Goal: Task Accomplishment & Management: Manage account settings

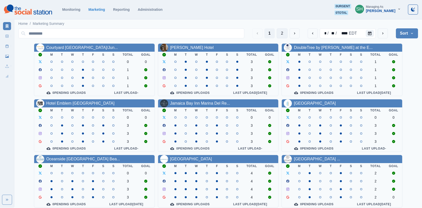
click at [280, 33] on button "2" at bounding box center [282, 33] width 11 height 10
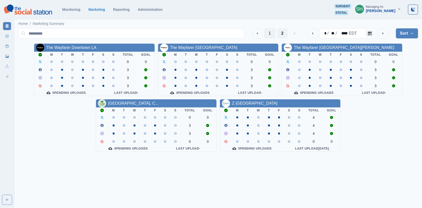
click at [271, 31] on button "1" at bounding box center [269, 33] width 11 height 10
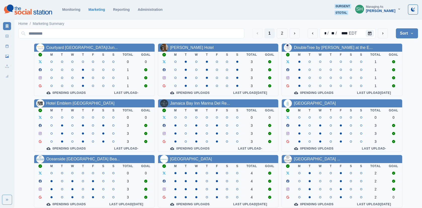
click at [381, 9] on div "[PERSON_NAME]" at bounding box center [380, 11] width 29 height 4
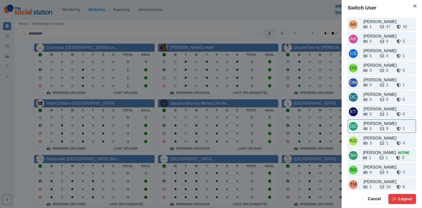
click at [377, 122] on div "[PERSON_NAME]" at bounding box center [388, 124] width 51 height 6
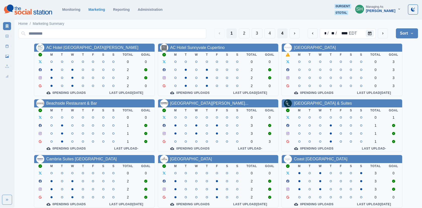
click at [278, 33] on button "4" at bounding box center [282, 33] width 10 height 10
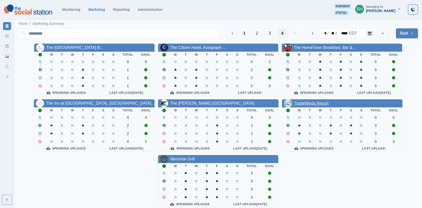
click at [308, 102] on link "TradeWinds Resort" at bounding box center [311, 103] width 34 height 4
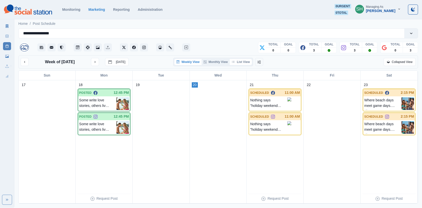
click at [244, 61] on button "List View" at bounding box center [241, 62] width 22 height 6
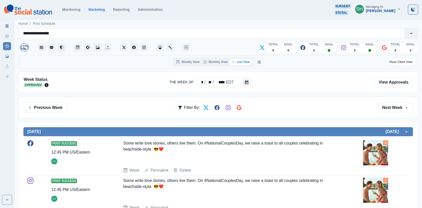
scroll to position [173, 0]
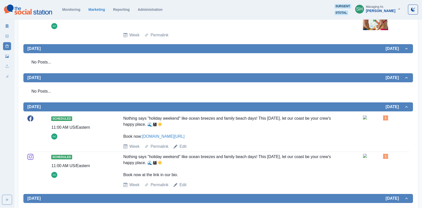
click at [6, 36] on icon at bounding box center [7, 36] width 4 height 4
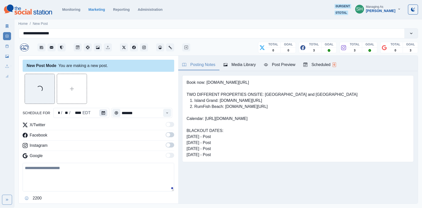
click at [99, 111] on button "Calendar" at bounding box center [103, 113] width 8 height 7
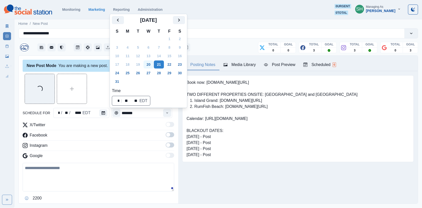
click at [150, 62] on button "20" at bounding box center [148, 65] width 10 height 8
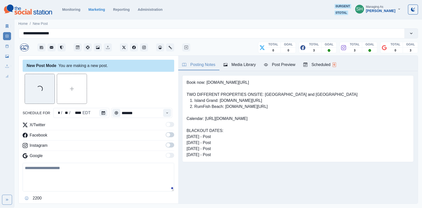
click at [169, 138] on label at bounding box center [170, 136] width 9 height 8
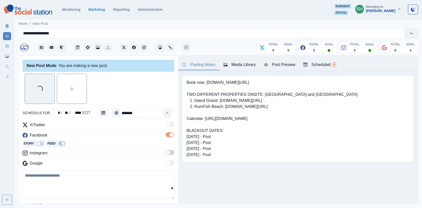
click at [169, 150] on span at bounding box center [170, 152] width 9 height 5
click at [227, 64] on icon "button" at bounding box center [225, 65] width 4 height 4
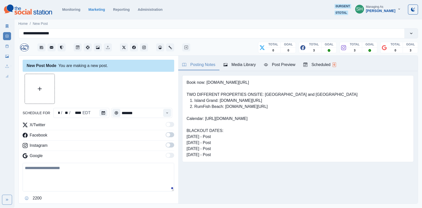
click at [244, 63] on div "Media Library" at bounding box center [239, 65] width 32 height 6
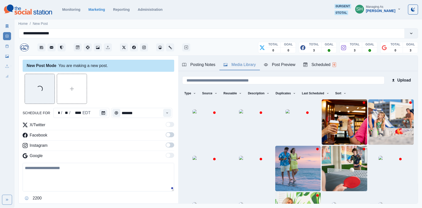
click at [69, 175] on textarea at bounding box center [98, 177] width 151 height 29
paste textarea "**********"
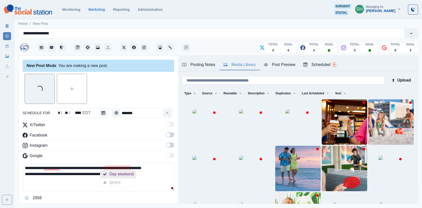
click at [114, 173] on div "Day weekend" at bounding box center [122, 174] width 26 height 8
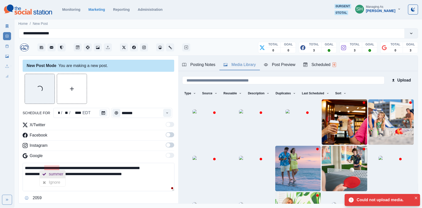
click at [53, 171] on div "summer" at bounding box center [57, 174] width 17 height 8
drag, startPoint x: 171, startPoint y: 169, endPoint x: 145, endPoint y: 168, distance: 25.4
click at [145, 168] on textarea "**********" at bounding box center [99, 177] width 152 height 28
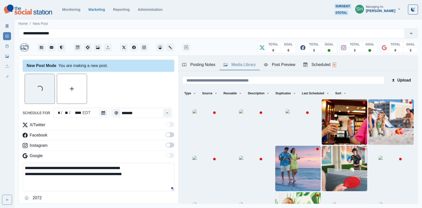
click at [26, 175] on textarea "**********" at bounding box center [99, 177] width 152 height 28
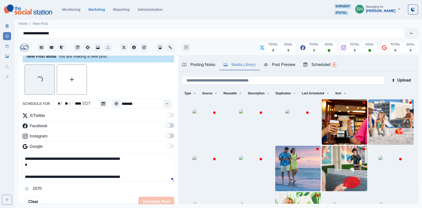
scroll to position [10, 0]
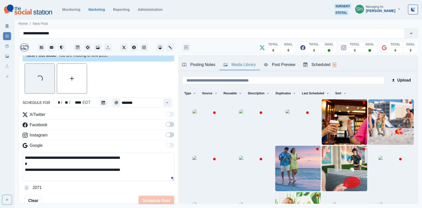
type textarea "**********"
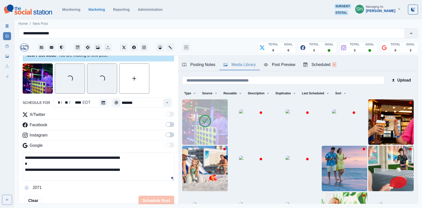
click at [200, 122] on icon at bounding box center [205, 121] width 12 height 12
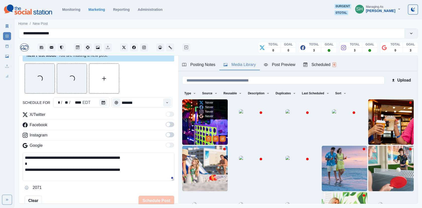
click at [224, 138] on button "Edit Media" at bounding box center [223, 139] width 6 height 6
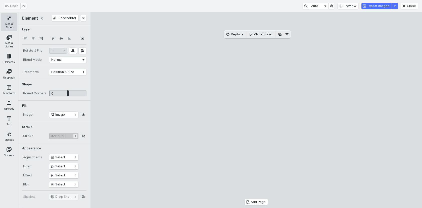
click at [12, 19] on button "Media Sizes" at bounding box center [9, 22] width 16 height 18
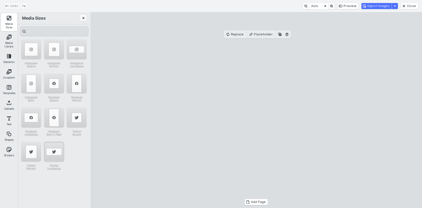
click at [52, 152] on div "Twitter Landscape" at bounding box center [54, 152] width 20 height 20
click at [256, 110] on cesdk-canvas "Editor canvas" at bounding box center [256, 110] width 0 height 0
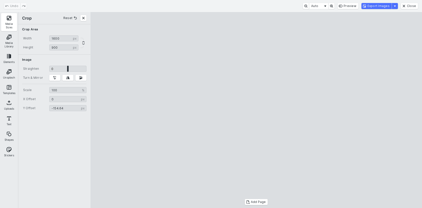
drag, startPoint x: 282, startPoint y: 138, endPoint x: 284, endPoint y: 125, distance: 12.8
click at [256, 110] on cesdk-canvas "Editor canvas" at bounding box center [256, 110] width 0 height 0
type input "*******"
click at [256, 110] on cesdk-canvas "Editor canvas" at bounding box center [256, 110] width 0 height 0
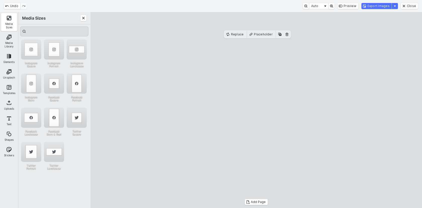
click at [256, 110] on cesdk-canvas "Editor canvas" at bounding box center [256, 110] width 0 height 0
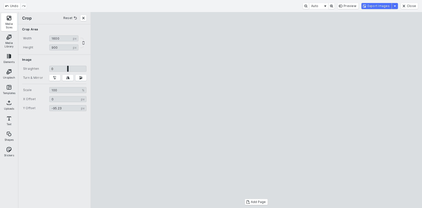
drag, startPoint x: 323, startPoint y: 78, endPoint x: 329, endPoint y: 86, distance: 10.9
click at [256, 110] on cesdk-canvas "Editor canvas" at bounding box center [256, 110] width 0 height 0
type input "*******"
click at [256, 110] on cesdk-canvas "Editor canvas" at bounding box center [256, 110] width 0 height 0
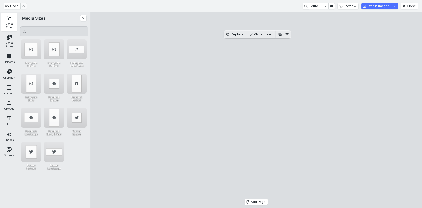
click at [256, 110] on cesdk-canvas "Editor canvas" at bounding box center [256, 110] width 0 height 0
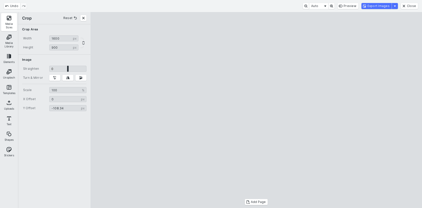
type input "*******"
click at [256, 110] on cesdk-canvas "Editor canvas" at bounding box center [256, 110] width 0 height 0
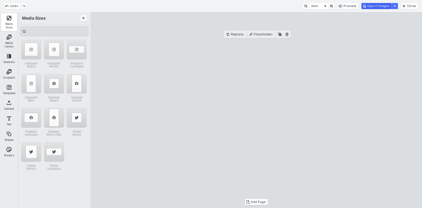
click at [375, 3] on button "Export Images" at bounding box center [376, 6] width 30 height 6
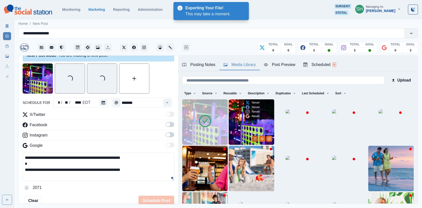
click at [255, 138] on icon "Delete Media" at bounding box center [254, 138] width 3 height 3
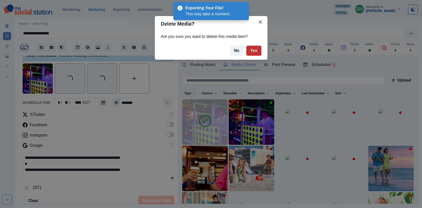
click at [252, 47] on button "Yes" at bounding box center [253, 51] width 15 height 10
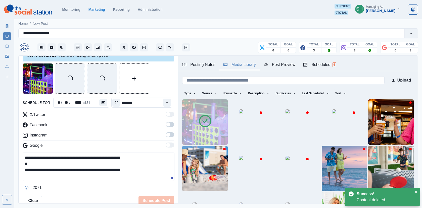
click at [171, 125] on span at bounding box center [170, 124] width 9 height 5
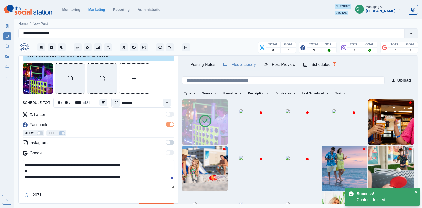
click at [169, 141] on span at bounding box center [168, 142] width 4 height 4
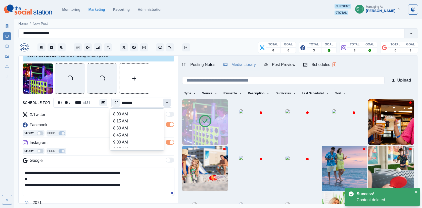
click at [170, 106] on button "Time" at bounding box center [167, 103] width 8 height 8
click at [130, 134] on li "11:00 AM" at bounding box center [137, 134] width 50 height 7
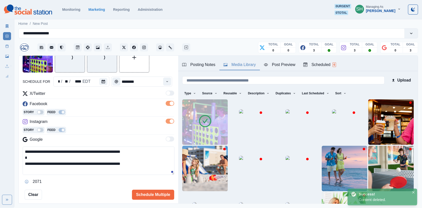
scroll to position [39, 0]
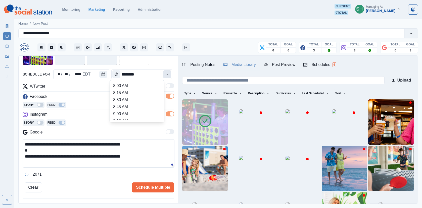
click at [167, 73] on icon "Time" at bounding box center [167, 75] width 4 height 4
click at [128, 96] on li "12:00 PM" at bounding box center [137, 97] width 50 height 7
click at [167, 73] on icon "Time" at bounding box center [167, 75] width 4 height 4
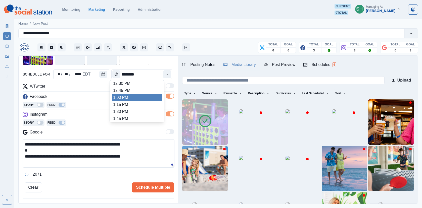
click at [125, 97] on li "1:00 PM" at bounding box center [137, 97] width 50 height 7
type input "*******"
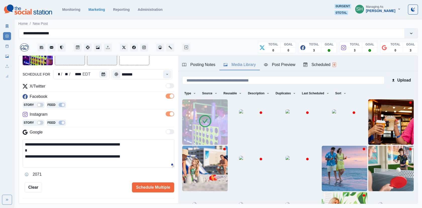
click at [124, 107] on div "Story Feed" at bounding box center [98, 106] width 151 height 8
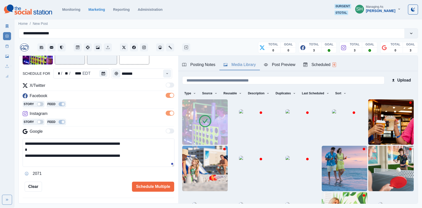
scroll to position [29, 0]
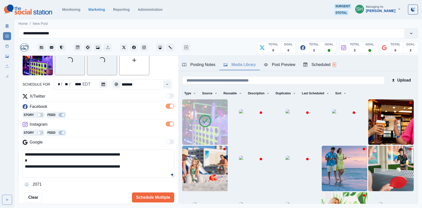
click at [142, 191] on div "**********" at bounding box center [98, 124] width 151 height 158
click at [149, 195] on button "Schedule Multiple" at bounding box center [153, 198] width 42 height 10
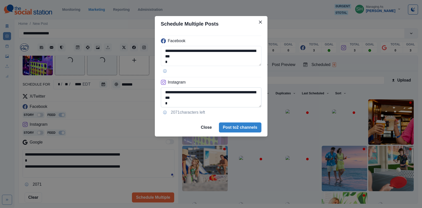
scroll to position [12, 0]
drag, startPoint x: 210, startPoint y: 103, endPoint x: 161, endPoint y: 97, distance: 49.4
click at [161, 97] on textarea "**********" at bounding box center [211, 97] width 100 height 20
paste textarea "**********"
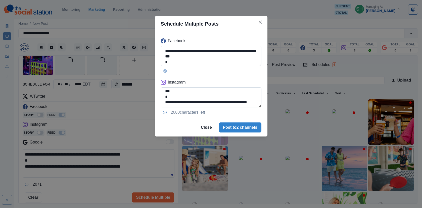
scroll to position [0, 0]
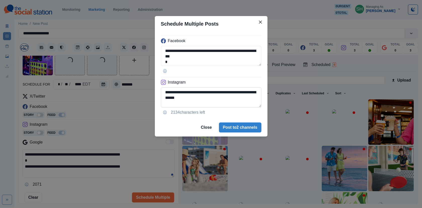
type textarea "**********"
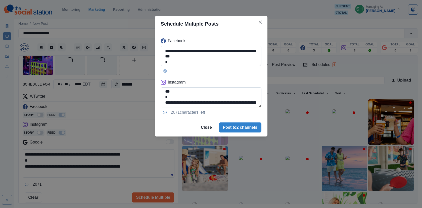
scroll to position [12, 0]
click at [210, 60] on textarea "**********" at bounding box center [211, 56] width 100 height 20
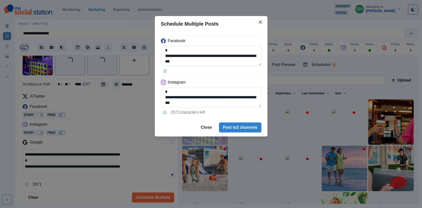
drag, startPoint x: 213, startPoint y: 64, endPoint x: 164, endPoint y: 56, distance: 49.9
click at [164, 56] on textarea "**********" at bounding box center [211, 56] width 100 height 20
paste textarea
type textarea "**********"
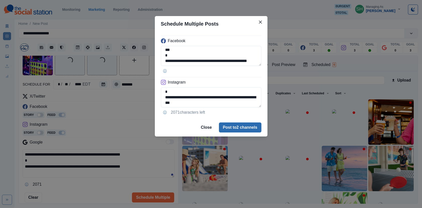
click at [238, 128] on button "Post to 2 channels" at bounding box center [240, 128] width 42 height 10
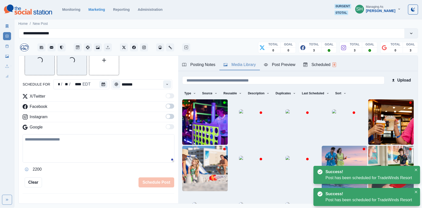
click at [10, 50] on div "Media Library" at bounding box center [7, 55] width 8 height 10
click at [8, 47] on rect at bounding box center [7, 46] width 3 height 3
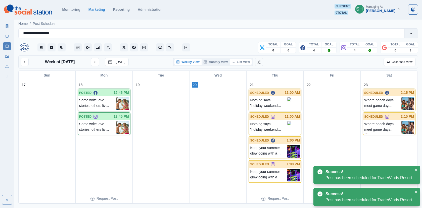
click at [251, 62] on button "List View" at bounding box center [241, 62] width 22 height 6
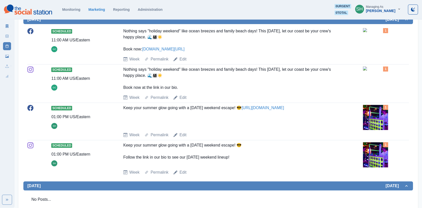
scroll to position [260, 0]
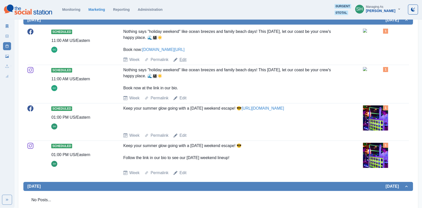
click at [186, 60] on link "Edit" at bounding box center [182, 60] width 7 height 6
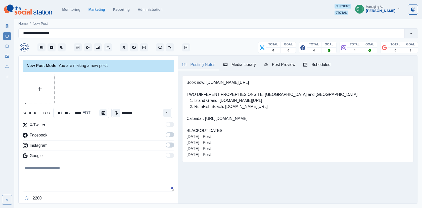
type input "********"
type textarea "**********"
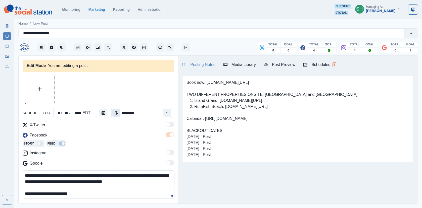
click at [102, 113] on icon "Calendar" at bounding box center [103, 113] width 4 height 4
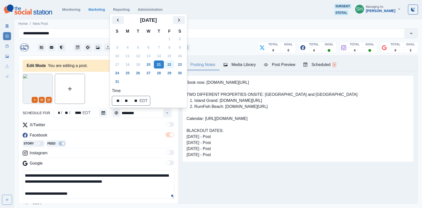
click at [171, 66] on button "22" at bounding box center [169, 65] width 10 height 8
click at [90, 88] on div at bounding box center [98, 89] width 151 height 30
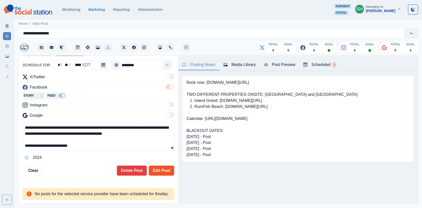
click at [157, 166] on button "Edit Post" at bounding box center [161, 171] width 25 height 10
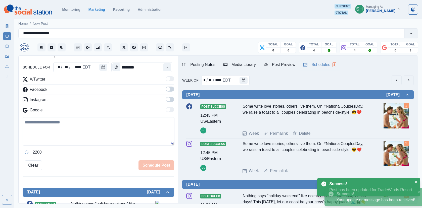
scroll to position [53, 0]
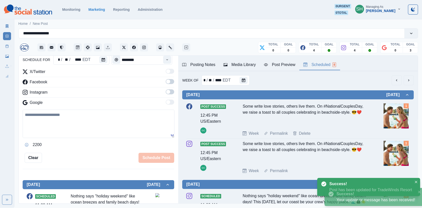
click at [324, 68] on button "Scheduled 8" at bounding box center [319, 65] width 41 height 11
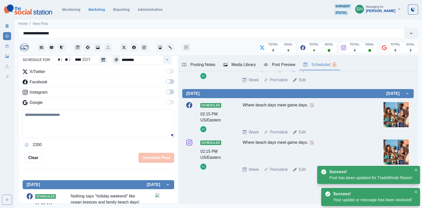
scroll to position [138, 0]
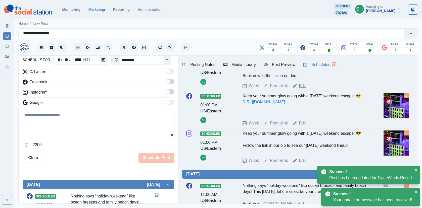
click at [299, 89] on link "Edit" at bounding box center [302, 86] width 7 height 6
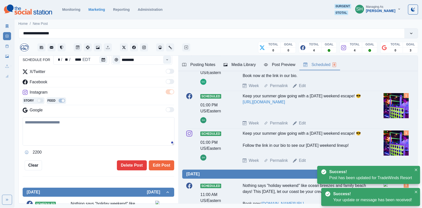
type textarea "**********"
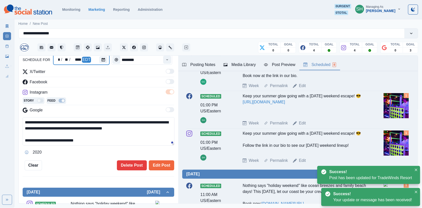
click at [99, 57] on div at bounding box center [104, 60] width 10 height 10
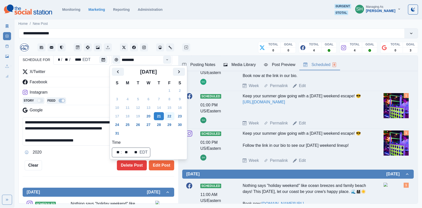
click at [168, 116] on button "22" at bounding box center [169, 116] width 10 height 8
click at [165, 170] on div "**********" at bounding box center [99, 130] width 160 height 148
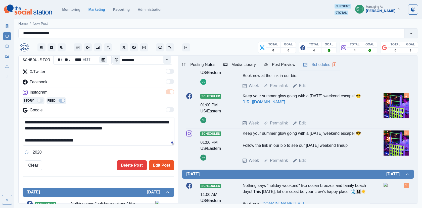
click at [161, 165] on button "Edit Post" at bounding box center [161, 166] width 25 height 10
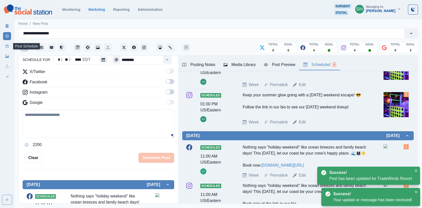
click at [5, 46] on icon at bounding box center [7, 46] width 4 height 4
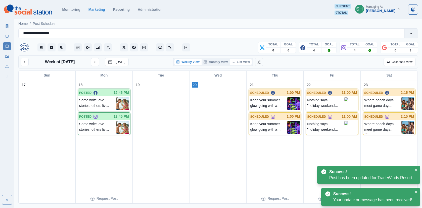
click at [239, 62] on button "List View" at bounding box center [241, 62] width 22 height 6
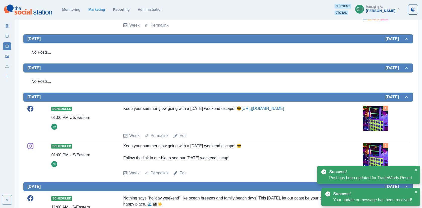
scroll to position [180, 0]
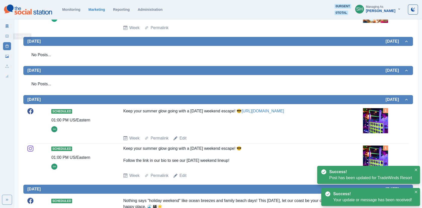
click at [3, 34] on div "Marketing Summary New Post Post Schedule Media Library Uploads Review Summary" at bounding box center [7, 50] width 14 height 60
click at [7, 37] on rect at bounding box center [7, 36] width 3 height 3
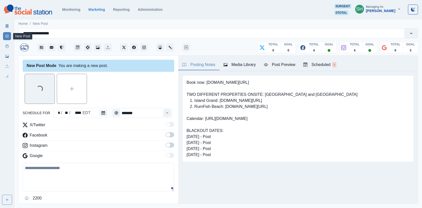
click at [63, 163] on textarea at bounding box center [98, 177] width 151 height 29
paste textarea "**********"
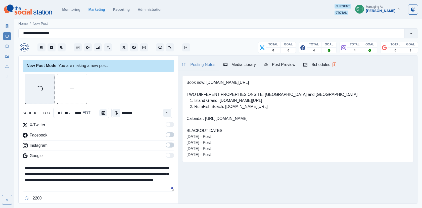
scroll to position [9, 0]
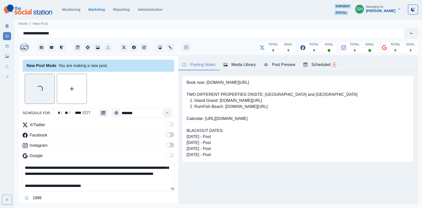
click at [101, 110] on button "Calendar" at bounding box center [103, 113] width 8 height 7
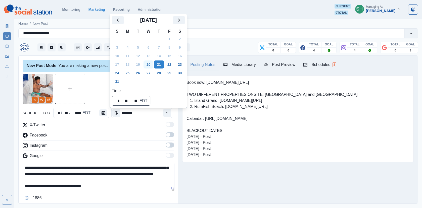
click at [150, 67] on button "20" at bounding box center [148, 65] width 10 height 8
click at [100, 93] on div at bounding box center [98, 89] width 151 height 30
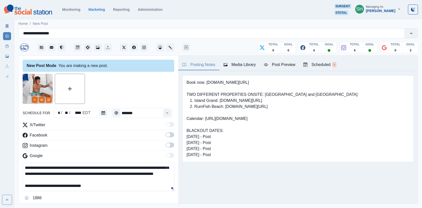
click at [168, 138] on label at bounding box center [170, 136] width 9 height 8
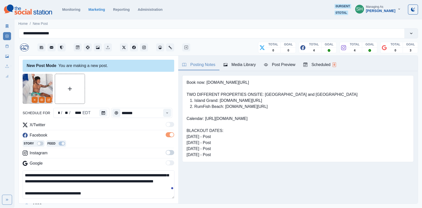
click at [168, 153] on span at bounding box center [168, 153] width 4 height 4
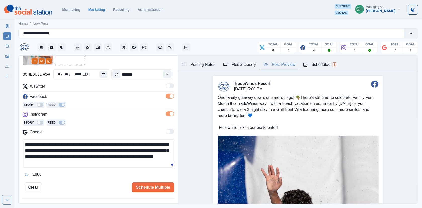
click at [266, 67] on div "Post Preview" at bounding box center [279, 65] width 31 height 6
click at [108, 145] on textarea "**********" at bounding box center [99, 153] width 152 height 28
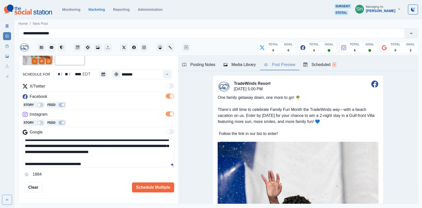
scroll to position [18, 0]
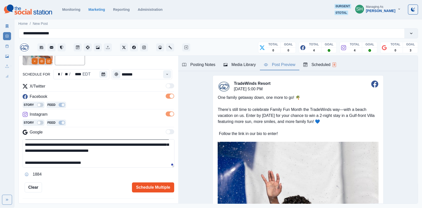
type textarea "**********"
click at [150, 187] on button "Schedule Multiple" at bounding box center [153, 188] width 42 height 10
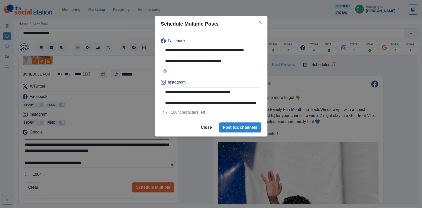
scroll to position [0, 0]
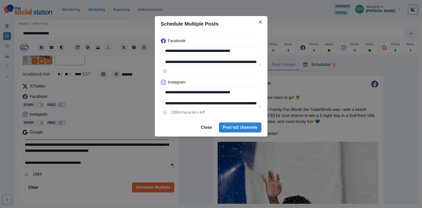
drag, startPoint x: 226, startPoint y: 33, endPoint x: 226, endPoint y: 19, distance: 13.6
click at [226, 19] on section "**********" at bounding box center [211, 76] width 113 height 121
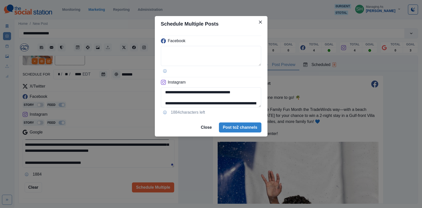
paste textarea "**********"
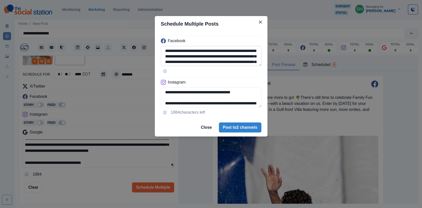
click at [246, 51] on textarea "**********" at bounding box center [211, 56] width 100 height 20
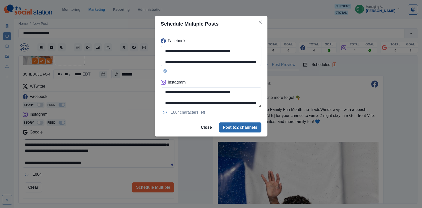
type textarea "**********"
click at [237, 130] on button "Post to 2 channels" at bounding box center [240, 128] width 42 height 10
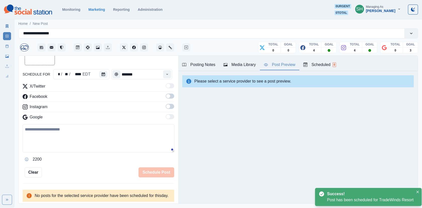
scroll to position [39, 0]
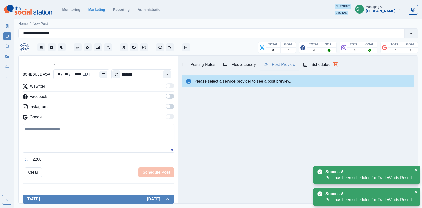
click at [7, 47] on icon at bounding box center [7, 46] width 4 height 4
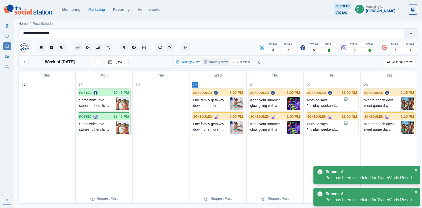
click at [241, 60] on button "List View" at bounding box center [241, 62] width 22 height 6
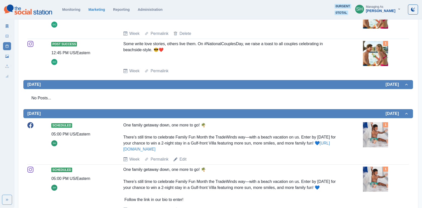
scroll to position [9, 0]
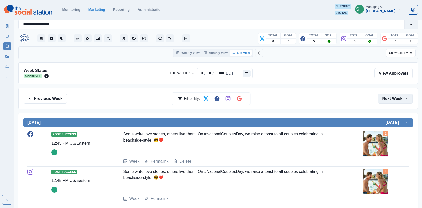
click at [384, 95] on button "Next Week" at bounding box center [395, 99] width 35 height 10
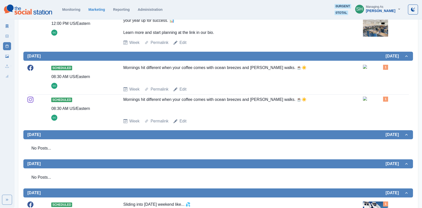
scroll to position [256, 0]
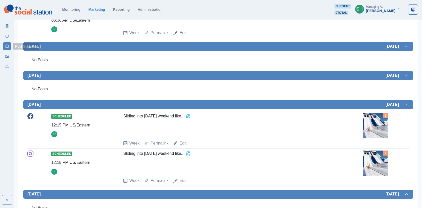
click at [7, 33] on link "New Post" at bounding box center [7, 36] width 8 height 8
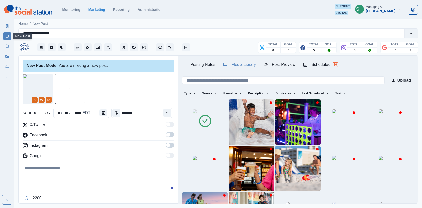
click at [241, 64] on div "Media Library" at bounding box center [239, 65] width 32 height 6
click at [208, 124] on icon at bounding box center [205, 121] width 14 height 14
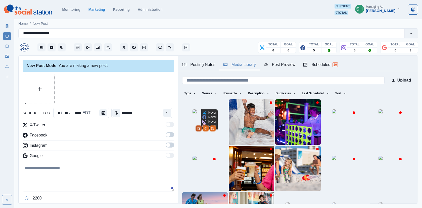
click at [199, 128] on polyline "Delete Media" at bounding box center [198, 128] width 2 height 0
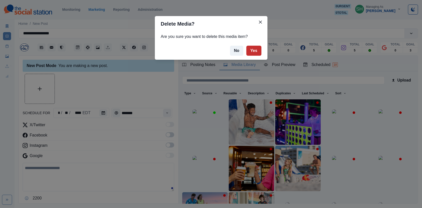
click at [252, 48] on button "Yes" at bounding box center [253, 51] width 15 height 10
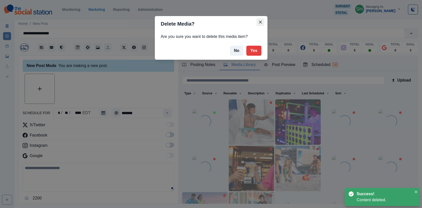
click at [259, 20] on button "Close" at bounding box center [260, 22] width 8 height 8
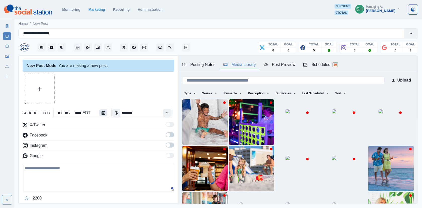
click at [99, 112] on button "Calendar" at bounding box center [103, 113] width 8 height 7
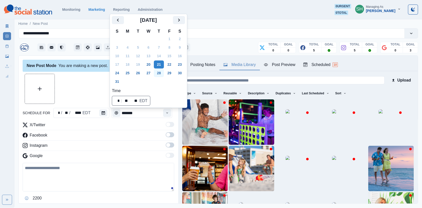
click at [161, 76] on button "28" at bounding box center [159, 73] width 10 height 8
click at [71, 92] on div at bounding box center [98, 89] width 151 height 30
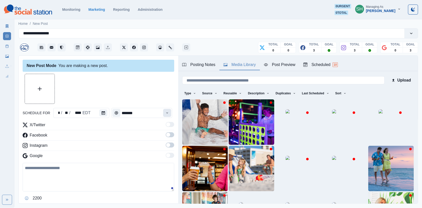
click at [167, 114] on icon "Time" at bounding box center [167, 113] width 4 height 4
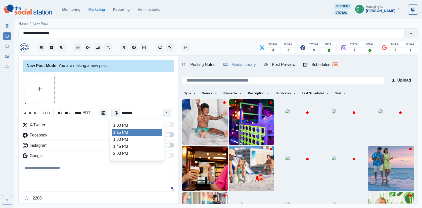
scroll to position [143, 0]
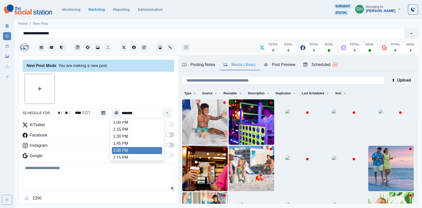
click at [122, 151] on li "2:00 PM" at bounding box center [137, 150] width 50 height 7
type input "*******"
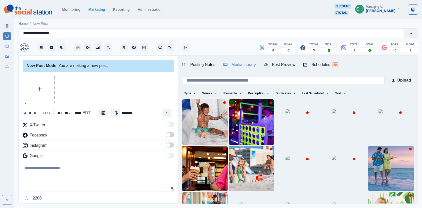
click at [167, 135] on span at bounding box center [168, 135] width 4 height 4
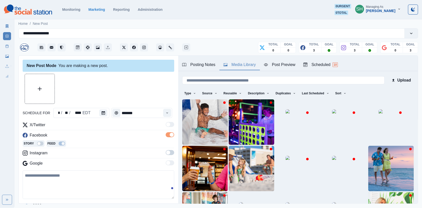
click at [168, 151] on span at bounding box center [168, 153] width 4 height 4
click at [139, 87] on div at bounding box center [98, 89] width 151 height 30
click at [71, 183] on textarea at bounding box center [98, 192] width 151 height 29
paste textarea "**********"
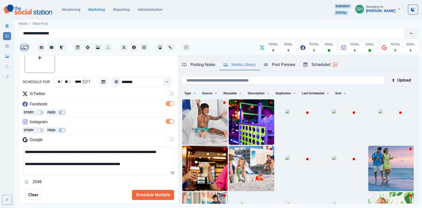
scroll to position [51, 0]
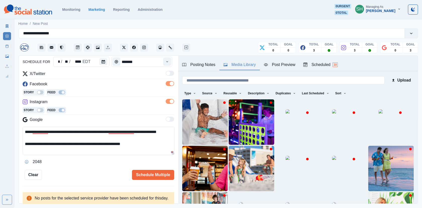
drag, startPoint x: 61, startPoint y: 139, endPoint x: -1, endPoint y: 139, distance: 61.8
click at [0, 139] on html "**********" at bounding box center [211, 104] width 422 height 208
click at [164, 132] on textarea "**********" at bounding box center [99, 141] width 152 height 28
click at [121, 135] on div "Day weekend" at bounding box center [126, 138] width 26 height 8
click at [43, 137] on div "summer" at bounding box center [45, 138] width 17 height 8
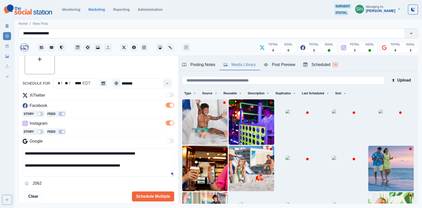
scroll to position [28, 0]
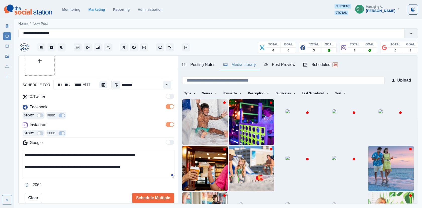
type textarea "**********"
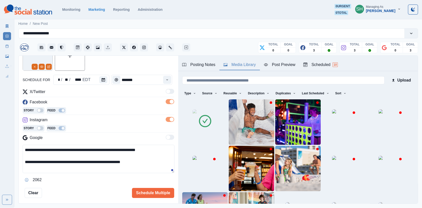
scroll to position [38, 0]
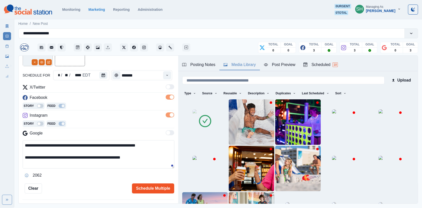
click at [154, 186] on button "Schedule Multiple" at bounding box center [153, 189] width 42 height 10
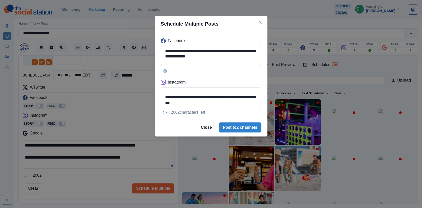
scroll to position [12, 0]
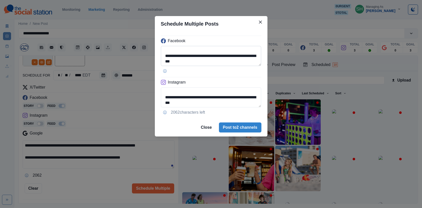
drag, startPoint x: 218, startPoint y: 64, endPoint x: 162, endPoint y: 57, distance: 57.2
click at [162, 57] on textarea "**********" at bounding box center [211, 56] width 100 height 20
paste textarea
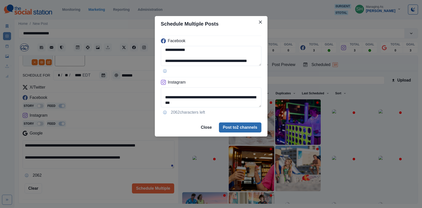
type textarea "**********"
click at [244, 128] on button "Post to 2 channels" at bounding box center [240, 128] width 42 height 10
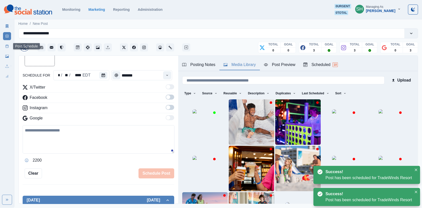
click at [7, 45] on icon at bounding box center [7, 46] width 4 height 4
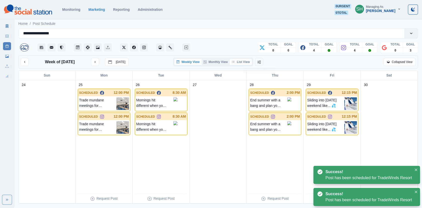
click at [245, 61] on button "List View" at bounding box center [241, 62] width 22 height 6
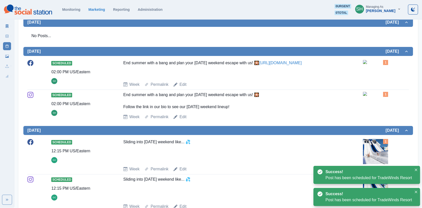
scroll to position [280, 0]
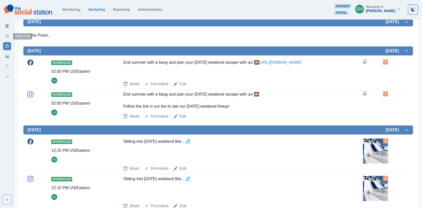
click at [8, 38] on link "New Post" at bounding box center [7, 36] width 8 height 8
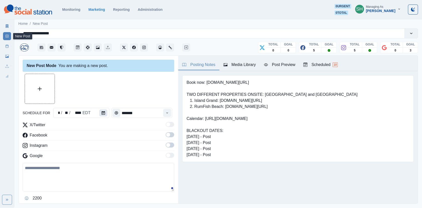
click at [102, 115] on button "Calendar" at bounding box center [103, 113] width 8 height 7
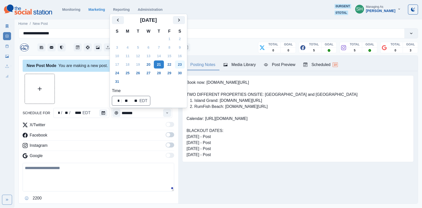
click at [185, 64] on button "23" at bounding box center [180, 65] width 10 height 8
click at [91, 86] on div at bounding box center [98, 89] width 151 height 30
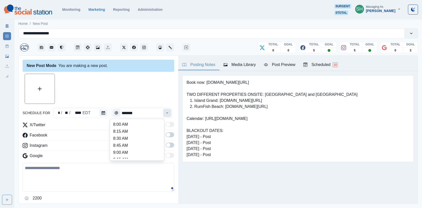
click at [169, 111] on icon "Time" at bounding box center [167, 113] width 4 height 4
click at [127, 124] on li "11:00 AM" at bounding box center [137, 124] width 50 height 7
type input "********"
click at [102, 177] on textarea at bounding box center [98, 177] width 151 height 29
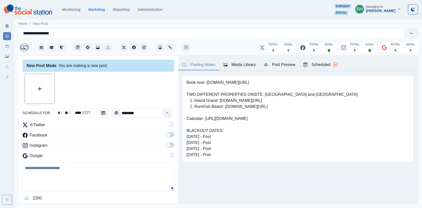
paste textarea "**********"
click at [168, 135] on span at bounding box center [168, 135] width 4 height 4
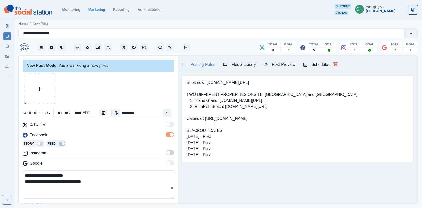
click at [168, 148] on div "X/Twitter Facebook Story Feed Instagram Google" at bounding box center [98, 145] width 151 height 46
click at [168, 151] on span at bounding box center [168, 153] width 4 height 4
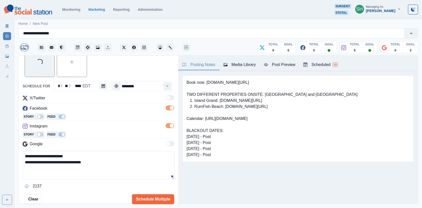
scroll to position [38, 0]
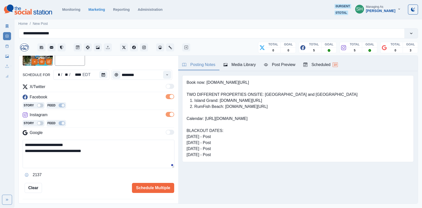
click at [24, 144] on textarea "**********" at bounding box center [99, 154] width 152 height 28
click at [25, 148] on textarea "**********" at bounding box center [99, 154] width 152 height 28
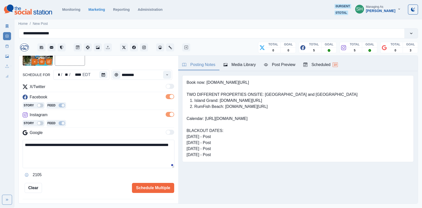
click at [69, 149] on textarea "**********" at bounding box center [99, 154] width 152 height 28
drag, startPoint x: 69, startPoint y: 150, endPoint x: 62, endPoint y: 120, distance: 31.0
click at [62, 120] on div "**********" at bounding box center [98, 131] width 151 height 95
type textarea "**********"
click at [152, 190] on button "Schedule Multiple" at bounding box center [153, 188] width 42 height 10
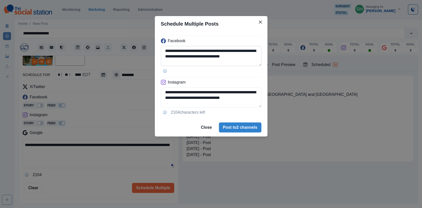
drag, startPoint x: 185, startPoint y: 56, endPoint x: 259, endPoint y: 58, distance: 73.9
click at [259, 58] on textarea "**********" at bounding box center [211, 56] width 100 height 20
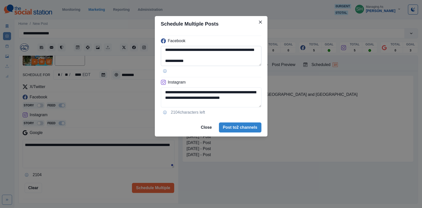
paste textarea "**********"
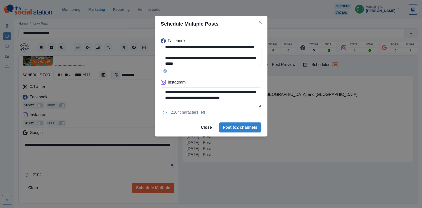
scroll to position [15, 0]
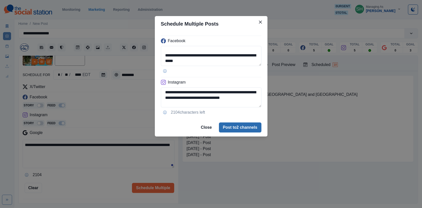
type textarea "**********"
click at [235, 127] on button "Post to 2 channels" at bounding box center [240, 128] width 42 height 10
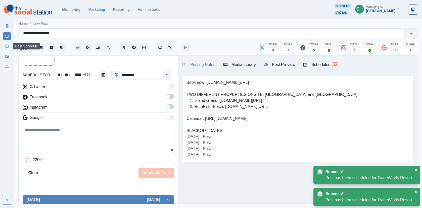
click at [10, 45] on link "Post Schedule" at bounding box center [7, 46] width 8 height 8
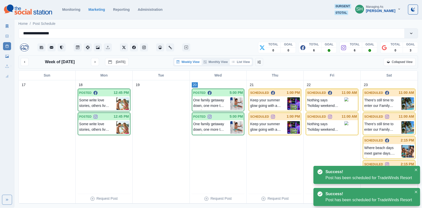
click at [239, 62] on button "List View" at bounding box center [241, 62] width 22 height 6
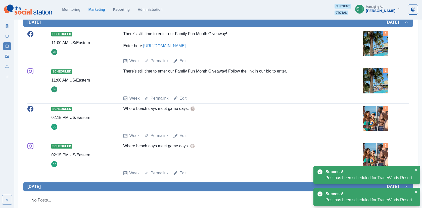
scroll to position [537, 0]
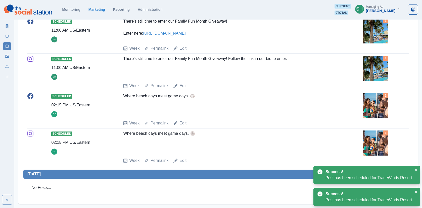
click at [182, 123] on link "Edit" at bounding box center [182, 123] width 7 height 6
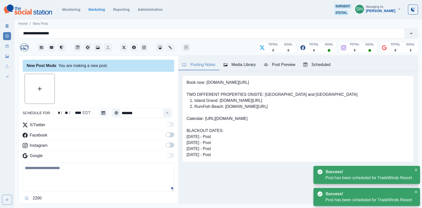
type input "*******"
type textarea "**********"
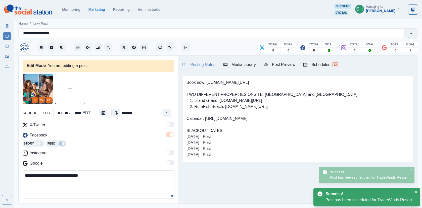
click at [111, 110] on div "Time" at bounding box center [116, 113] width 10 height 10
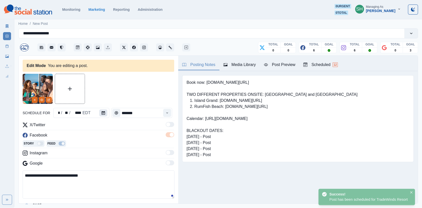
click at [105, 112] on button "Calendar" at bounding box center [103, 113] width 8 height 7
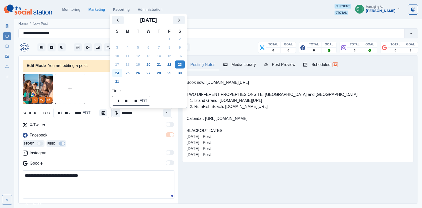
click at [117, 74] on button "24" at bounding box center [117, 73] width 10 height 8
click at [96, 93] on div at bounding box center [98, 89] width 151 height 30
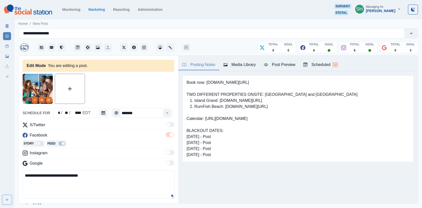
scroll to position [30, 0]
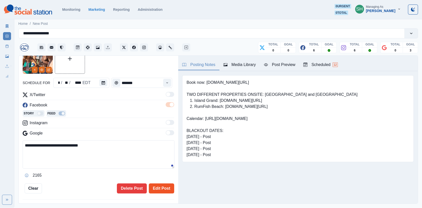
click at [161, 184] on button "Edit Post" at bounding box center [161, 189] width 25 height 10
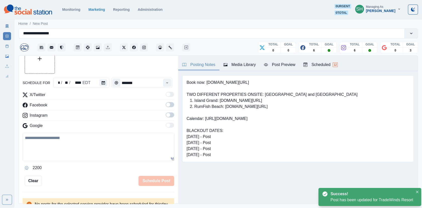
click at [320, 68] on div "Scheduled 12" at bounding box center [320, 65] width 34 height 6
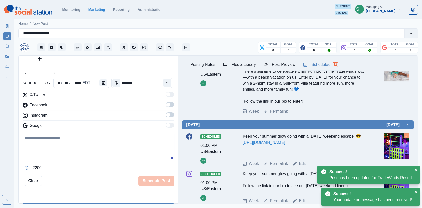
scroll to position [513, 0]
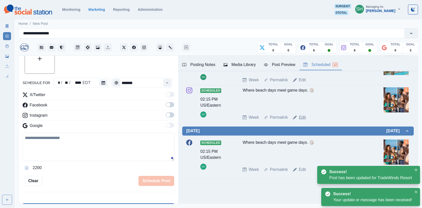
click at [301, 119] on link "Edit" at bounding box center [302, 118] width 7 height 6
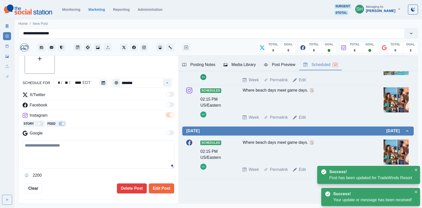
type textarea "**********"
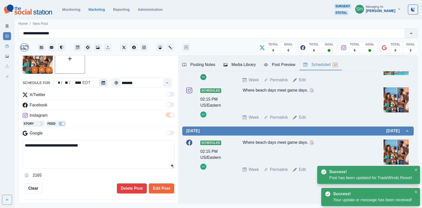
click at [102, 83] on icon "Calendar" at bounding box center [103, 83] width 4 height 4
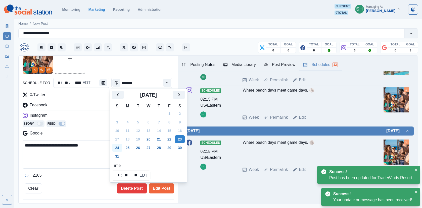
click at [116, 147] on button "24" at bounding box center [117, 148] width 10 height 8
click at [156, 184] on button "Edit Post" at bounding box center [161, 189] width 25 height 10
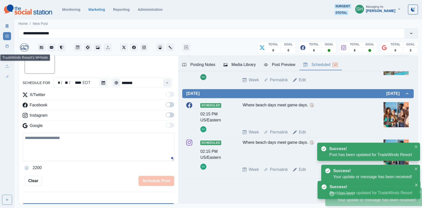
click at [7, 44] on icon at bounding box center [7, 46] width 4 height 4
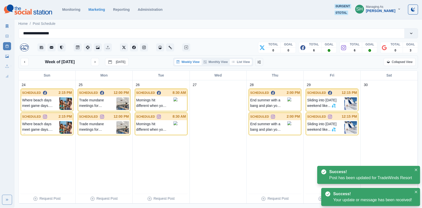
click at [249, 59] on button "List View" at bounding box center [241, 62] width 22 height 6
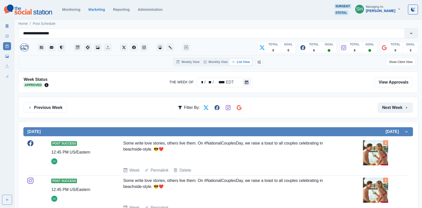
click at [390, 103] on button "Next Week" at bounding box center [395, 108] width 35 height 10
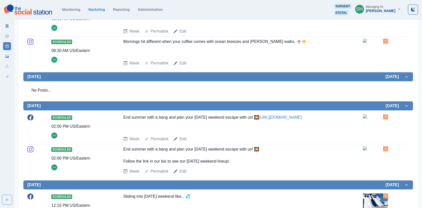
scroll to position [229, 0]
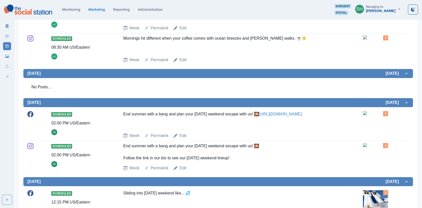
click at [4, 35] on link "New Post" at bounding box center [7, 36] width 8 height 8
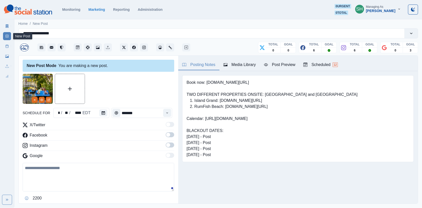
click at [69, 185] on textarea at bounding box center [98, 177] width 151 height 29
paste textarea "**********"
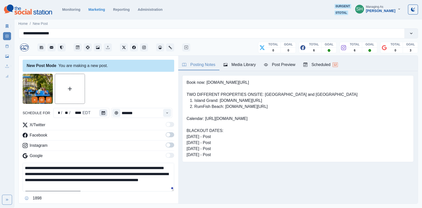
scroll to position [15, 0]
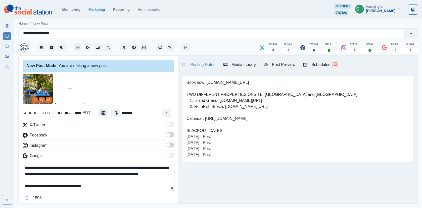
type textarea "**********"
click at [99, 111] on button "Calendar" at bounding box center [103, 113] width 8 height 7
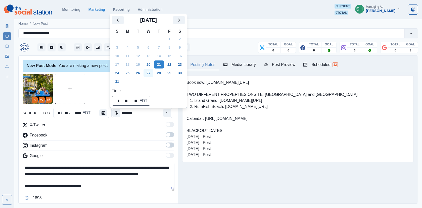
click at [149, 74] on button "27" at bounding box center [148, 73] width 10 height 8
click at [96, 88] on div at bounding box center [98, 89] width 151 height 30
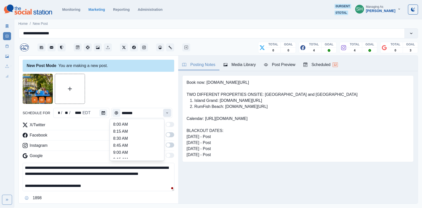
click at [166, 114] on button "Time" at bounding box center [167, 113] width 8 height 8
click at [130, 139] on li "2:00 PM" at bounding box center [137, 141] width 50 height 7
type input "*******"
click at [171, 135] on span at bounding box center [170, 134] width 9 height 5
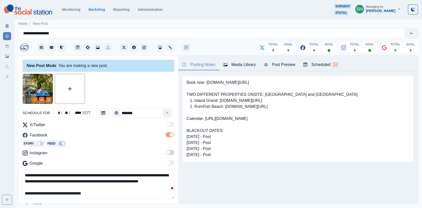
click at [172, 154] on span at bounding box center [170, 152] width 9 height 5
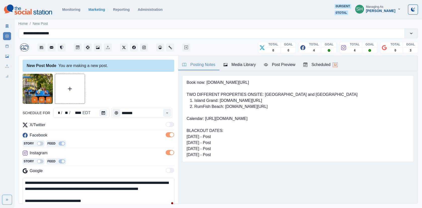
click at [271, 77] on div "Book now: [DOMAIN_NAME][URL] TWO DIFFERENT PROPERTIES ONSITE: [GEOGRAPHIC_DATA]…" at bounding box center [297, 118] width 231 height 87
click at [268, 71] on div "Book now: [DOMAIN_NAME][URL] TWO DIFFERENT PROPERTIES ONSITE: [GEOGRAPHIC_DATA]…" at bounding box center [297, 118] width 239 height 95
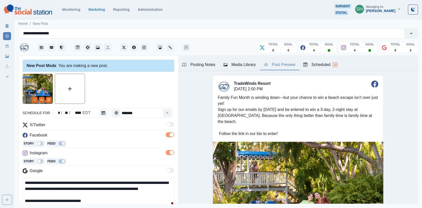
click at [268, 68] on button "Post Preview" at bounding box center [279, 65] width 39 height 11
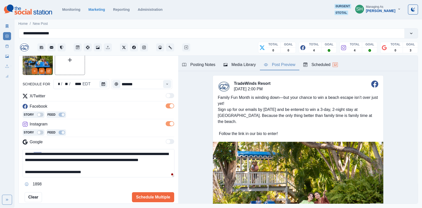
scroll to position [0, 0]
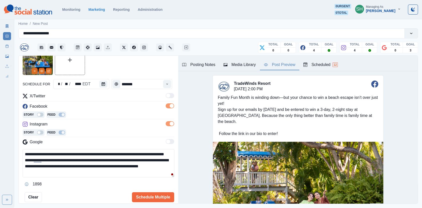
click at [63, 160] on textarea "**********" at bounding box center [99, 163] width 152 height 28
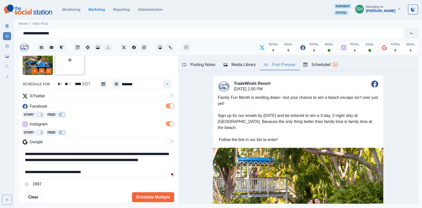
scroll to position [54, 0]
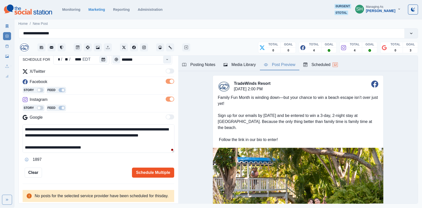
type textarea "**********"
click at [139, 173] on button "Schedule Multiple" at bounding box center [153, 173] width 42 height 10
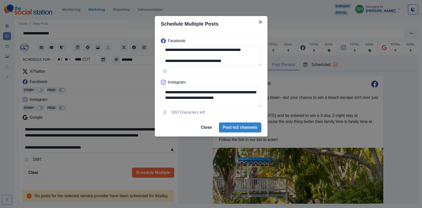
scroll to position [0, 0]
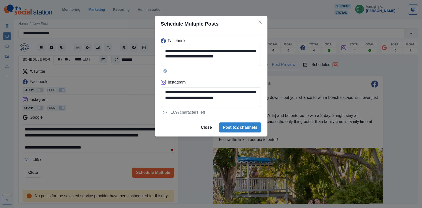
drag, startPoint x: 231, startPoint y: 61, endPoint x: 231, endPoint y: 3, distance: 58.3
click at [231, 3] on div "**********" at bounding box center [211, 104] width 422 height 208
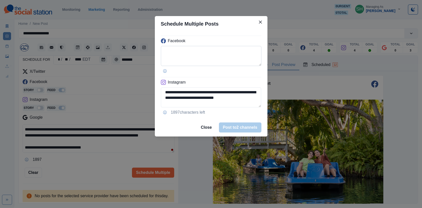
paste textarea "**********"
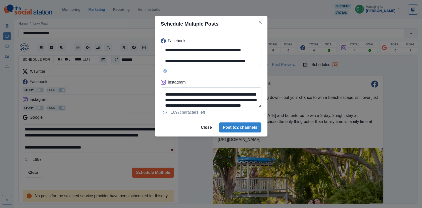
scroll to position [34, 0]
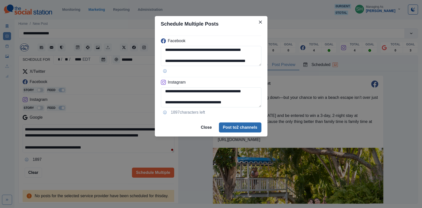
type textarea "**********"
click at [233, 129] on button "Post to 2 channels" at bounding box center [240, 128] width 42 height 10
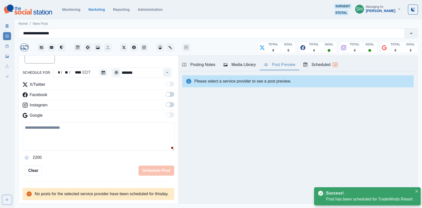
scroll to position [54, 0]
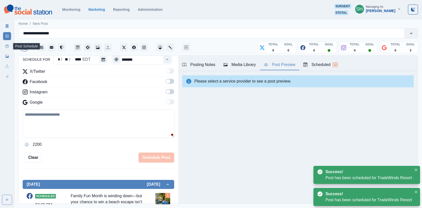
click at [8, 45] on rect at bounding box center [7, 46] width 3 height 3
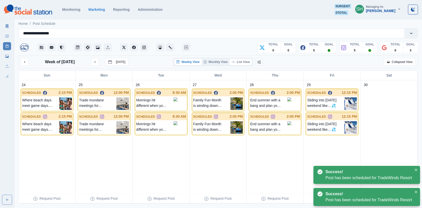
click at [237, 60] on button "List View" at bounding box center [241, 62] width 22 height 6
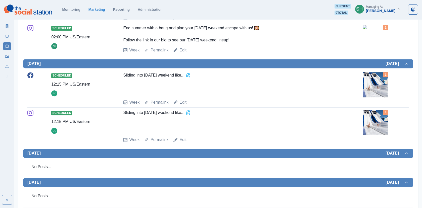
scroll to position [462, 0]
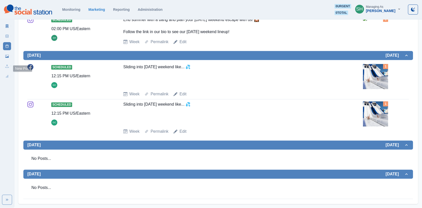
click at [7, 32] on link "New Post" at bounding box center [7, 36] width 8 height 8
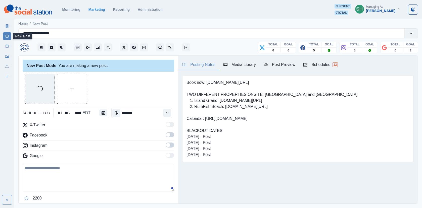
click at [73, 168] on textarea at bounding box center [98, 177] width 151 height 29
paste textarea "**********"
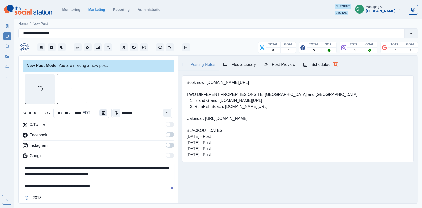
type textarea "**********"
click at [101, 114] on icon "Calendar" at bounding box center [103, 113] width 4 height 4
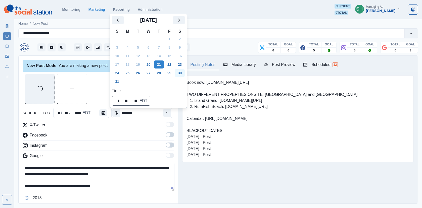
click at [185, 74] on button "30" at bounding box center [180, 73] width 10 height 8
click at [102, 88] on div "Loading..." at bounding box center [98, 89] width 151 height 30
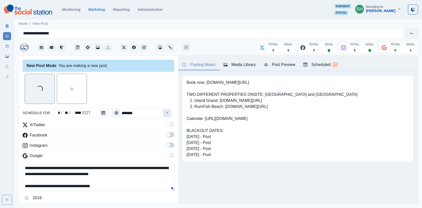
click at [166, 113] on button "Time" at bounding box center [167, 113] width 8 height 8
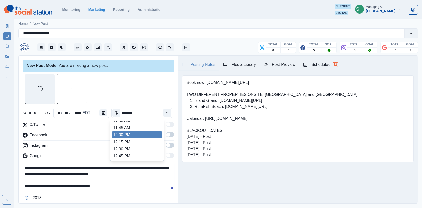
click at [136, 134] on li "12:00 PM" at bounding box center [137, 135] width 50 height 7
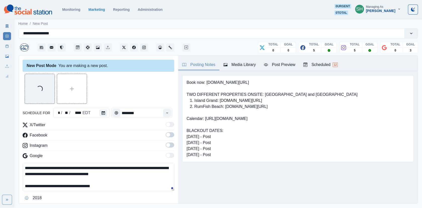
click at [169, 134] on span at bounding box center [168, 135] width 4 height 4
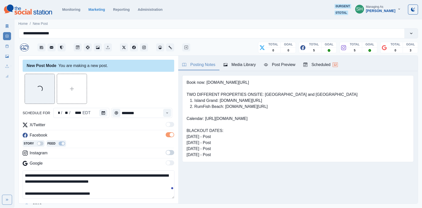
click at [169, 156] on label at bounding box center [170, 154] width 9 height 8
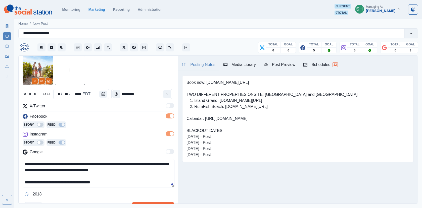
scroll to position [36, 0]
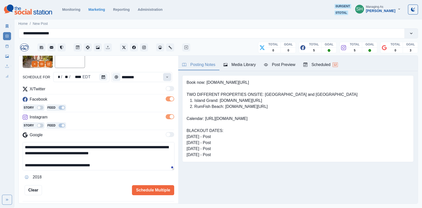
click at [167, 75] on icon "Time" at bounding box center [167, 77] width 4 height 4
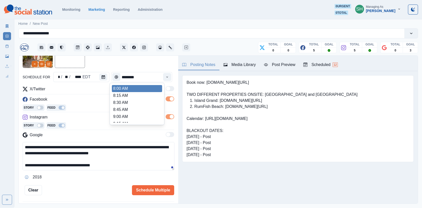
scroll to position [71, 0]
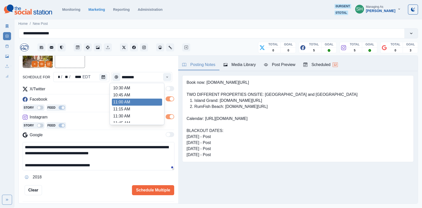
click at [131, 103] on li "11:00 AM" at bounding box center [137, 102] width 50 height 7
type input "********"
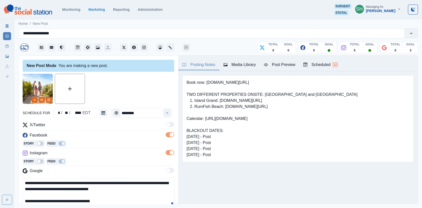
scroll to position [46, 0]
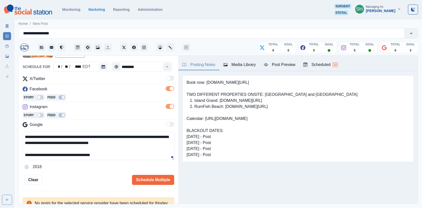
click at [151, 186] on div "**********" at bounding box center [99, 130] width 160 height 148
click at [147, 175] on button "Schedule Multiple" at bounding box center [153, 180] width 42 height 10
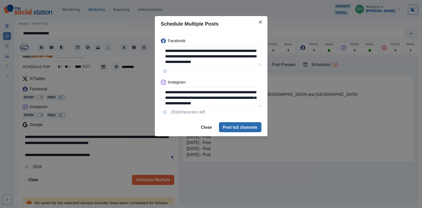
click at [232, 129] on button "Post to 2 channels" at bounding box center [240, 127] width 42 height 10
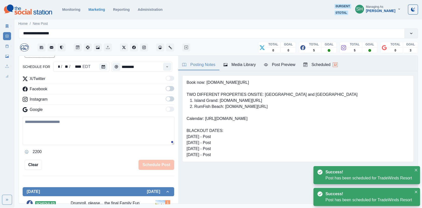
click at [8, 45] on line at bounding box center [8, 45] width 0 height 1
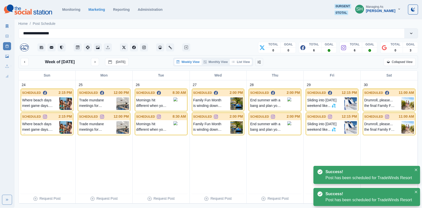
click at [244, 62] on button "List View" at bounding box center [241, 62] width 22 height 6
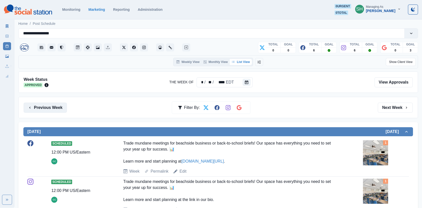
click at [44, 107] on button "Previous Week" at bounding box center [45, 108] width 43 height 10
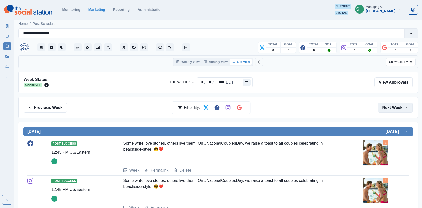
click at [395, 109] on button "Next Week" at bounding box center [395, 108] width 35 height 10
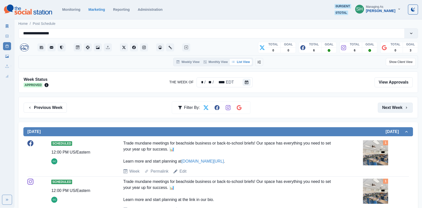
click at [390, 107] on button "Next Week" at bounding box center [395, 108] width 35 height 10
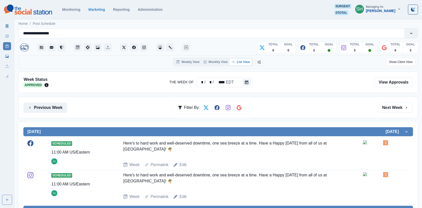
click at [50, 108] on button "Previous Week" at bounding box center [45, 108] width 43 height 10
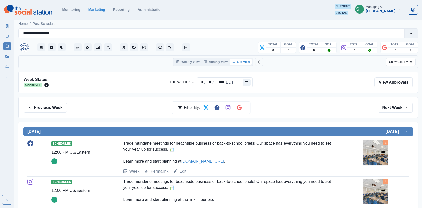
click at [50, 108] on button "Previous Week" at bounding box center [45, 108] width 43 height 10
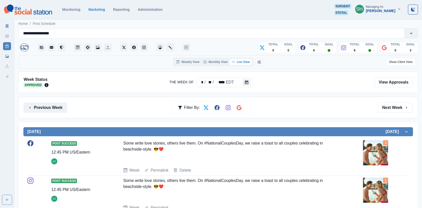
click at [57, 110] on button "Previous Week" at bounding box center [45, 108] width 43 height 10
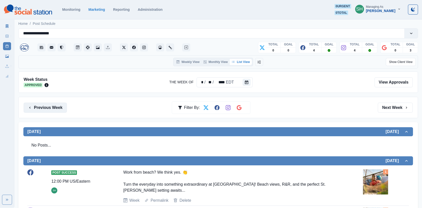
click at [41, 107] on button "Previous Week" at bounding box center [45, 108] width 43 height 10
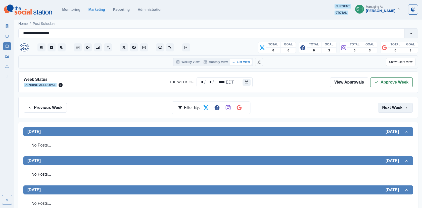
click at [399, 110] on button "Next Week" at bounding box center [395, 108] width 35 height 10
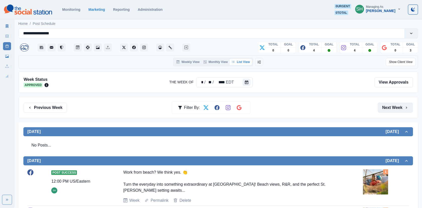
click at [399, 110] on button "Next Week" at bounding box center [395, 108] width 35 height 10
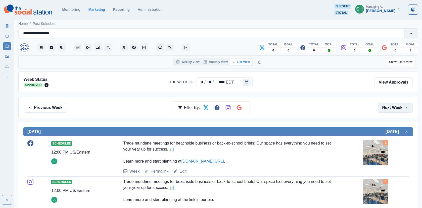
click at [399, 110] on button "Next Week" at bounding box center [395, 108] width 35 height 10
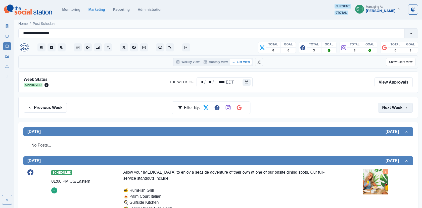
click at [399, 110] on button "Next Week" at bounding box center [395, 108] width 35 height 10
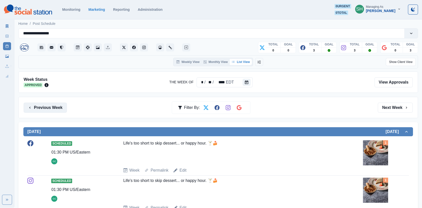
click at [52, 107] on button "Previous Week" at bounding box center [45, 108] width 43 height 10
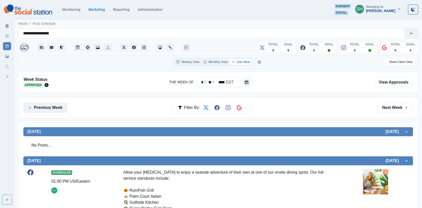
click at [52, 107] on button "Previous Week" at bounding box center [45, 108] width 43 height 10
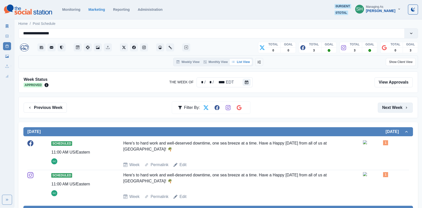
click at [391, 110] on button "Next Week" at bounding box center [395, 108] width 35 height 10
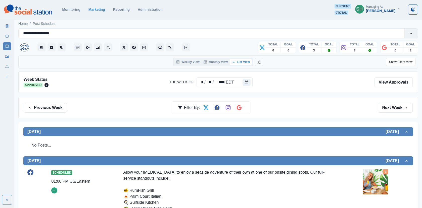
click at [391, 109] on button "Next Week" at bounding box center [395, 108] width 35 height 10
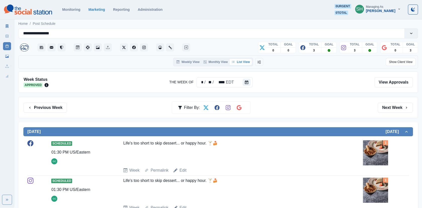
click at [391, 109] on button "Next Week" at bounding box center [395, 108] width 35 height 10
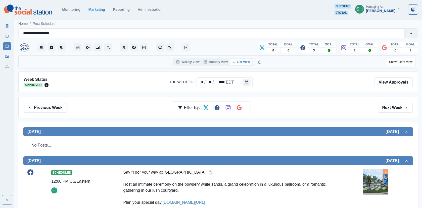
click at [391, 109] on button "Next Week" at bounding box center [395, 108] width 35 height 10
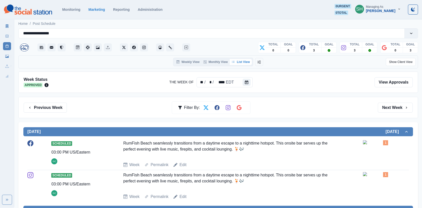
click at [391, 109] on button "Next Week" at bounding box center [395, 108] width 35 height 10
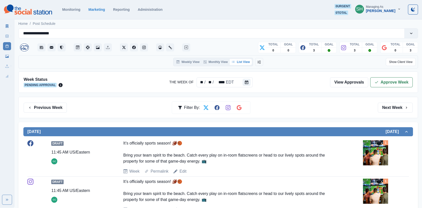
click at [389, 109] on button "Next Week" at bounding box center [395, 108] width 35 height 10
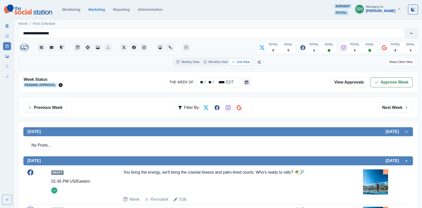
click at [389, 109] on button "Next Week" at bounding box center [395, 108] width 35 height 10
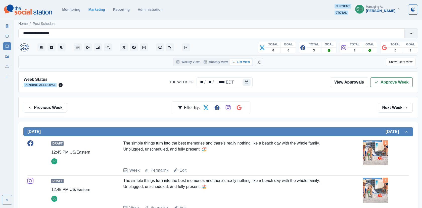
click at [389, 109] on button "Next Week" at bounding box center [395, 108] width 35 height 10
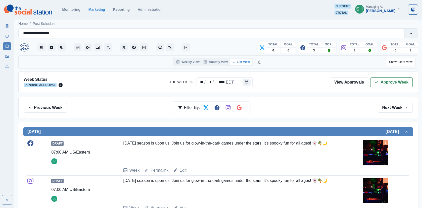
click at [389, 109] on button "Next Week" at bounding box center [395, 108] width 35 height 10
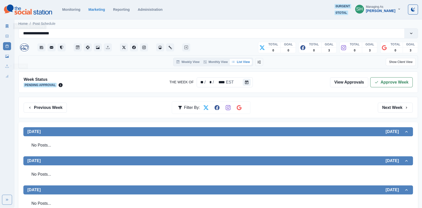
click at [6, 24] on link "Marketing Summary" at bounding box center [7, 26] width 8 height 8
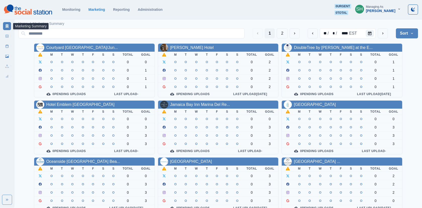
click at [396, 8] on button "SH Managing As [PERSON_NAME]" at bounding box center [378, 9] width 54 height 10
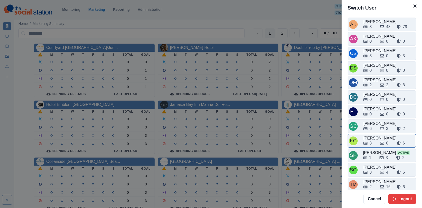
click at [375, 140] on div "3" at bounding box center [369, 143] width 13 height 6
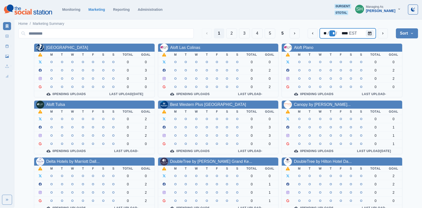
click at [333, 31] on div "*" at bounding box center [332, 33] width 6 height 6
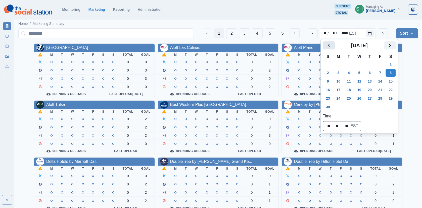
click at [328, 45] on icon "Previous" at bounding box center [329, 45] width 6 height 6
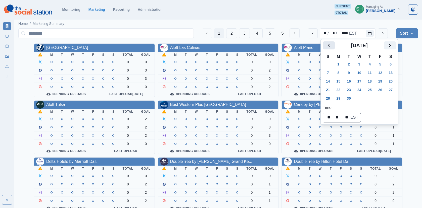
click at [331, 48] on button "Previous" at bounding box center [329, 45] width 12 height 8
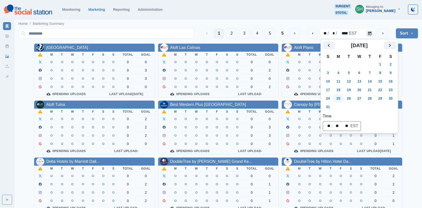
click at [340, 100] on button "25" at bounding box center [338, 98] width 10 height 8
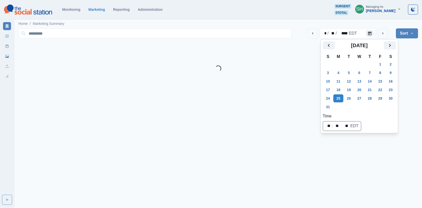
click at [409, 76] on html "[DATE] [DATE] [DATE] Selected Date: [DATE] Monitoring Marketing Reporting Admin…" at bounding box center [211, 38] width 422 height 76
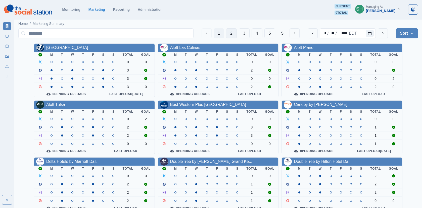
click at [229, 33] on button "2" at bounding box center [231, 33] width 11 height 10
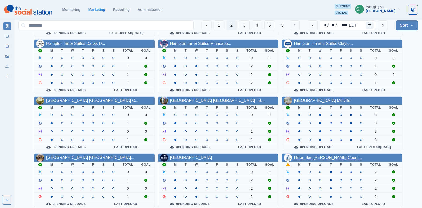
click at [303, 157] on link "Hilton San [PERSON_NAME] Count..." at bounding box center [328, 158] width 68 height 4
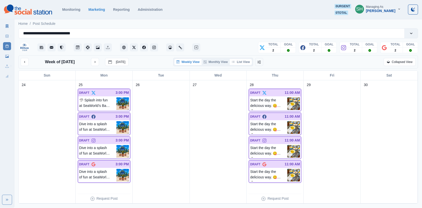
click at [241, 62] on button "List View" at bounding box center [241, 62] width 22 height 6
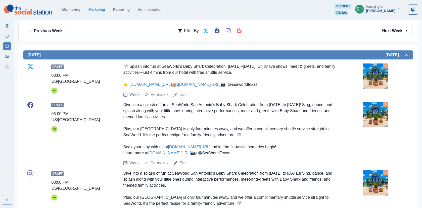
click at [149, 83] on link "[DOMAIN_NAME][URL]" at bounding box center [150, 84] width 42 height 4
click at [373, 71] on img at bounding box center [375, 76] width 25 height 25
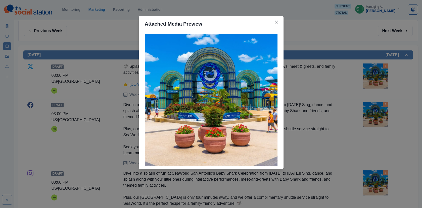
click at [112, 74] on div "Attached Media Preview" at bounding box center [211, 104] width 422 height 208
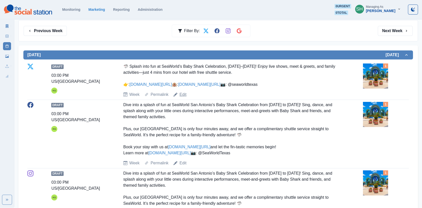
click at [180, 98] on link "Edit" at bounding box center [182, 95] width 7 height 6
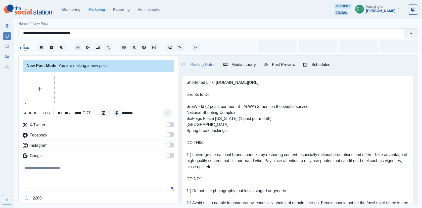
type input "*******"
type textarea "**********"
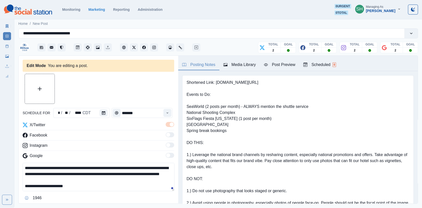
click at [240, 67] on div "Media Library" at bounding box center [239, 65] width 32 height 6
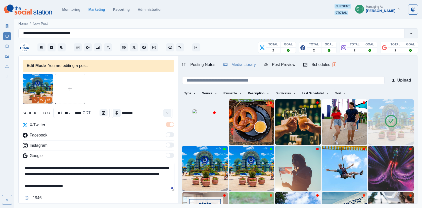
click at [35, 97] on button "Remove" at bounding box center [35, 100] width 6 height 6
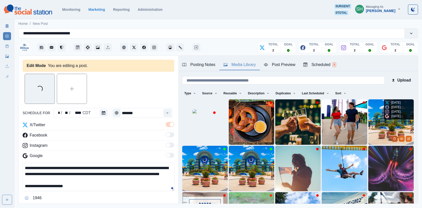
click at [394, 138] on icon "Delete Media" at bounding box center [394, 139] width 2 height 3
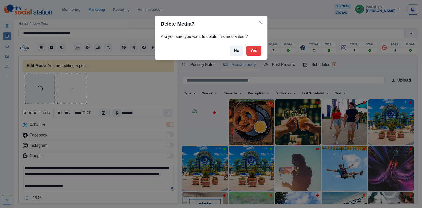
click at [257, 56] on footer "No Yes" at bounding box center [211, 51] width 113 height 18
click at [256, 52] on button "Yes" at bounding box center [253, 51] width 15 height 10
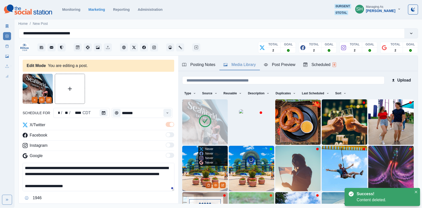
click at [208, 184] on icon "Delete Media" at bounding box center [209, 185] width 2 height 3
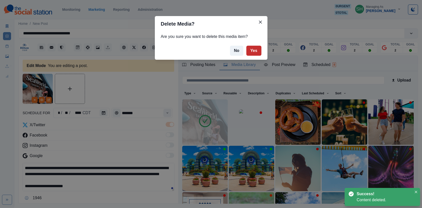
click at [258, 48] on button "Yes" at bounding box center [253, 51] width 15 height 10
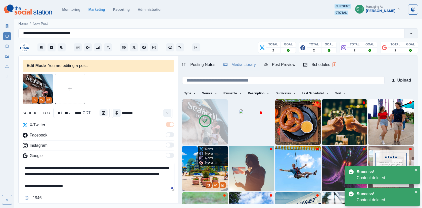
click at [207, 186] on button "Delete Media" at bounding box center [209, 185] width 6 height 6
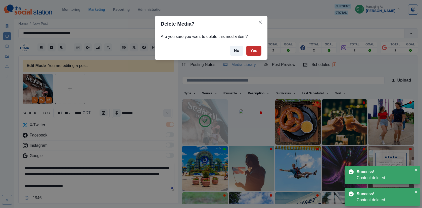
click at [251, 49] on button "Yes" at bounding box center [253, 51] width 15 height 10
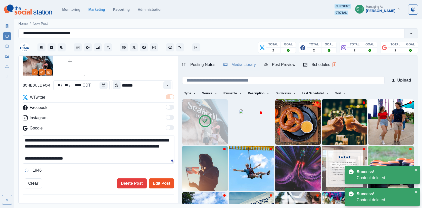
scroll to position [24, 0]
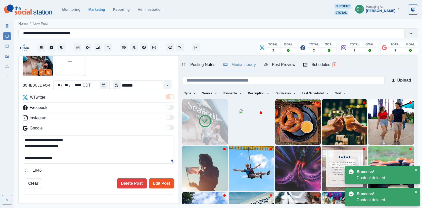
click at [154, 181] on button "Edit Post" at bounding box center [161, 184] width 25 height 10
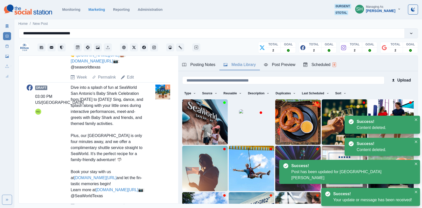
scroll to position [267, 0]
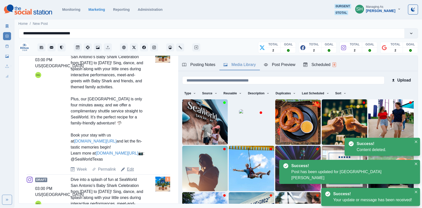
click at [129, 173] on link "Edit" at bounding box center [130, 170] width 7 height 6
type textarea "**********"
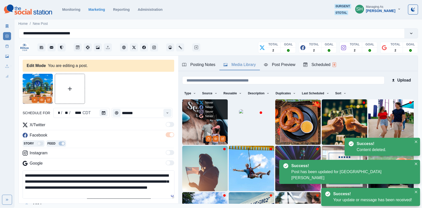
click at [189, 135] on img at bounding box center [204, 121] width 45 height 45
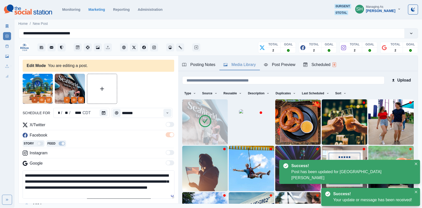
click at [35, 101] on icon "Remove" at bounding box center [34, 99] width 3 height 3
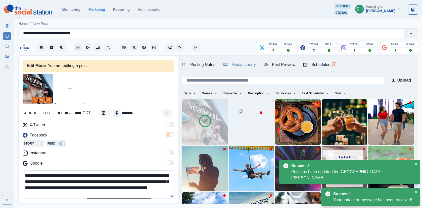
scroll to position [37, 0]
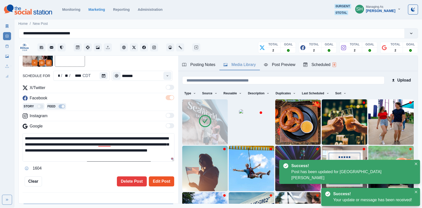
click at [161, 183] on button "Edit Post" at bounding box center [161, 182] width 25 height 10
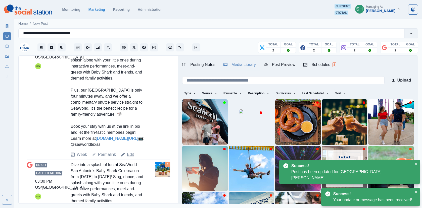
click at [128, 158] on link "Edit" at bounding box center [130, 155] width 7 height 6
type textarea "**********"
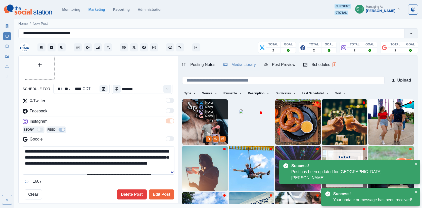
click at [195, 131] on img at bounding box center [204, 121] width 45 height 45
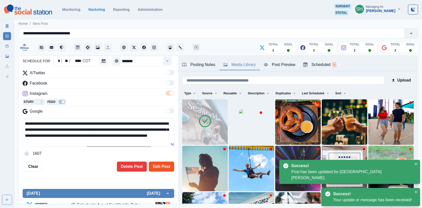
scroll to position [82, 0]
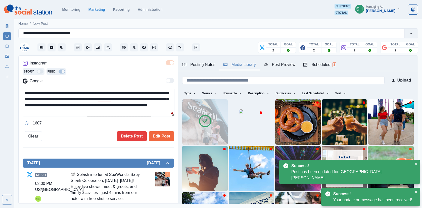
click at [162, 142] on div "**********" at bounding box center [99, 130] width 160 height 148
click at [158, 134] on button "Edit Post" at bounding box center [161, 136] width 25 height 10
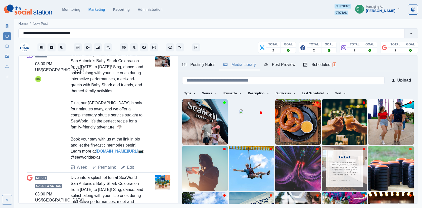
scroll to position [456, 0]
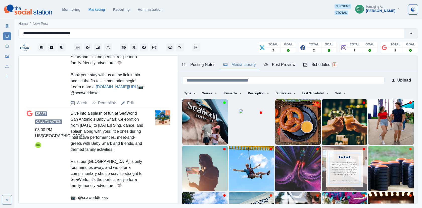
click at [126, 106] on div "Edit" at bounding box center [127, 103] width 13 height 6
click at [131, 106] on link "Edit" at bounding box center [130, 103] width 7 height 6
type textarea "**********"
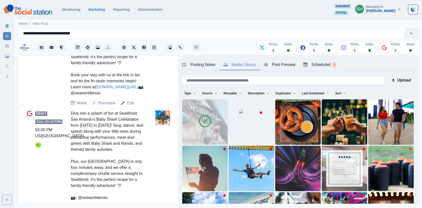
scroll to position [521, 0]
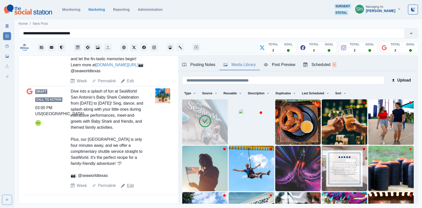
click at [128, 186] on link "Edit" at bounding box center [130, 186] width 7 height 6
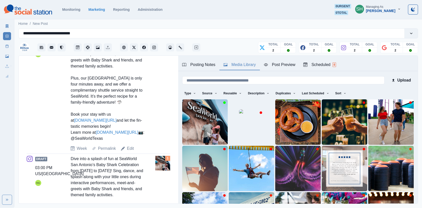
type textarea "**********"
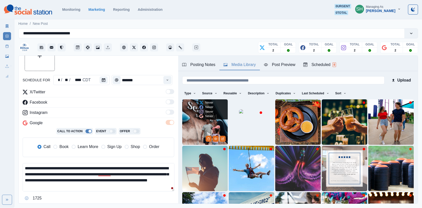
click at [199, 126] on img at bounding box center [204, 121] width 45 height 45
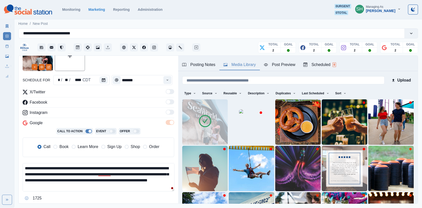
scroll to position [63, 0]
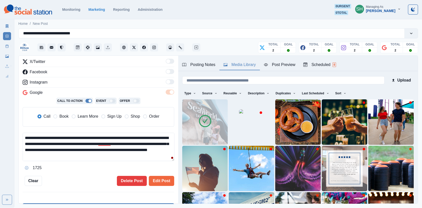
click at [64, 116] on span "Book" at bounding box center [63, 117] width 9 height 6
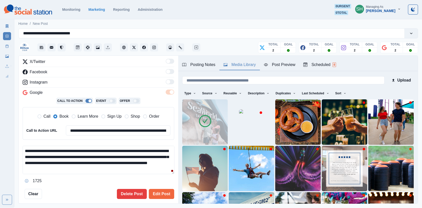
scroll to position [36, 0]
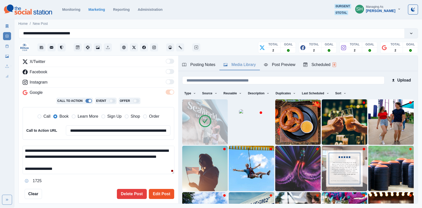
click at [164, 192] on button "Edit Post" at bounding box center [161, 194] width 25 height 10
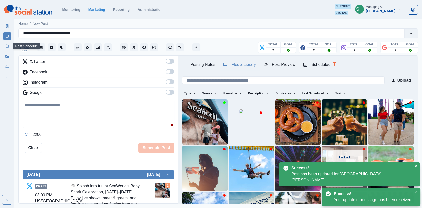
click at [8, 48] on rect at bounding box center [7, 46] width 3 height 3
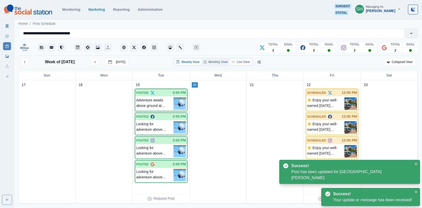
click at [241, 64] on button "List View" at bounding box center [241, 62] width 22 height 6
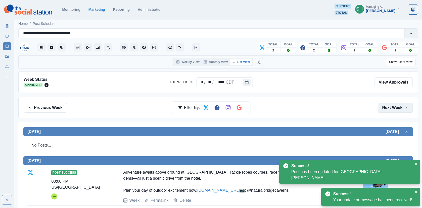
click at [388, 106] on button "Next Week" at bounding box center [395, 108] width 35 height 10
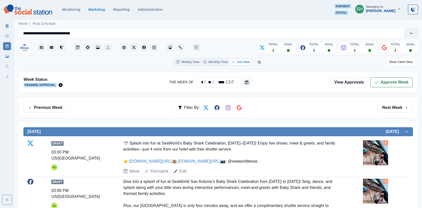
click at [388, 87] on div "Week Status Pending Approval The Week Of * / ** / **** CDT View Approvals Appro…" at bounding box center [217, 82] width 399 height 21
click at [382, 80] on button "Approve Week" at bounding box center [391, 82] width 42 height 10
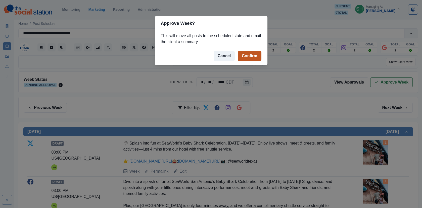
click at [257, 56] on button "Confirm" at bounding box center [249, 56] width 23 height 10
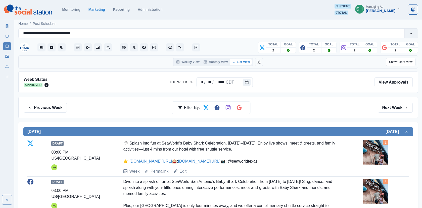
click at [6, 25] on icon at bounding box center [7, 26] width 3 height 4
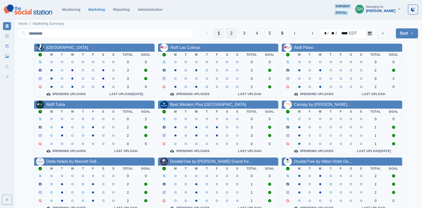
click at [232, 32] on button "2" at bounding box center [231, 33] width 11 height 10
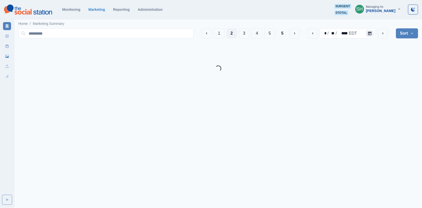
scroll to position [61, 0]
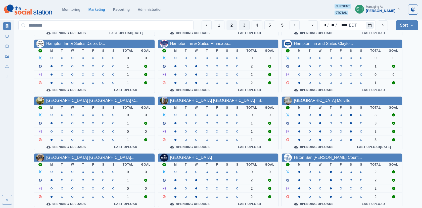
click at [244, 25] on button "3" at bounding box center [244, 25] width 11 height 10
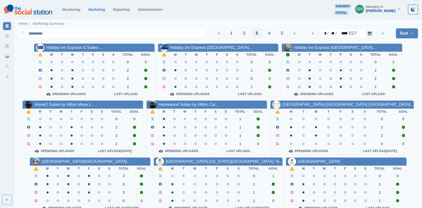
click at [74, 44] on div "Holiday Inn Express & Suites ..." at bounding box center [94, 48] width 120 height 8
click at [74, 49] on link "Holiday Inn Express & Suites ..." at bounding box center [74, 47] width 56 height 4
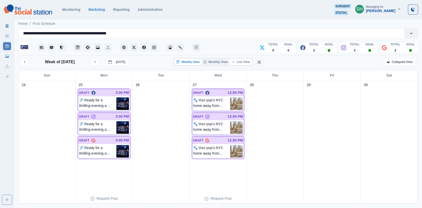
click at [245, 60] on button "List View" at bounding box center [241, 62] width 22 height 6
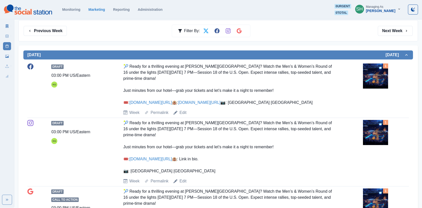
scroll to position [79, 0]
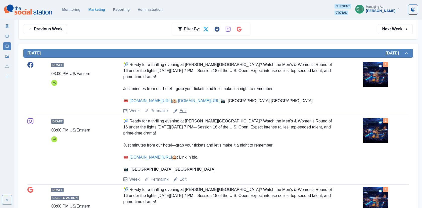
click at [183, 114] on link "Edit" at bounding box center [182, 111] width 7 height 6
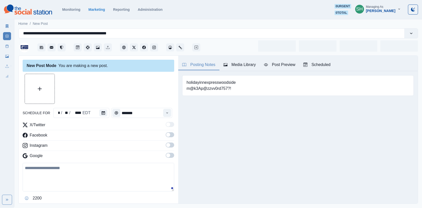
type input "*******"
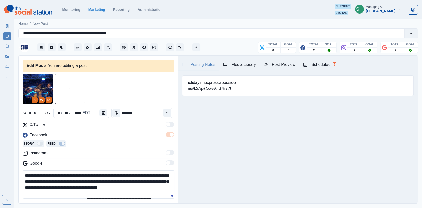
scroll to position [55, 0]
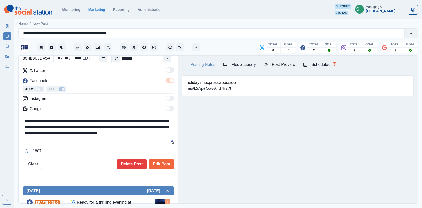
drag, startPoint x: 65, startPoint y: 127, endPoint x: 43, endPoint y: 127, distance: 22.1
click at [43, 127] on textarea "**********" at bounding box center [99, 130] width 152 height 28
drag, startPoint x: 60, startPoint y: 133, endPoint x: 152, endPoint y: 126, distance: 93.2
click at [152, 126] on textarea "**********" at bounding box center [99, 130] width 152 height 28
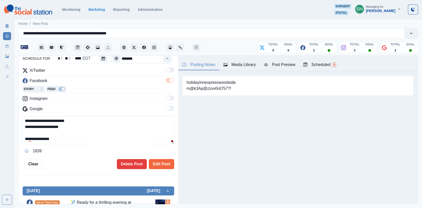
scroll to position [0, 0]
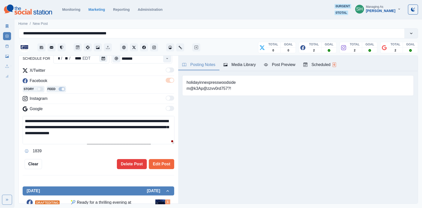
drag, startPoint x: 141, startPoint y: 132, endPoint x: 132, endPoint y: 100, distance: 32.9
click at [132, 100] on div "**********" at bounding box center [98, 112] width 151 height 88
type textarea "**********"
click at [168, 165] on button "Edit Post" at bounding box center [161, 164] width 25 height 10
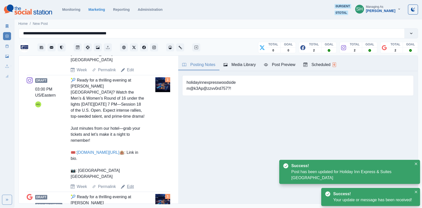
click at [130, 184] on link "Edit" at bounding box center [130, 187] width 7 height 6
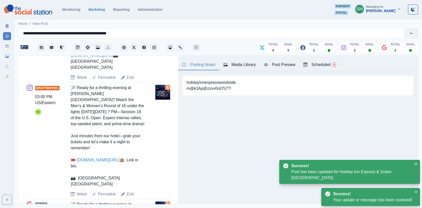
scroll to position [57, 0]
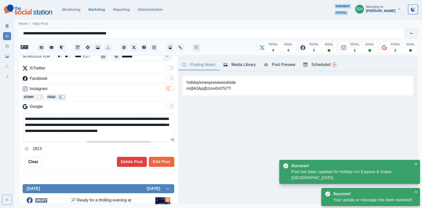
drag, startPoint x: 126, startPoint y: 135, endPoint x: 118, endPoint y: 89, distance: 46.8
click at [118, 90] on div "**********" at bounding box center [98, 109] width 151 height 88
paste textarea
type textarea "**********"
click at [162, 159] on button "Edit Post" at bounding box center [161, 162] width 25 height 10
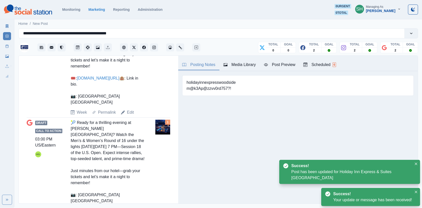
click at [129, 208] on link "Edit" at bounding box center [130, 211] width 7 height 6
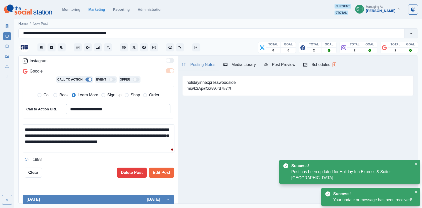
drag, startPoint x: 115, startPoint y: 148, endPoint x: 113, endPoint y: 106, distance: 42.8
click at [113, 106] on div "**********" at bounding box center [98, 100] width 151 height 126
paste textarea
type textarea "**********"
click at [163, 168] on button "Edit Post" at bounding box center [161, 173] width 25 height 10
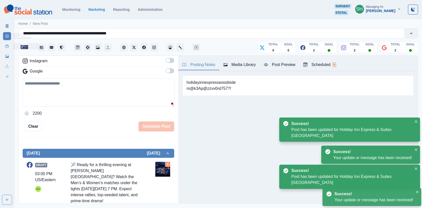
click at [5, 47] on icon at bounding box center [7, 46] width 4 height 4
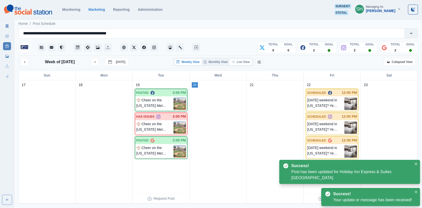
click at [240, 60] on button "List View" at bounding box center [241, 62] width 22 height 6
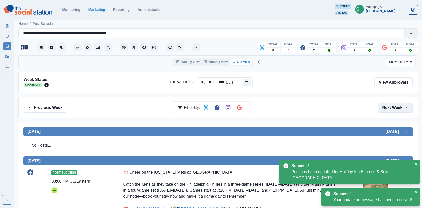
click at [395, 104] on button "Next Week" at bounding box center [395, 108] width 35 height 10
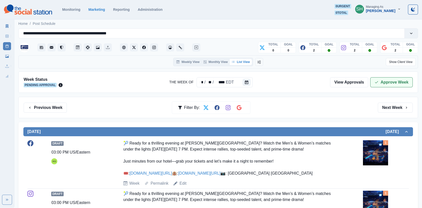
click at [388, 81] on button "Approve Week" at bounding box center [391, 82] width 42 height 10
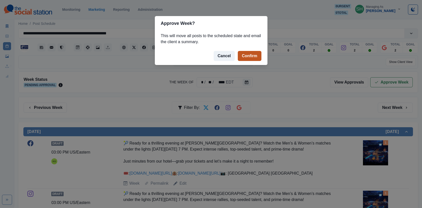
click at [258, 55] on button "Confirm" at bounding box center [249, 56] width 23 height 10
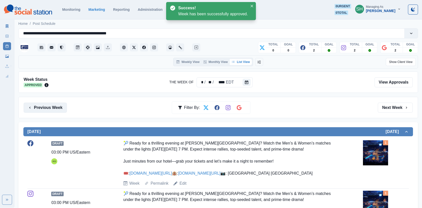
click at [52, 109] on button "Previous Week" at bounding box center [45, 108] width 43 height 10
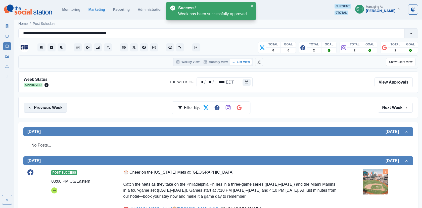
click at [52, 109] on button "Previous Week" at bounding box center [45, 108] width 43 height 10
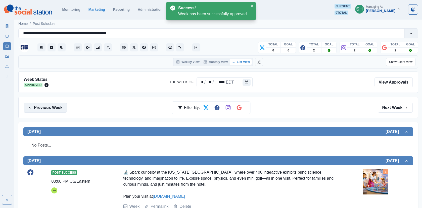
click at [52, 109] on button "Previous Week" at bounding box center [45, 108] width 43 height 10
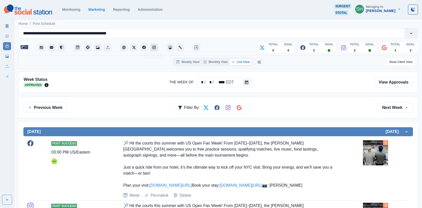
click at [154, 48] on icon "Instagram" at bounding box center [154, 48] width 4 height 4
click at [144, 45] on button "Facebook" at bounding box center [144, 47] width 8 height 8
click at [6, 26] on icon at bounding box center [7, 26] width 3 height 4
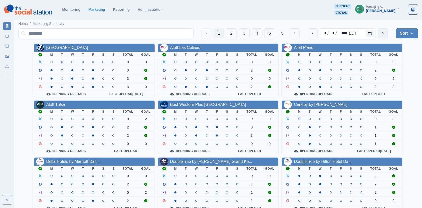
click at [381, 29] on button "next" at bounding box center [383, 33] width 10 height 10
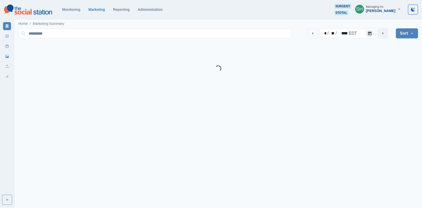
click at [381, 29] on button "next" at bounding box center [383, 33] width 10 height 10
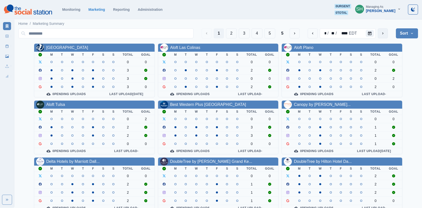
click at [385, 33] on button "next" at bounding box center [383, 33] width 10 height 10
click at [243, 34] on button "3" at bounding box center [244, 33] width 11 height 10
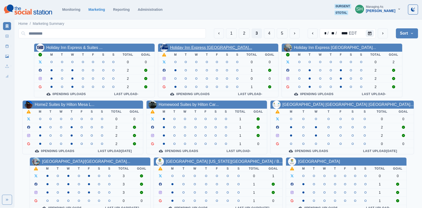
click at [189, 48] on link "Holiday Inn Express [GEOGRAPHIC_DATA]..." at bounding box center [211, 47] width 82 height 4
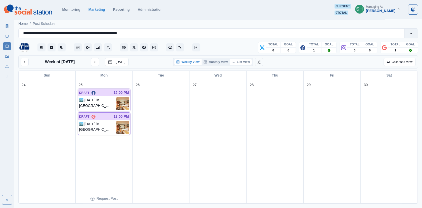
click at [243, 61] on button "List View" at bounding box center [241, 62] width 22 height 6
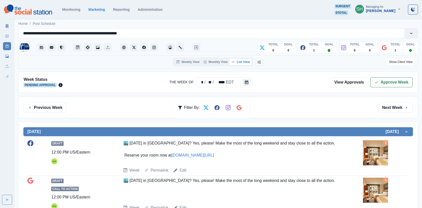
scroll to position [73, 0]
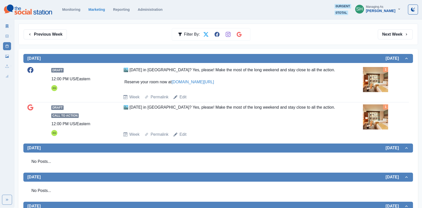
click at [376, 80] on img at bounding box center [375, 79] width 25 height 25
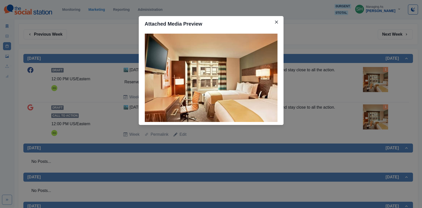
click at [376, 80] on div "Attached Media Preview" at bounding box center [211, 104] width 422 height 208
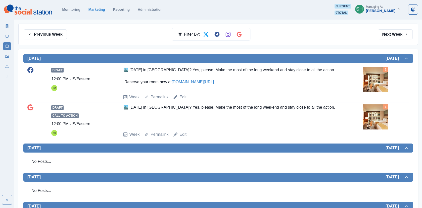
click at [376, 80] on img at bounding box center [375, 79] width 25 height 25
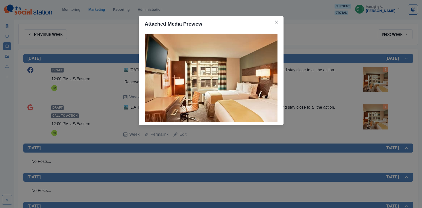
click at [376, 80] on div "Attached Media Preview" at bounding box center [211, 104] width 422 height 208
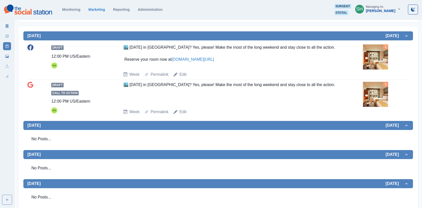
scroll to position [0, 0]
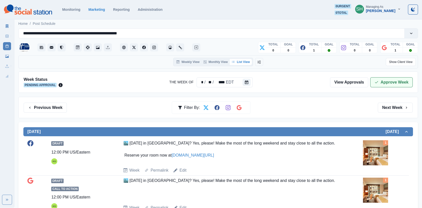
click at [378, 84] on button "Approve Week" at bounding box center [391, 82] width 42 height 10
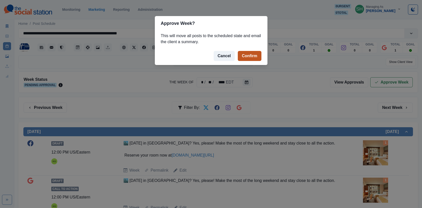
click at [254, 52] on button "Confirm" at bounding box center [249, 56] width 23 height 10
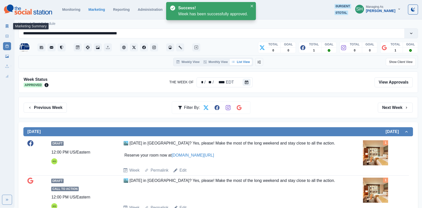
click at [9, 24] on link "Marketing Summary" at bounding box center [7, 26] width 8 height 8
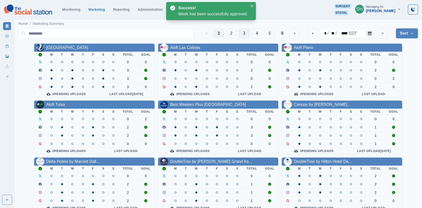
click at [245, 34] on button "3" at bounding box center [244, 33] width 11 height 10
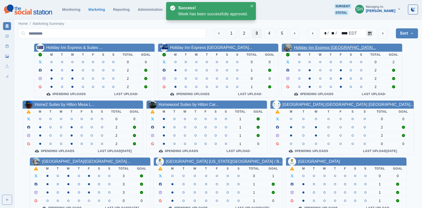
click at [302, 46] on link "Holiday Inn Express [GEOGRAPHIC_DATA]..." at bounding box center [335, 47] width 82 height 4
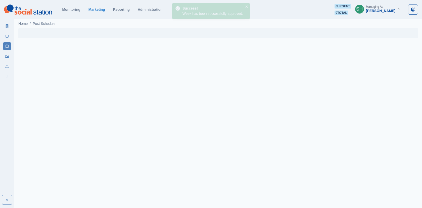
click at [11, 24] on div "Marketing Summary New Post Post Schedule Media Library Uploads Review Summary" at bounding box center [7, 50] width 14 height 60
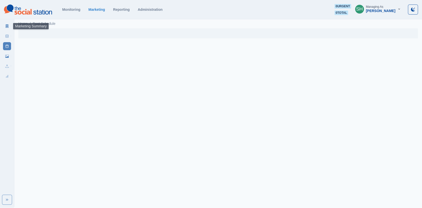
click at [6, 24] on icon at bounding box center [7, 26] width 4 height 4
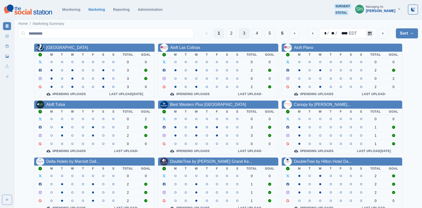
click at [245, 33] on button "3" at bounding box center [244, 33] width 11 height 10
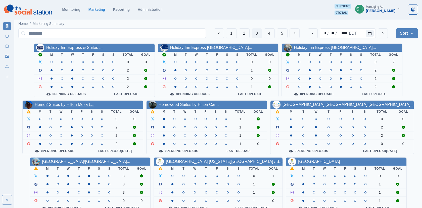
click at [65, 103] on link "Home2 Suites by Hilton Mesa L..." at bounding box center [65, 105] width 60 height 4
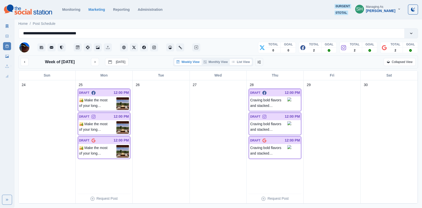
click at [240, 64] on button "List View" at bounding box center [241, 62] width 22 height 6
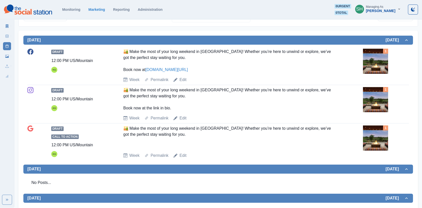
scroll to position [99, 0]
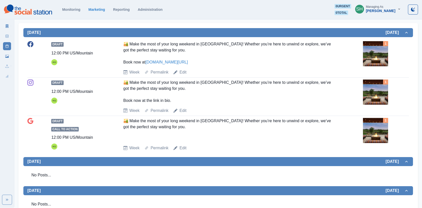
click at [387, 55] on img at bounding box center [375, 53] width 25 height 25
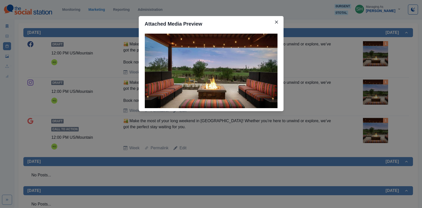
click at [336, 57] on div "Attached Media Preview" at bounding box center [211, 104] width 422 height 208
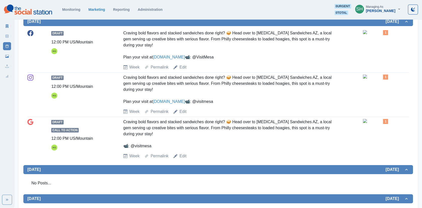
scroll to position [299, 0]
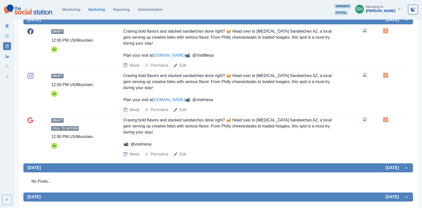
click at [381, 32] on img at bounding box center [375, 30] width 25 height 4
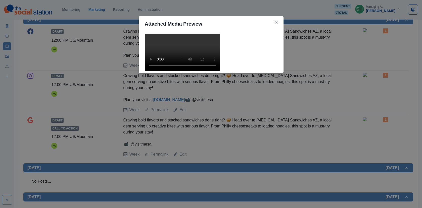
click at [203, 66] on video at bounding box center [182, 53] width 75 height 38
click at [307, 79] on div "Attached Media Preview" at bounding box center [211, 104] width 422 height 208
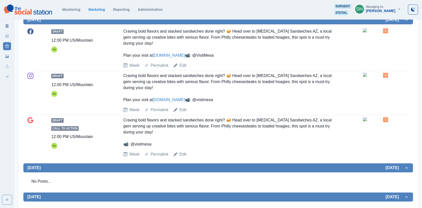
click at [168, 54] on link "[DOMAIN_NAME]" at bounding box center [169, 55] width 32 height 4
click at [185, 69] on link "Edit" at bounding box center [182, 66] width 7 height 6
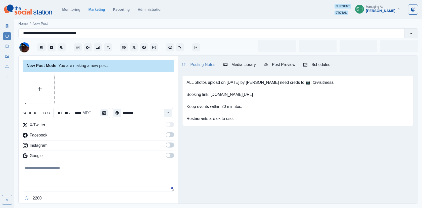
type input "********"
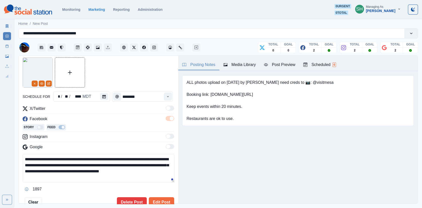
scroll to position [23, 0]
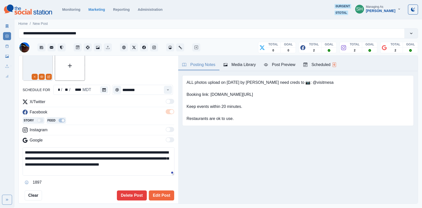
drag, startPoint x: 67, startPoint y: 157, endPoint x: 44, endPoint y: 156, distance: 23.1
click at [44, 157] on textarea "**********" at bounding box center [99, 161] width 152 height 28
click at [44, 156] on textarea "**********" at bounding box center [99, 161] width 152 height 28
drag, startPoint x: 68, startPoint y: 157, endPoint x: -1, endPoint y: 157, distance: 68.3
click at [0, 157] on html "**********" at bounding box center [211, 104] width 422 height 208
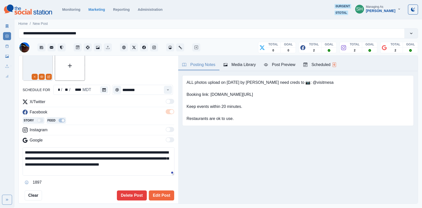
paste textarea "*"
type textarea "**********"
click at [161, 192] on button "Edit Post" at bounding box center [161, 196] width 25 height 10
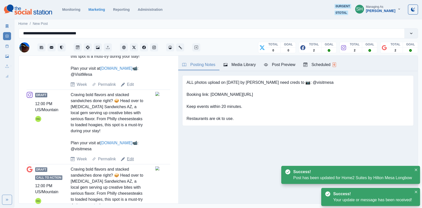
click at [129, 162] on link "Edit" at bounding box center [130, 159] width 7 height 6
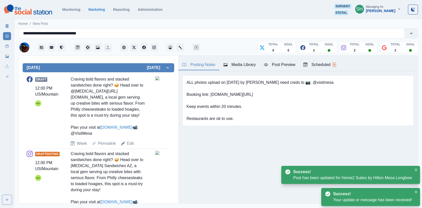
scroll to position [91, 0]
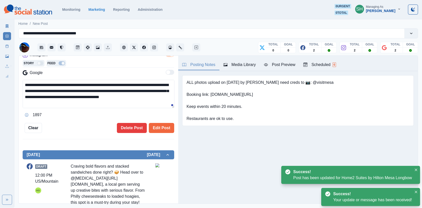
drag, startPoint x: 69, startPoint y: 92, endPoint x: 4, endPoint y: 92, distance: 65.3
click at [4, 92] on div "**********" at bounding box center [211, 104] width 422 height 208
paste textarea "*"
type textarea "**********"
click at [170, 123] on button "Edit Post" at bounding box center [161, 128] width 25 height 10
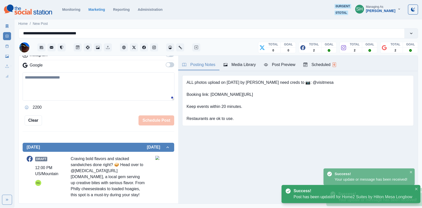
scroll to position [294, 0]
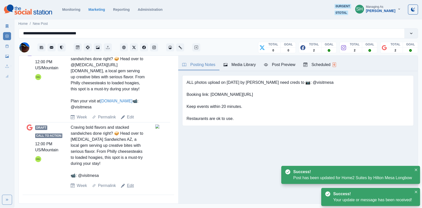
click at [129, 185] on link "Edit" at bounding box center [130, 186] width 7 height 6
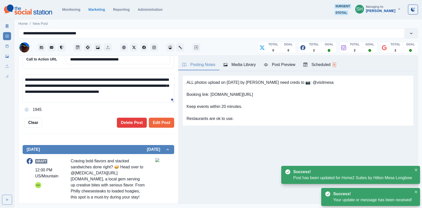
scroll to position [121, 0]
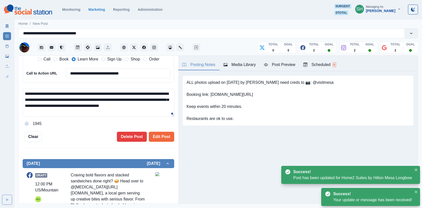
drag, startPoint x: 68, startPoint y: 99, endPoint x: 10, endPoint y: 99, distance: 58.3
click at [10, 99] on div "**********" at bounding box center [211, 104] width 422 height 208
paste textarea "*"
type textarea "**********"
click at [164, 142] on div "**********" at bounding box center [99, 130] width 160 height 148
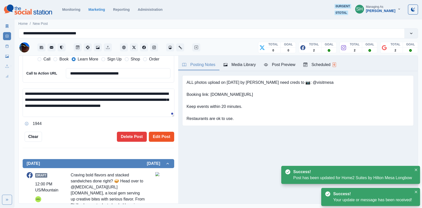
click at [161, 132] on button "Edit Post" at bounding box center [161, 137] width 25 height 10
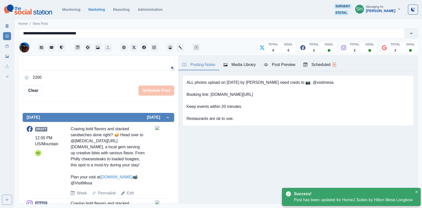
click at [9, 45] on link "Post Schedule" at bounding box center [7, 46] width 8 height 8
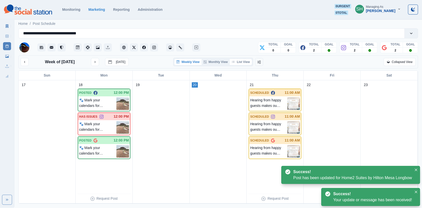
click at [248, 59] on button "List View" at bounding box center [241, 62] width 22 height 6
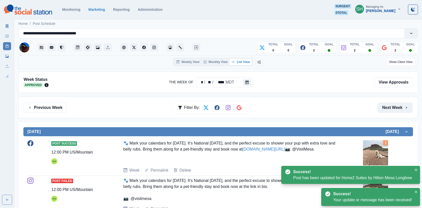
click at [384, 105] on button "Next Week" at bounding box center [395, 108] width 35 height 10
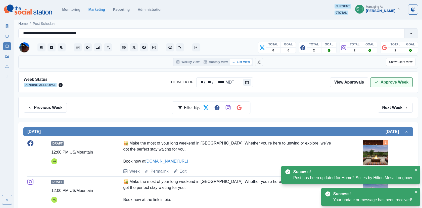
click at [381, 85] on button "Approve Week" at bounding box center [391, 82] width 42 height 10
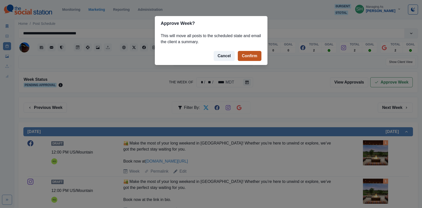
click at [246, 53] on button "Confirm" at bounding box center [249, 56] width 23 height 10
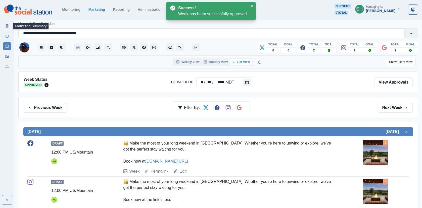
click at [7, 25] on icon at bounding box center [7, 26] width 3 height 4
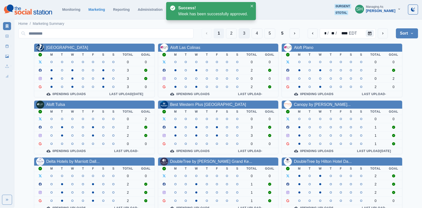
click at [249, 34] on button "3" at bounding box center [244, 33] width 11 height 10
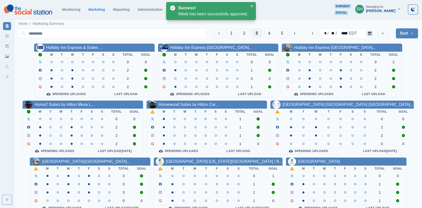
click at [211, 109] on th "F" at bounding box center [205, 112] width 10 height 6
click at [213, 105] on link "Homewood Suites by Hilton Car..." at bounding box center [189, 105] width 60 height 4
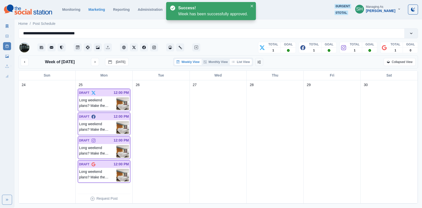
click at [247, 61] on button "List View" at bounding box center [241, 62] width 22 height 6
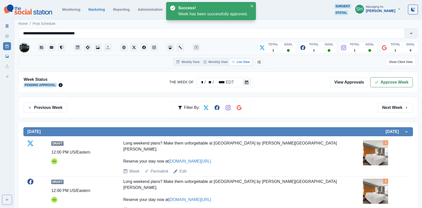
scroll to position [101, 0]
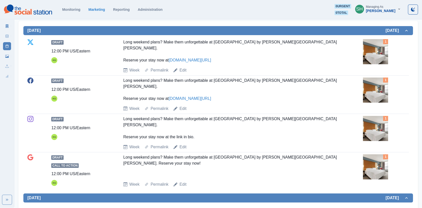
click at [375, 93] on img at bounding box center [375, 90] width 25 height 25
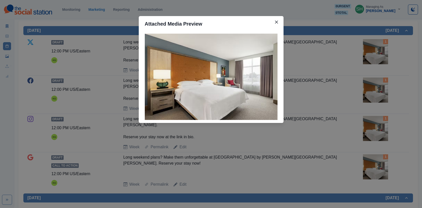
click at [347, 84] on div "Attached Media Preview" at bounding box center [211, 104] width 422 height 208
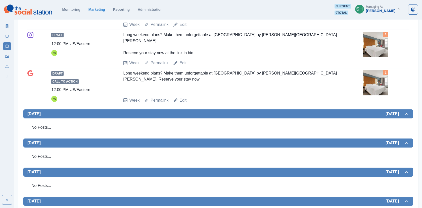
scroll to position [0, 0]
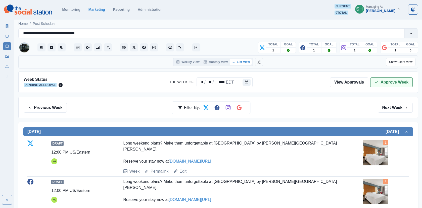
click at [375, 81] on icon "button" at bounding box center [376, 82] width 4 height 4
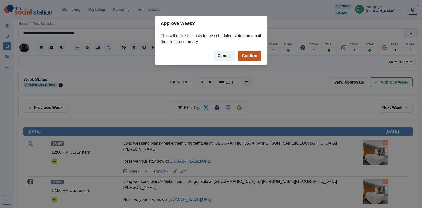
click at [254, 57] on button "Confirm" at bounding box center [249, 56] width 23 height 10
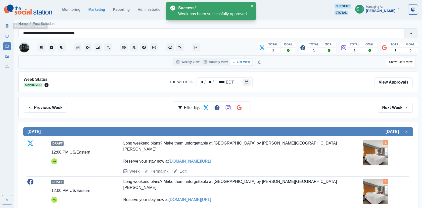
click at [7, 23] on link "Marketing Summary" at bounding box center [7, 26] width 8 height 8
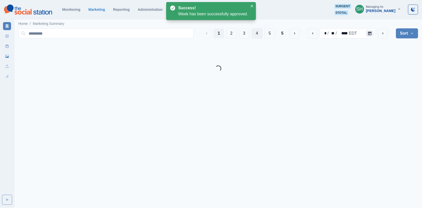
click at [253, 35] on button "4" at bounding box center [256, 33] width 11 height 10
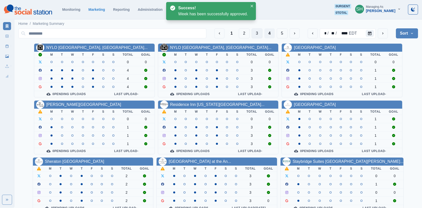
click at [258, 34] on button "3" at bounding box center [256, 33] width 11 height 10
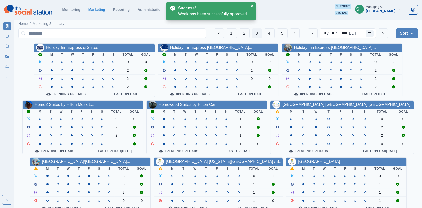
scroll to position [61, 0]
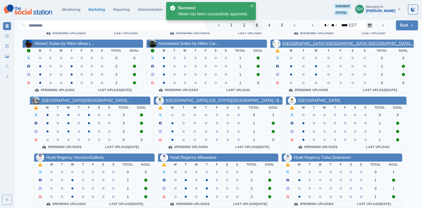
click at [316, 43] on link "[GEOGRAPHIC_DATA] [GEOGRAPHIC_DATA] [GEOGRAPHIC_DATA]..." at bounding box center [347, 43] width 131 height 4
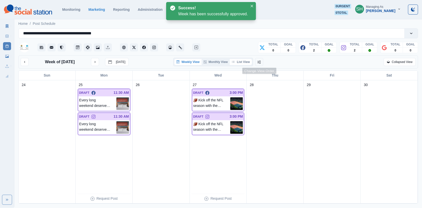
click at [247, 61] on button "List View" at bounding box center [241, 62] width 22 height 6
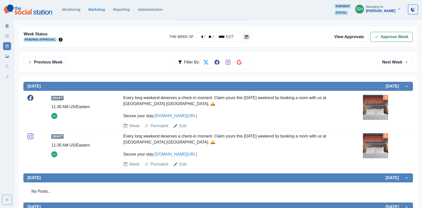
scroll to position [98, 0]
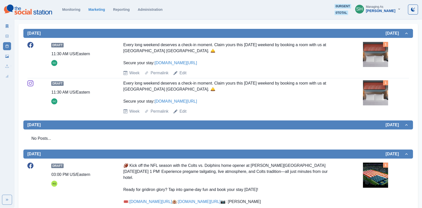
click at [370, 94] on img at bounding box center [375, 92] width 25 height 25
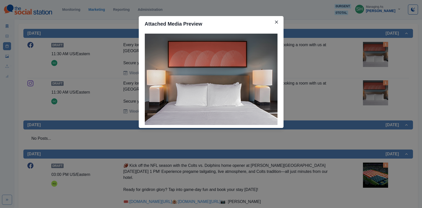
click at [345, 87] on div "Attached Media Preview" at bounding box center [211, 104] width 422 height 208
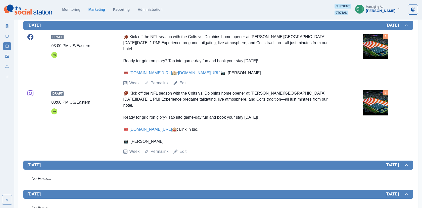
scroll to position [228, 0]
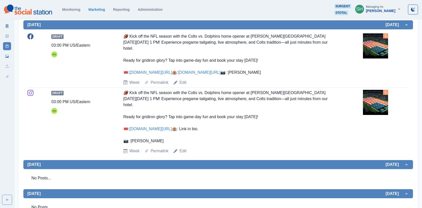
click at [371, 47] on img at bounding box center [375, 45] width 25 height 25
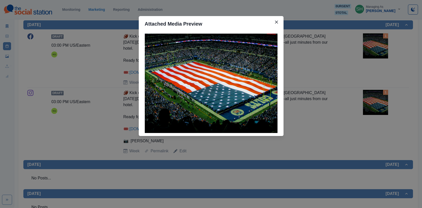
click at [371, 47] on div "Attached Media Preview" at bounding box center [211, 104] width 422 height 208
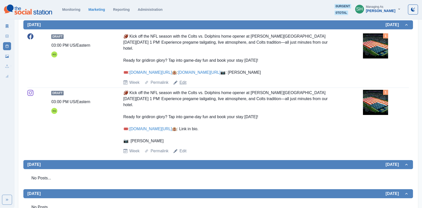
click at [181, 86] on link "Edit" at bounding box center [182, 83] width 7 height 6
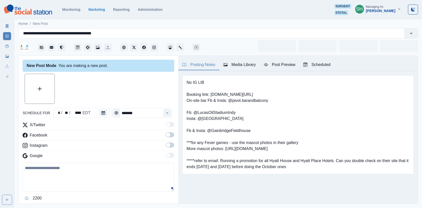
type input "*******"
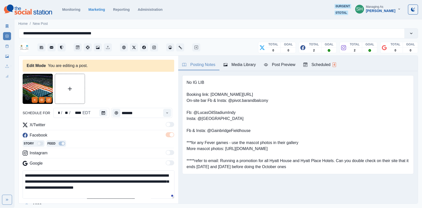
scroll to position [17, 0]
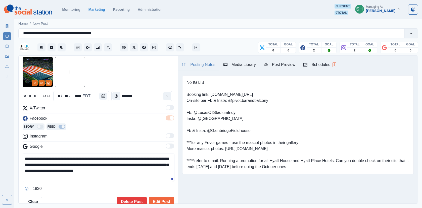
drag, startPoint x: 60, startPoint y: 156, endPoint x: 52, endPoint y: 156, distance: 8.5
click at [52, 156] on textarea "**********" at bounding box center [99, 168] width 152 height 28
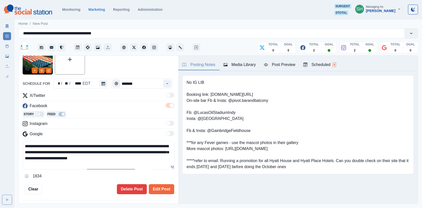
scroll to position [31, 0]
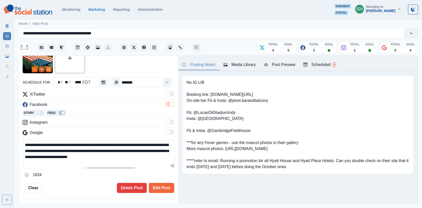
click at [41, 70] on icon "View Media" at bounding box center [41, 69] width 3 height 2
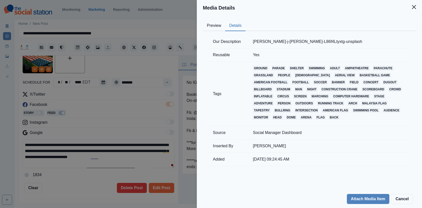
click at [230, 25] on button "Details" at bounding box center [235, 26] width 20 height 11
click at [119, 75] on div "Media Details Preview Details Our Description [PERSON_NAME]-j-[PERSON_NAME]-L86…" at bounding box center [211, 104] width 422 height 208
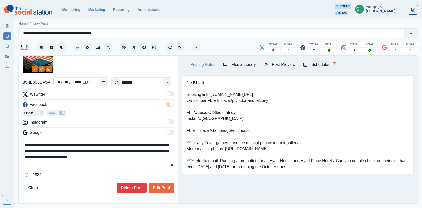
drag, startPoint x: 115, startPoint y: 145, endPoint x: 82, endPoint y: 145, distance: 32.9
click at [82, 145] on textarea "**********" at bounding box center [99, 154] width 152 height 28
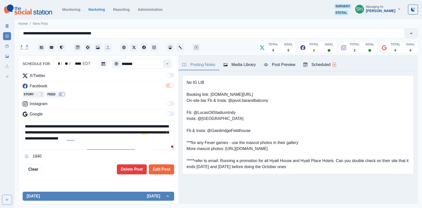
scroll to position [50, 0]
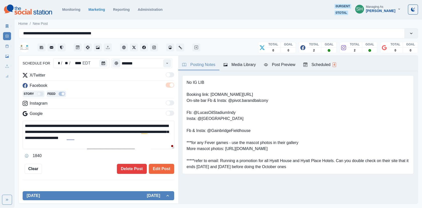
drag, startPoint x: 66, startPoint y: 136, endPoint x: 59, endPoint y: 136, distance: 7.5
click at [59, 136] on textarea "**********" at bounding box center [99, 135] width 152 height 28
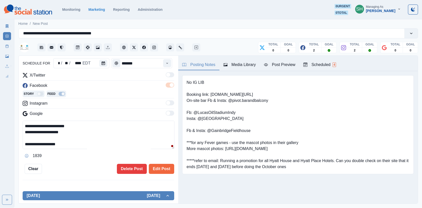
scroll to position [10, 0]
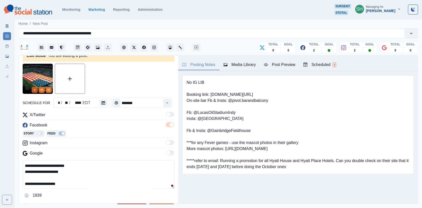
click at [35, 91] on button "Remove" at bounding box center [35, 90] width 6 height 6
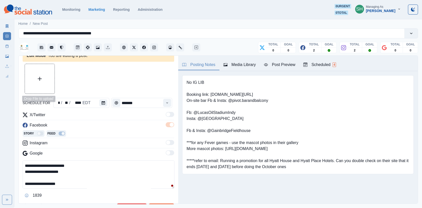
click at [35, 84] on button "Upload Media" at bounding box center [40, 79] width 30 height 30
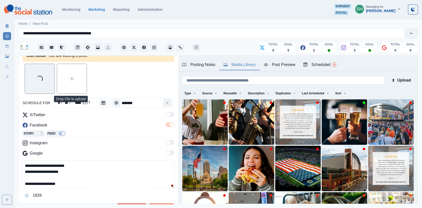
click at [243, 66] on div "Media Library" at bounding box center [239, 65] width 32 height 6
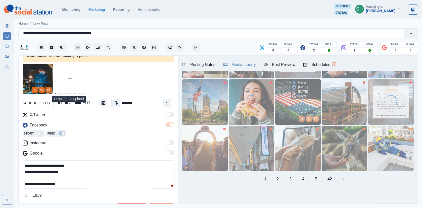
click at [274, 119] on div at bounding box center [251, 101] width 45 height 45
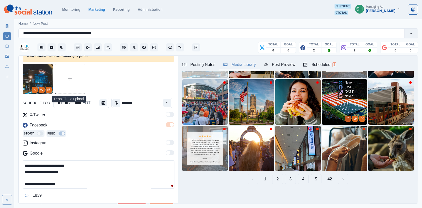
click at [348, 118] on icon "Delete Media" at bounding box center [348, 119] width 2 height 3
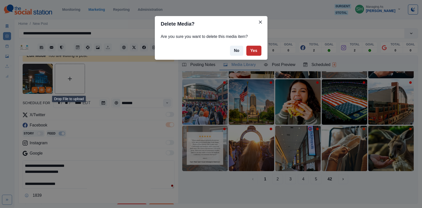
click at [255, 52] on button "Yes" at bounding box center [253, 51] width 15 height 10
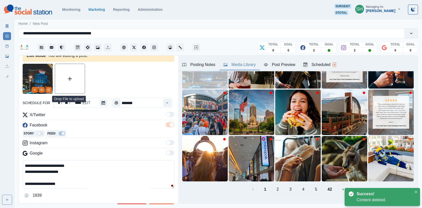
click at [99, 139] on div "X/Twitter Facebook Story Feed Instagram Google" at bounding box center [98, 135] width 151 height 46
click at [40, 90] on icon "View Media" at bounding box center [41, 90] width 3 height 2
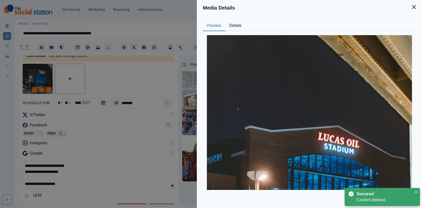
click at [239, 25] on button "Details" at bounding box center [235, 26] width 20 height 11
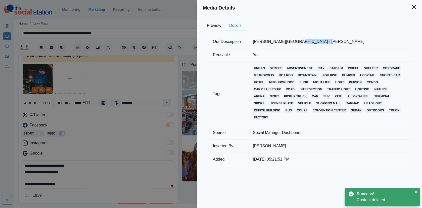
drag, startPoint x: 318, startPoint y: 42, endPoint x: 290, endPoint y: 42, distance: 27.1
click at [290, 42] on td "[PERSON_NAME][GEOGRAPHIC_DATA] - [PERSON_NAME]" at bounding box center [329, 41] width 165 height 13
copy td "[PERSON_NAME]"
click at [112, 108] on div "Media Details Preview Details Our Description [PERSON_NAME][GEOGRAPHIC_DATA] - …" at bounding box center [211, 104] width 422 height 208
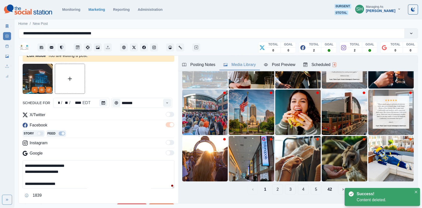
click at [273, 66] on div "Post Preview" at bounding box center [279, 65] width 31 height 6
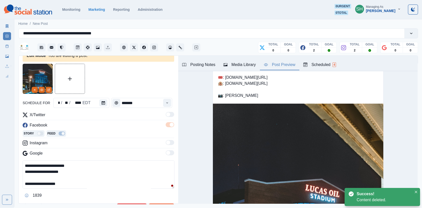
click at [273, 66] on div "Post Preview" at bounding box center [279, 65] width 31 height 6
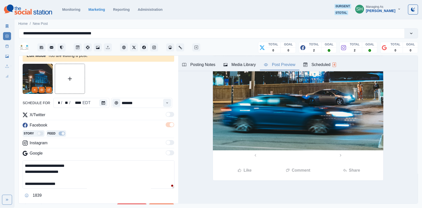
scroll to position [0, 0]
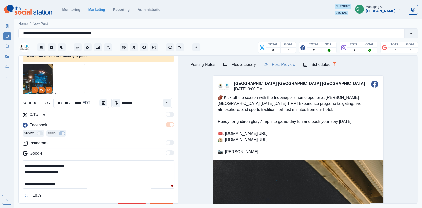
drag, startPoint x: 75, startPoint y: 185, endPoint x: 31, endPoint y: 185, distance: 43.7
click at [31, 185] on textarea "**********" at bounding box center [99, 175] width 152 height 28
paste textarea
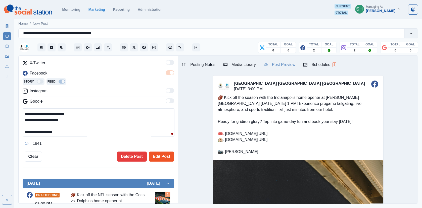
type textarea "**********"
click at [158, 155] on button "Edit Post" at bounding box center [161, 157] width 25 height 10
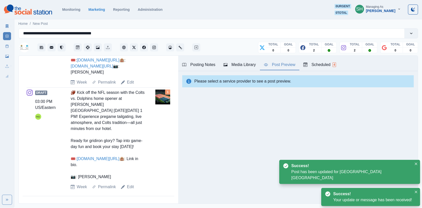
scroll to position [171, 0]
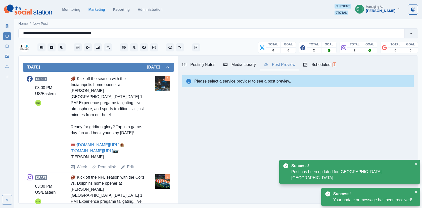
drag, startPoint x: 108, startPoint y: 158, endPoint x: 67, endPoint y: 77, distance: 90.0
click at [67, 77] on div "Draft 03:00 PM US/Eastern KG 🏈 Kick off the season with the Indianapolis home o…" at bounding box center [98, 123] width 143 height 94
copy div "🏈 Kick off the season with the Indianapolis home opener at [PERSON_NAME][GEOGRA…"
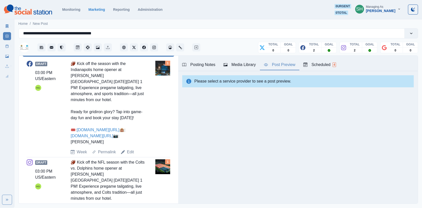
scroll to position [256, 0]
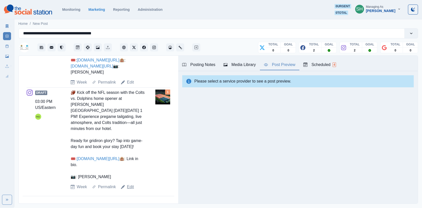
click at [129, 184] on link "Edit" at bounding box center [130, 187] width 7 height 6
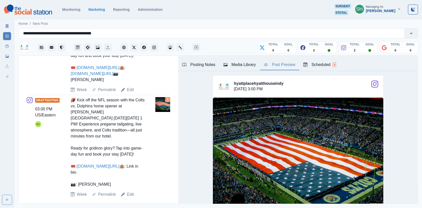
scroll to position [65, 0]
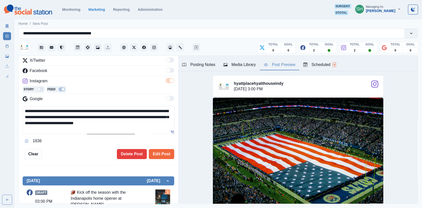
click at [238, 67] on div "Media Library" at bounding box center [239, 65] width 32 height 6
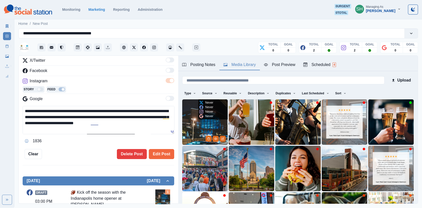
click at [202, 124] on img at bounding box center [204, 121] width 45 height 45
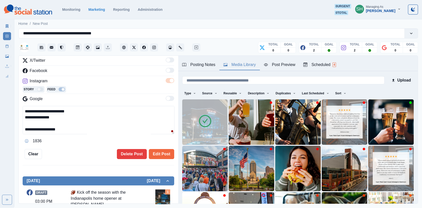
scroll to position [0, 0]
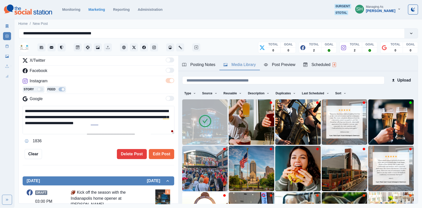
drag, startPoint x: 89, startPoint y: 110, endPoint x: 89, endPoint y: 65, distance: 45.5
click at [89, 65] on div "**********" at bounding box center [98, 102] width 151 height 88
paste textarea "**********"
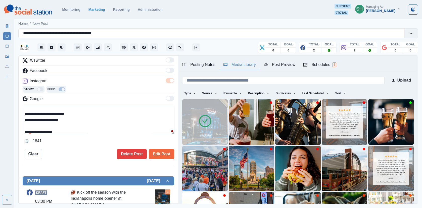
drag, startPoint x: 73, startPoint y: 118, endPoint x: 31, endPoint y: 117, distance: 42.0
click at [31, 117] on textarea "**********" at bounding box center [99, 120] width 152 height 28
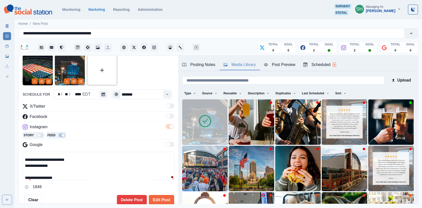
type textarea "**********"
click at [31, 80] on img at bounding box center [38, 70] width 30 height 30
click at [32, 81] on button "Remove" at bounding box center [35, 81] width 6 height 6
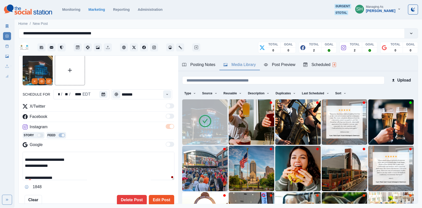
click at [164, 198] on button "Edit Post" at bounding box center [161, 200] width 25 height 10
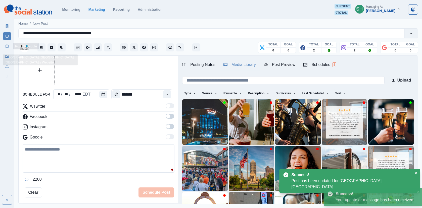
click at [8, 46] on icon at bounding box center [7, 46] width 4 height 4
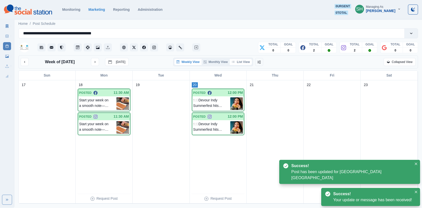
click at [244, 63] on button "List View" at bounding box center [241, 62] width 22 height 6
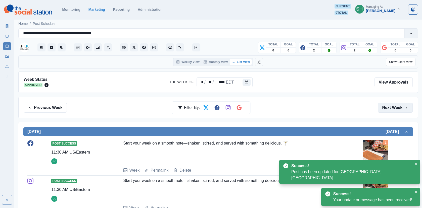
click at [395, 103] on button "Next Week" at bounding box center [395, 108] width 35 height 10
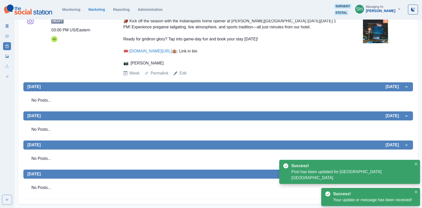
scroll to position [316, 0]
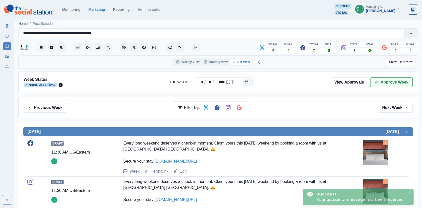
click at [389, 86] on button "Approve Week" at bounding box center [391, 82] width 42 height 10
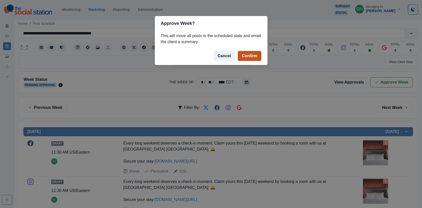
click at [255, 55] on button "Confirm" at bounding box center [249, 56] width 23 height 10
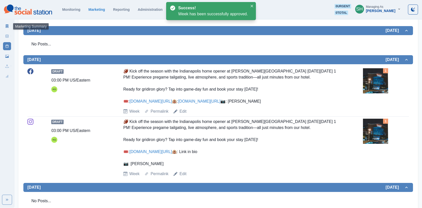
click at [6, 27] on icon at bounding box center [7, 26] width 3 height 4
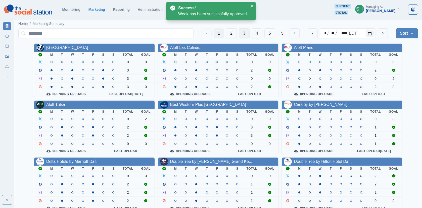
click at [248, 33] on button "3" at bounding box center [244, 33] width 11 height 10
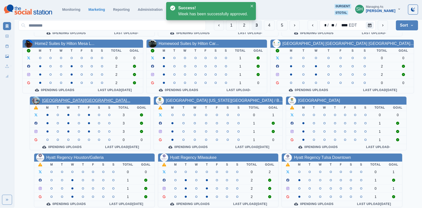
click at [82, 101] on link "[GEOGRAPHIC_DATA]/[GEOGRAPHIC_DATA]..." at bounding box center [86, 100] width 88 height 4
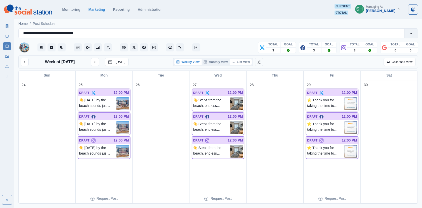
click at [235, 64] on button "List View" at bounding box center [241, 62] width 22 height 6
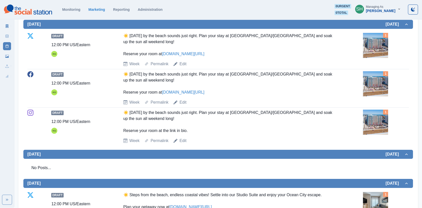
scroll to position [113, 0]
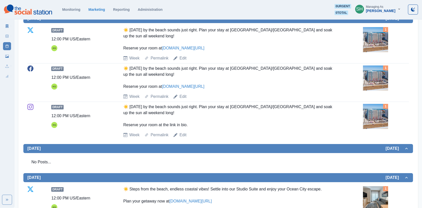
click at [380, 73] on img at bounding box center [375, 78] width 25 height 25
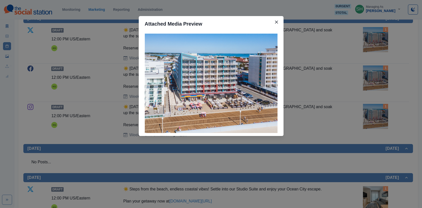
click at [340, 78] on div "Attached Media Preview" at bounding box center [211, 104] width 422 height 208
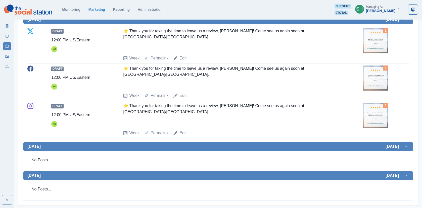
scroll to position [418, 0]
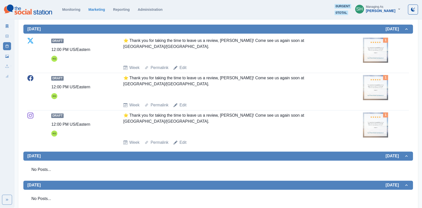
click at [376, 90] on img at bounding box center [375, 87] width 25 height 25
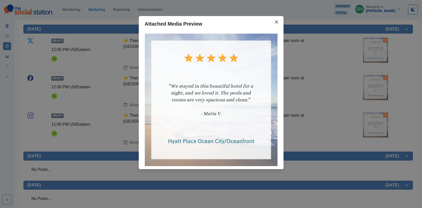
click at [376, 90] on div "Attached Media Preview" at bounding box center [211, 104] width 422 height 208
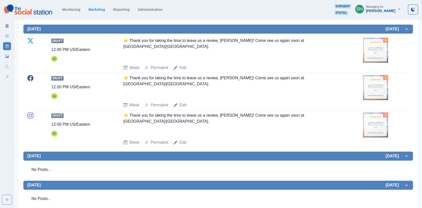
click at [376, 90] on img at bounding box center [375, 87] width 25 height 25
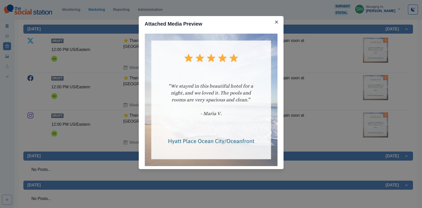
click at [376, 90] on div "Attached Media Preview" at bounding box center [211, 104] width 422 height 208
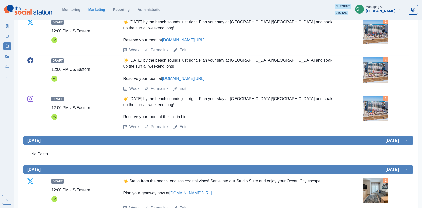
scroll to position [0, 0]
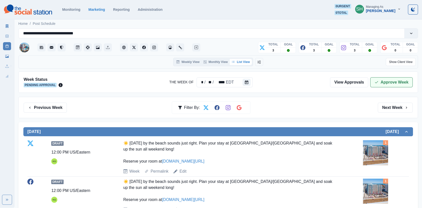
click at [375, 78] on button "Approve Week" at bounding box center [391, 82] width 42 height 10
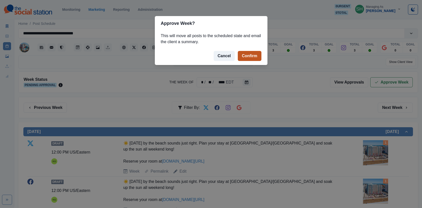
click at [252, 56] on button "Confirm" at bounding box center [249, 56] width 23 height 10
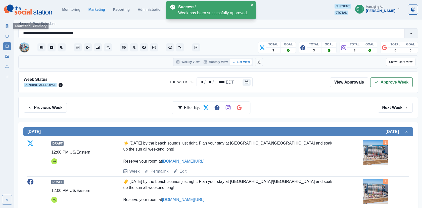
click at [7, 25] on icon at bounding box center [7, 26] width 3 height 4
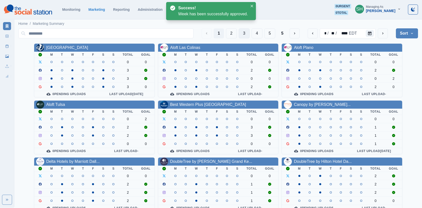
click at [248, 31] on button "3" at bounding box center [244, 33] width 11 height 10
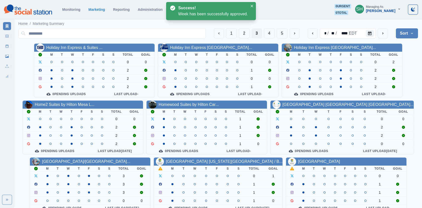
scroll to position [61, 0]
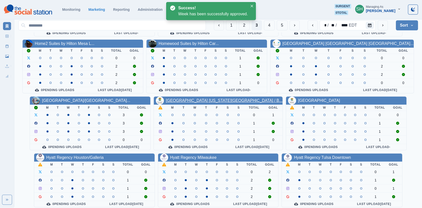
click at [200, 101] on link "[GEOGRAPHIC_DATA] [US_STATE][GEOGRAPHIC_DATA] / B..." at bounding box center [224, 100] width 117 height 4
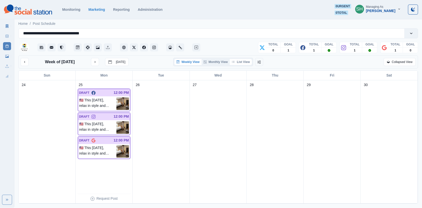
click at [240, 62] on button "List View" at bounding box center [241, 62] width 22 height 6
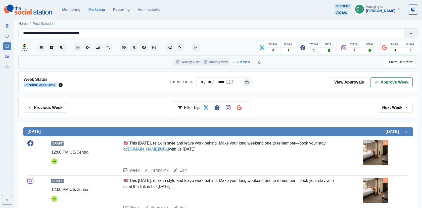
click at [396, 76] on div "Week Status Pending Approval The Week Of * / ** / **** CDT View Approvals Appro…" at bounding box center [217, 82] width 399 height 21
click at [384, 77] on button "Approve Week" at bounding box center [391, 82] width 42 height 10
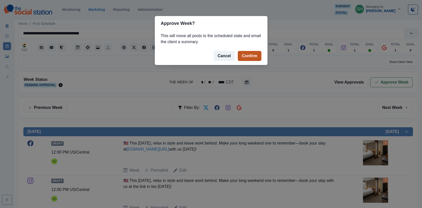
click at [246, 55] on button "Confirm" at bounding box center [249, 56] width 23 height 10
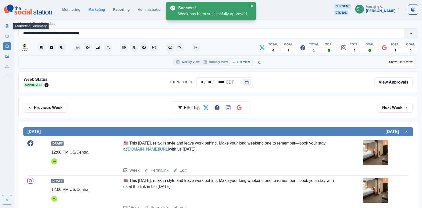
click at [5, 25] on icon at bounding box center [7, 26] width 4 height 4
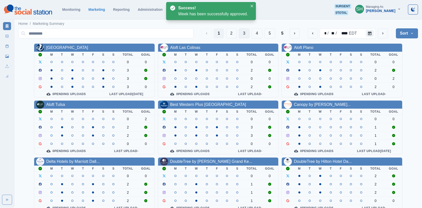
click at [244, 29] on button "3" at bounding box center [244, 33] width 11 height 10
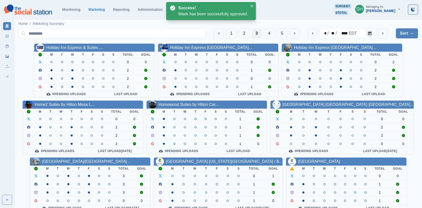
scroll to position [61, 0]
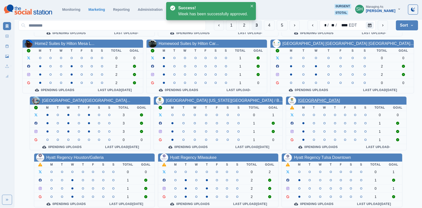
click at [311, 99] on link "[GEOGRAPHIC_DATA]" at bounding box center [319, 100] width 42 height 4
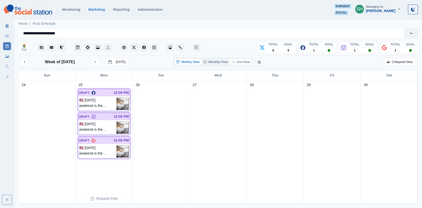
click at [235, 63] on button "List View" at bounding box center [241, 62] width 22 height 6
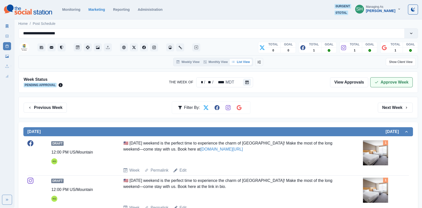
click at [394, 81] on button "Approve Week" at bounding box center [391, 82] width 42 height 10
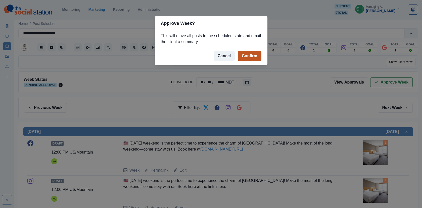
click at [249, 57] on button "Confirm" at bounding box center [249, 56] width 23 height 10
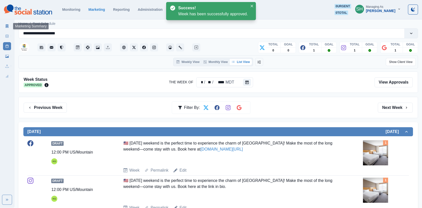
click at [8, 29] on link "Marketing Summary" at bounding box center [7, 26] width 8 height 8
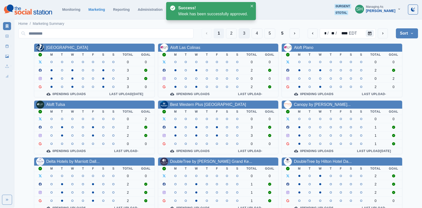
click at [245, 33] on button "3" at bounding box center [244, 33] width 11 height 10
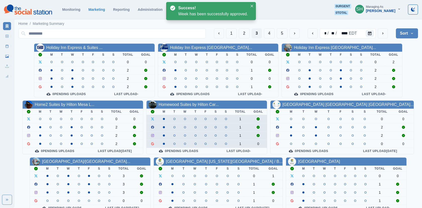
scroll to position [61, 0]
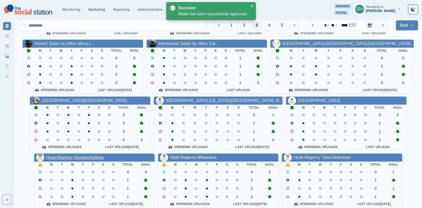
click at [64, 156] on link "Hyatt Regency Houston/Galleria" at bounding box center [75, 158] width 58 height 4
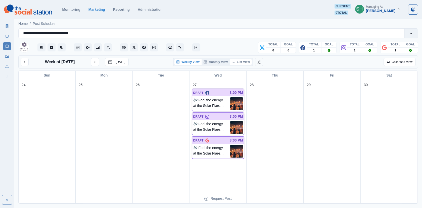
click at [242, 61] on button "List View" at bounding box center [241, 62] width 22 height 6
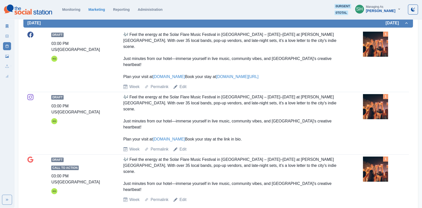
scroll to position [170, 0]
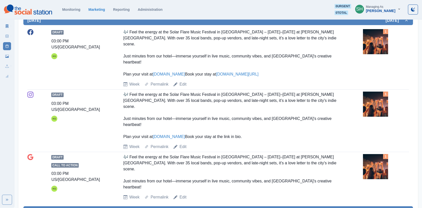
click at [384, 38] on img at bounding box center [375, 41] width 25 height 25
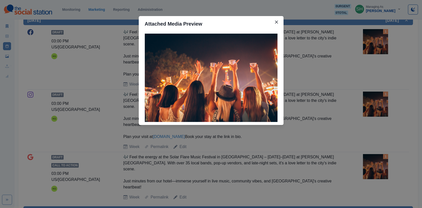
click at [384, 38] on div "Attached Media Preview" at bounding box center [211, 104] width 422 height 208
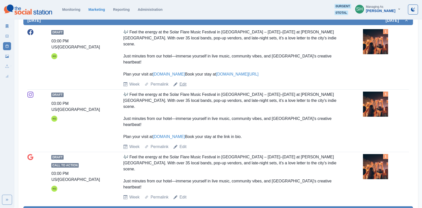
click at [183, 81] on link "Edit" at bounding box center [182, 84] width 7 height 6
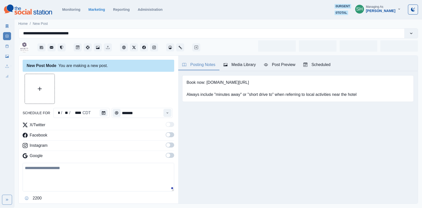
type input "*******"
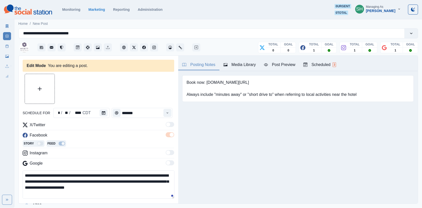
click at [234, 59] on div "Posting Notes Media Library Post Preview Scheduled 3" at bounding box center [297, 64] width 239 height 16
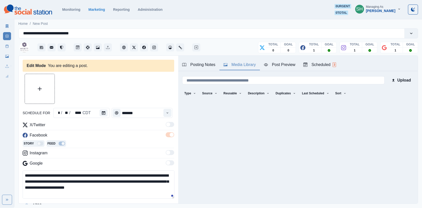
click at [237, 68] on button "Media Library" at bounding box center [239, 65] width 40 height 11
click at [36, 96] on button "Upload Media" at bounding box center [40, 89] width 30 height 30
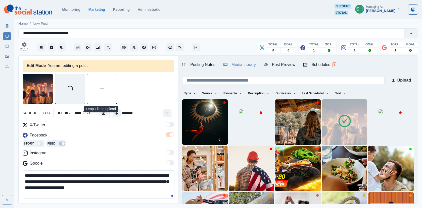
click at [350, 116] on icon at bounding box center [344, 121] width 14 height 14
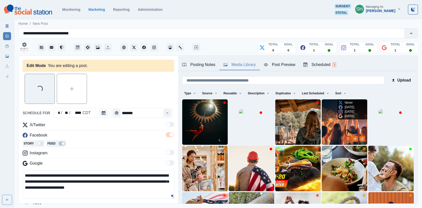
click at [347, 137] on icon "Delete Media" at bounding box center [347, 138] width 3 height 3
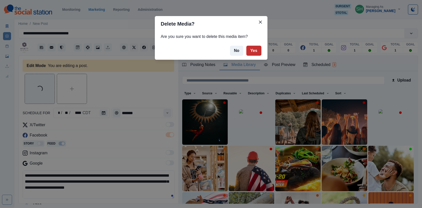
click at [253, 51] on button "Yes" at bounding box center [253, 51] width 15 height 10
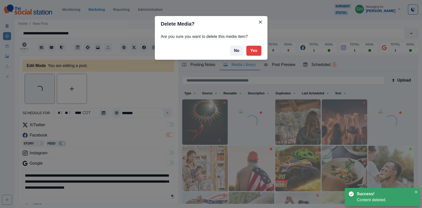
click at [118, 138] on div "Delete Media? Are you sure you want to delete this media item? No Yes" at bounding box center [211, 104] width 422 height 208
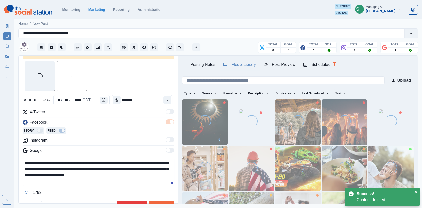
scroll to position [20, 0]
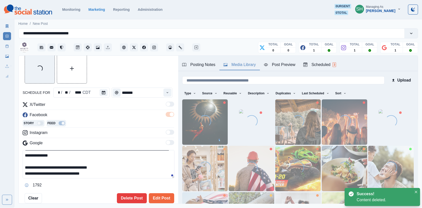
click at [109, 177] on textarea "**********" at bounding box center [99, 164] width 152 height 28
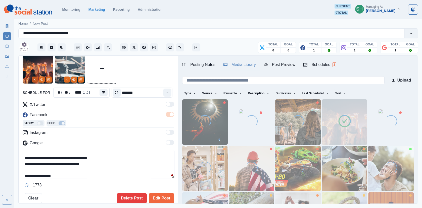
type textarea "**********"
click at [33, 80] on icon "Remove" at bounding box center [34, 79] width 3 height 3
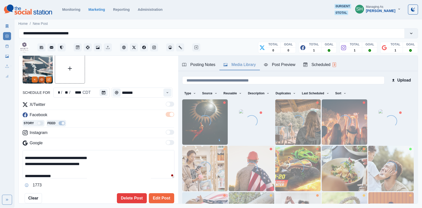
click at [43, 80] on icon "View Media" at bounding box center [41, 79] width 3 height 3
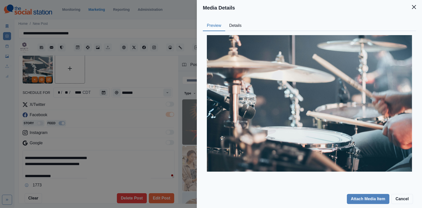
click at [240, 24] on button "Details" at bounding box center [235, 26] width 20 height 11
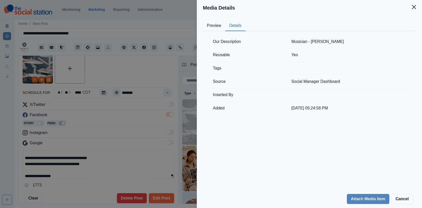
click at [136, 116] on div "Media Details Preview Details Our Description Musician - [PERSON_NAME] Reusable…" at bounding box center [211, 104] width 422 height 208
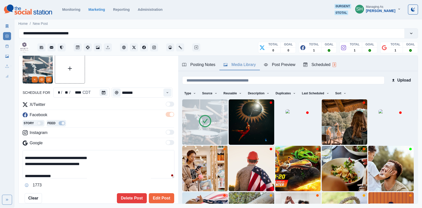
drag, startPoint x: 66, startPoint y: 175, endPoint x: 31, endPoint y: 174, distance: 34.4
click at [31, 174] on textarea "**********" at bounding box center [99, 164] width 152 height 28
click at [160, 197] on button "Edit Post" at bounding box center [161, 198] width 25 height 10
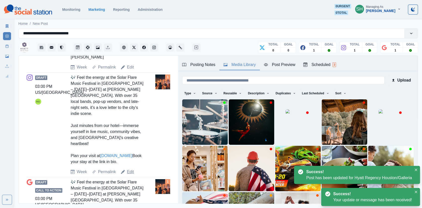
click at [129, 169] on link "Edit" at bounding box center [130, 172] width 7 height 6
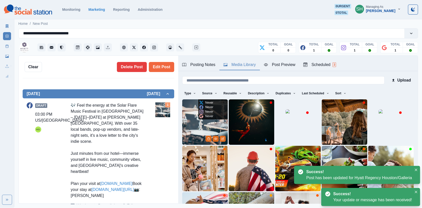
scroll to position [8, 0]
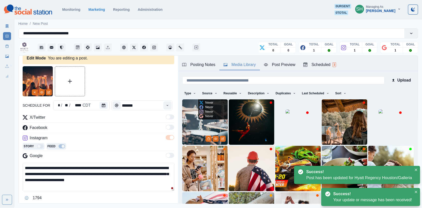
click at [198, 129] on img at bounding box center [204, 121] width 45 height 45
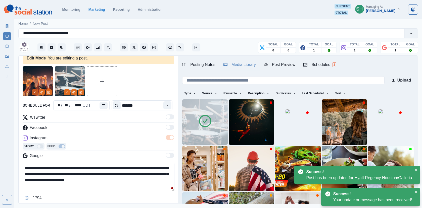
click at [36, 92] on icon "Remove" at bounding box center [34, 92] width 3 height 3
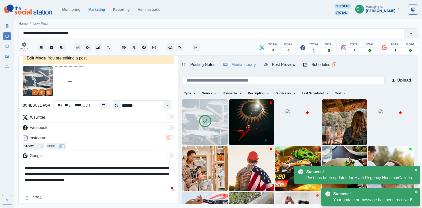
scroll to position [30, 0]
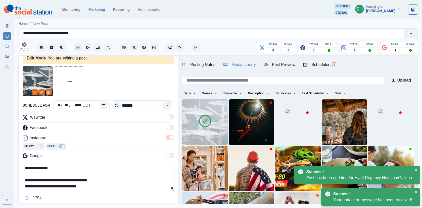
click at [113, 188] on textarea "**********" at bounding box center [99, 177] width 152 height 28
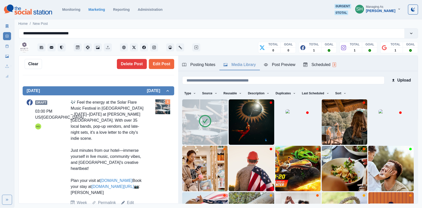
drag, startPoint x: 108, startPoint y: 193, endPoint x: 70, endPoint y: 193, distance: 37.4
click at [71, 193] on div "🎶 Feel the energy at the Solar Flare Music Festival in [GEOGRAPHIC_DATA] – [DAT…" at bounding box center [108, 147] width 74 height 96
copy div "📷: [PERSON_NAME]"
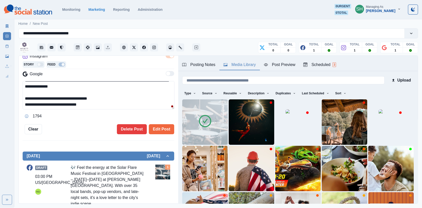
click at [94, 108] on textarea "**********" at bounding box center [99, 95] width 152 height 28
paste textarea "**********"
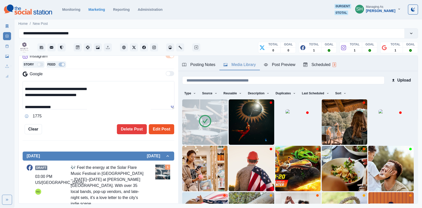
type textarea "**********"
click at [169, 128] on button "Edit Post" at bounding box center [161, 129] width 25 height 10
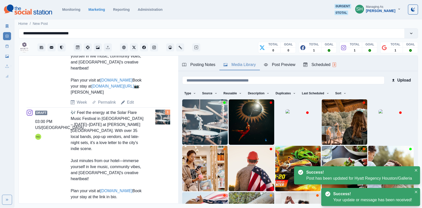
scroll to position [348, 0]
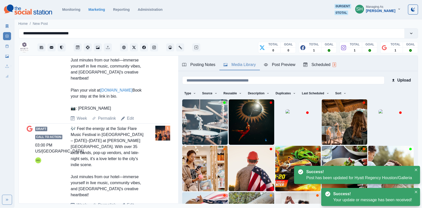
click at [127, 202] on link "Edit" at bounding box center [130, 205] width 7 height 6
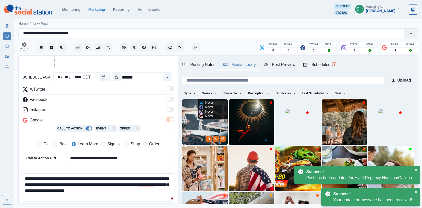
click at [191, 131] on img at bounding box center [204, 121] width 45 height 45
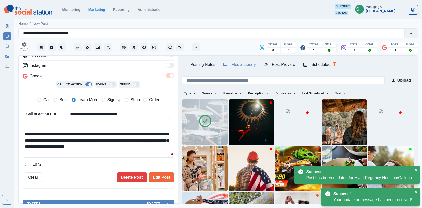
scroll to position [12, 0]
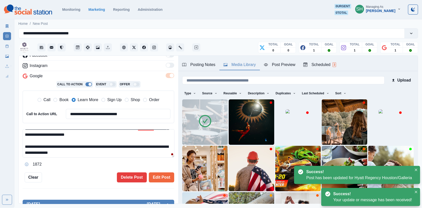
click at [113, 152] on textarea "**********" at bounding box center [99, 143] width 152 height 28
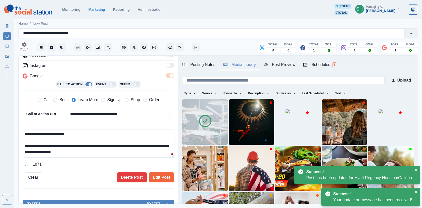
paste textarea "**********"
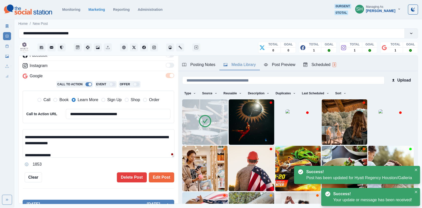
type textarea "**********"
click at [164, 183] on div "**********" at bounding box center [99, 130] width 160 height 148
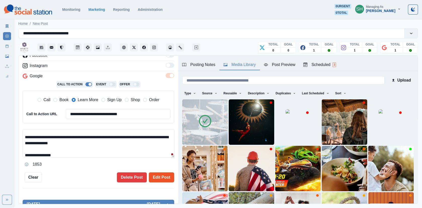
click at [159, 175] on button "Edit Post" at bounding box center [161, 178] width 25 height 10
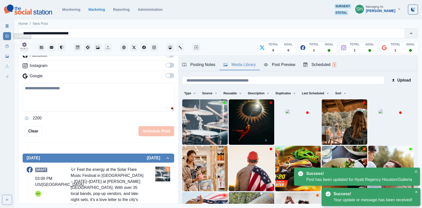
click at [6, 46] on rect at bounding box center [7, 46] width 3 height 3
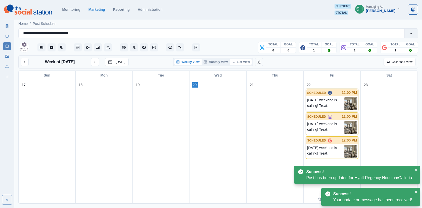
click at [245, 62] on button "List View" at bounding box center [241, 62] width 22 height 6
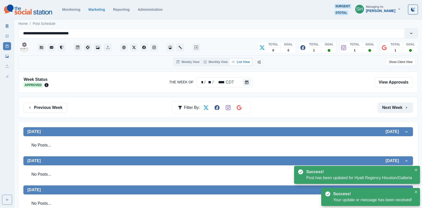
click at [384, 106] on button "Next Week" at bounding box center [395, 108] width 35 height 10
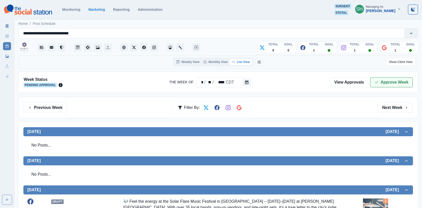
click at [385, 80] on button "Approve Week" at bounding box center [391, 82] width 42 height 10
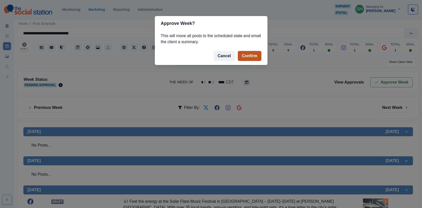
click at [256, 54] on button "Confirm" at bounding box center [249, 56] width 23 height 10
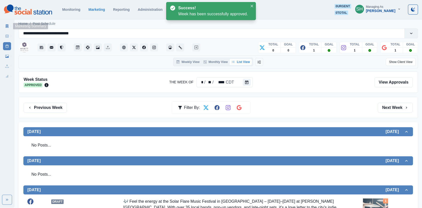
click at [5, 26] on icon at bounding box center [7, 26] width 4 height 4
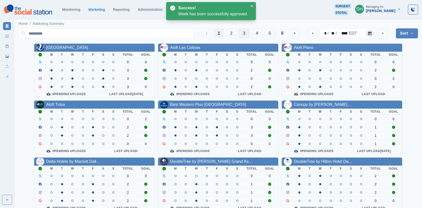
click at [245, 36] on button "3" at bounding box center [244, 33] width 11 height 10
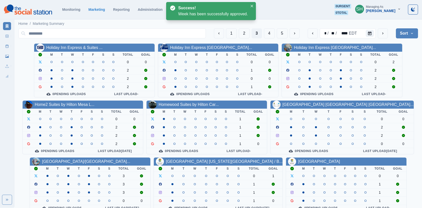
scroll to position [61, 0]
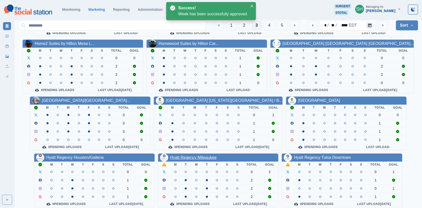
click at [195, 156] on link "Hyatt Regency Milwaukee" at bounding box center [193, 158] width 46 height 4
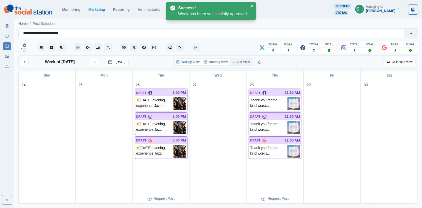
click at [230, 62] on button "Monthly View" at bounding box center [215, 62] width 28 height 6
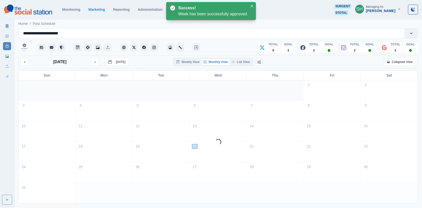
click at [254, 63] on div "Weekly View Monthly View List View" at bounding box center [218, 62] width 132 height 9
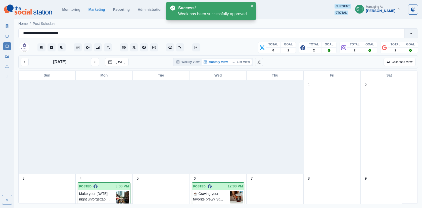
click at [245, 63] on button "List View" at bounding box center [241, 62] width 22 height 6
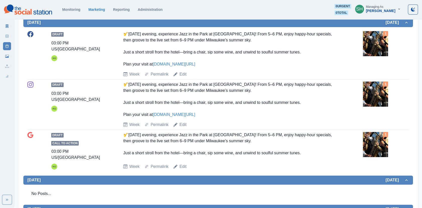
scroll to position [136, 0]
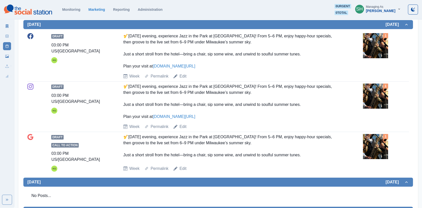
click at [366, 90] on img at bounding box center [375, 96] width 25 height 25
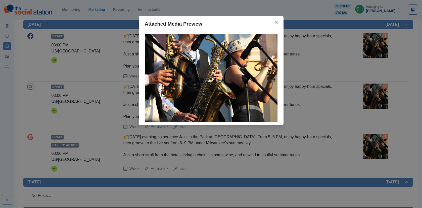
click at [365, 89] on div "Attached Media Preview" at bounding box center [211, 104] width 422 height 208
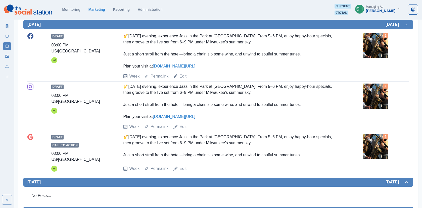
click at [381, 112] on div "1" at bounding box center [386, 103] width 46 height 38
click at [377, 104] on img at bounding box center [375, 96] width 25 height 25
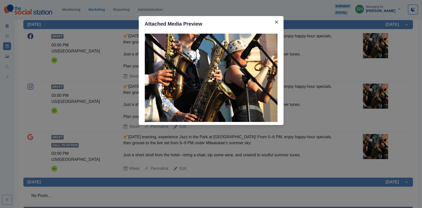
click at [377, 104] on div "Attached Media Preview" at bounding box center [211, 104] width 422 height 208
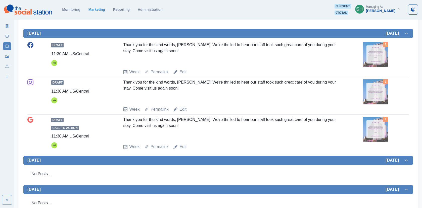
click at [374, 49] on img at bounding box center [375, 54] width 25 height 25
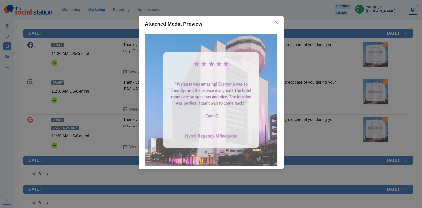
click at [374, 49] on div "Attached Media Preview" at bounding box center [211, 104] width 422 height 208
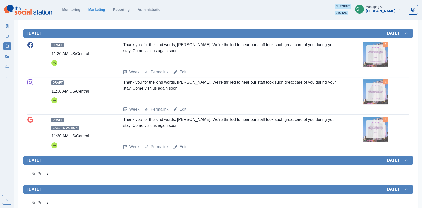
click at [374, 49] on img at bounding box center [375, 54] width 25 height 25
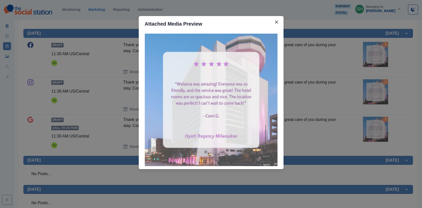
click at [360, 66] on div "Attached Media Preview" at bounding box center [211, 104] width 422 height 208
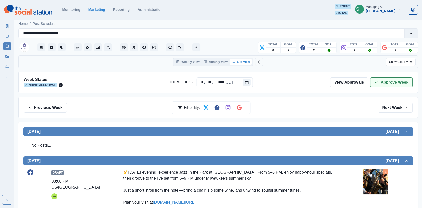
click at [385, 79] on button "Approve Week" at bounding box center [391, 82] width 42 height 10
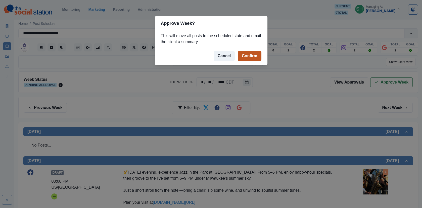
click at [254, 58] on button "Confirm" at bounding box center [249, 56] width 23 height 10
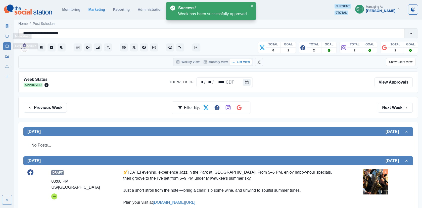
click at [6, 22] on link "Marketing Summary" at bounding box center [7, 26] width 8 height 8
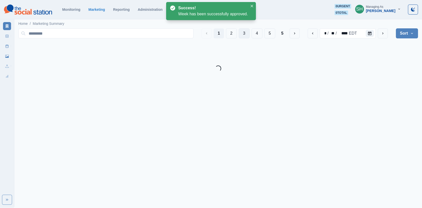
click at [245, 36] on button "3" at bounding box center [244, 33] width 11 height 10
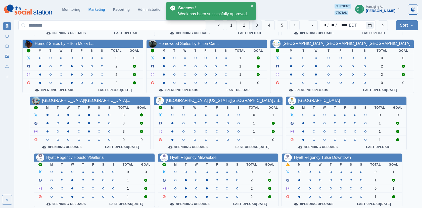
click at [321, 155] on div "Hyatt Regency Tulsa Downtown" at bounding box center [322, 158] width 57 height 6
click at [315, 156] on link "Hyatt Regency Tulsa Downtown" at bounding box center [322, 158] width 57 height 4
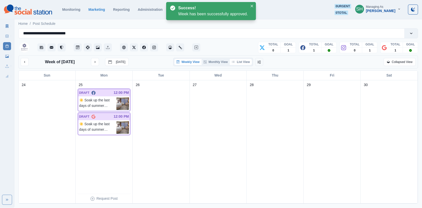
click at [251, 59] on button "List View" at bounding box center [241, 62] width 22 height 6
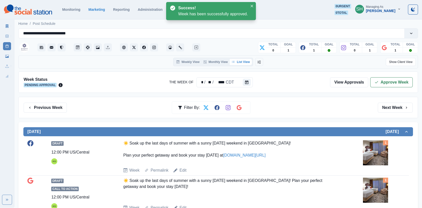
click at [249, 59] on button "List View" at bounding box center [241, 62] width 22 height 6
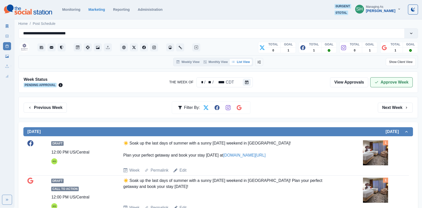
click at [384, 81] on button "Approve Week" at bounding box center [391, 82] width 42 height 10
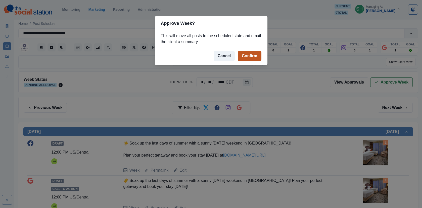
click at [247, 57] on button "Confirm" at bounding box center [249, 56] width 23 height 10
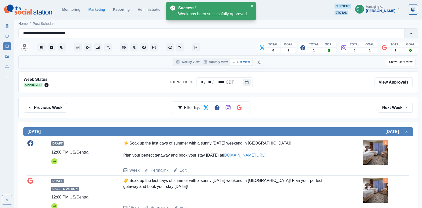
click at [379, 148] on img at bounding box center [375, 152] width 25 height 25
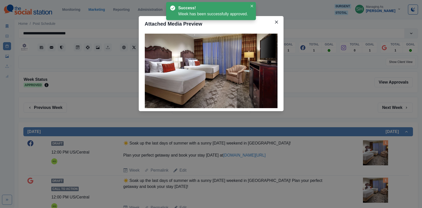
click at [313, 96] on div "Attached Media Preview" at bounding box center [211, 104] width 422 height 208
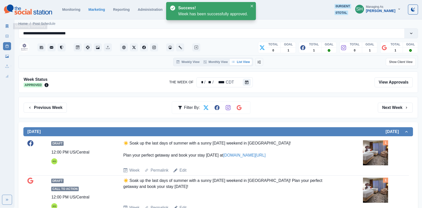
click at [5, 26] on icon at bounding box center [7, 26] width 4 height 4
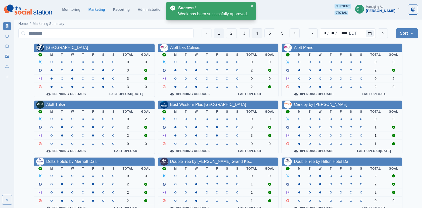
click at [254, 35] on button "4" at bounding box center [256, 33] width 11 height 10
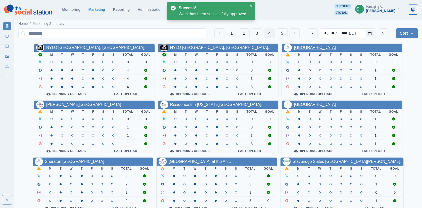
click at [297, 47] on link "[GEOGRAPHIC_DATA]" at bounding box center [315, 47] width 42 height 4
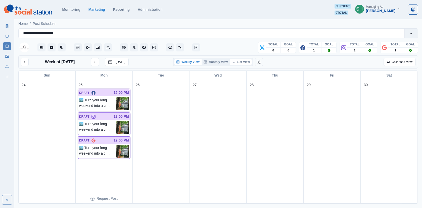
click at [238, 64] on button "List View" at bounding box center [241, 62] width 22 height 6
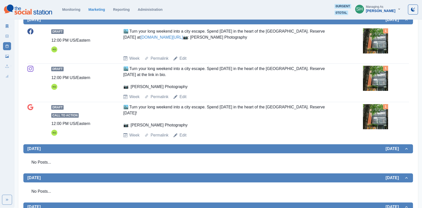
scroll to position [126, 0]
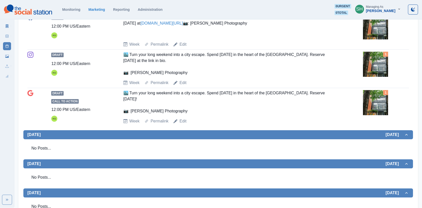
click at [353, 61] on div "Draft 12:00 PM US/Eastern KG 🏙️ Turn your long weekend into a city escape. Spen…" at bounding box center [217, 69] width 381 height 34
click at [370, 64] on img at bounding box center [375, 64] width 25 height 25
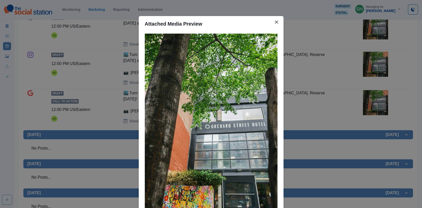
click at [370, 64] on div "Attached Media Preview" at bounding box center [211, 104] width 422 height 208
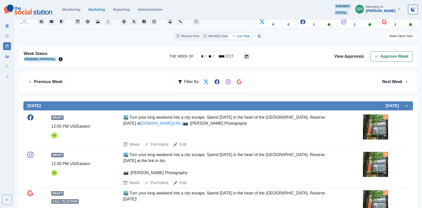
scroll to position [0, 0]
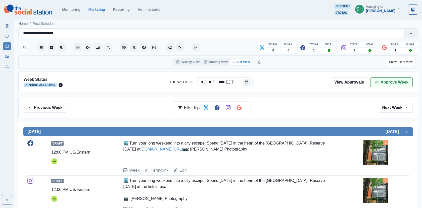
click at [392, 77] on button "Approve Week" at bounding box center [391, 82] width 42 height 10
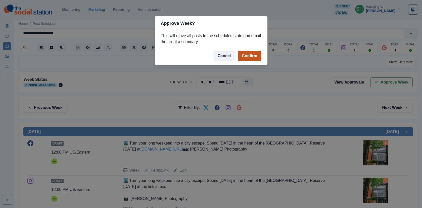
click at [249, 54] on button "Confirm" at bounding box center [249, 56] width 23 height 10
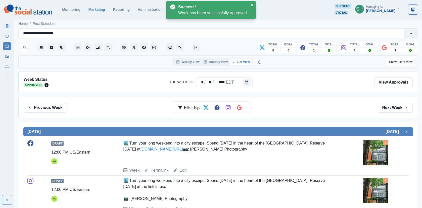
click at [9, 28] on link "Marketing Summary" at bounding box center [7, 26] width 8 height 8
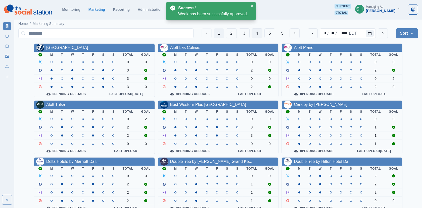
click at [257, 33] on button "4" at bounding box center [256, 33] width 11 height 10
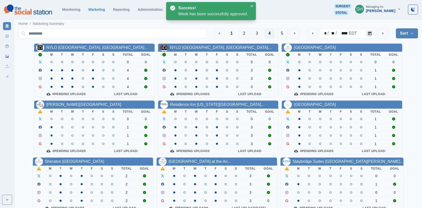
click at [59, 109] on th "T" at bounding box center [62, 112] width 10 height 6
click at [59, 105] on link "[PERSON_NAME][GEOGRAPHIC_DATA]" at bounding box center [83, 105] width 75 height 4
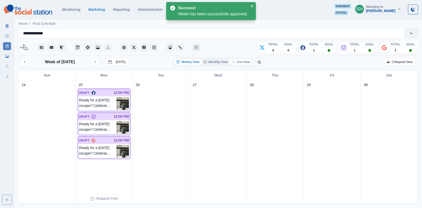
click at [250, 62] on button "List View" at bounding box center [241, 62] width 22 height 6
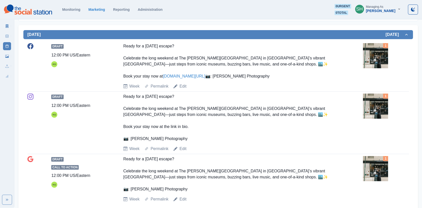
scroll to position [102, 0]
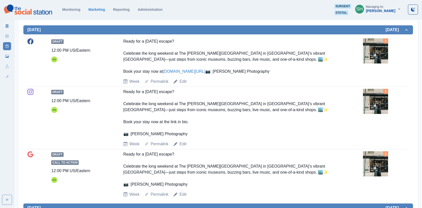
click at [374, 56] on img at bounding box center [375, 50] width 25 height 25
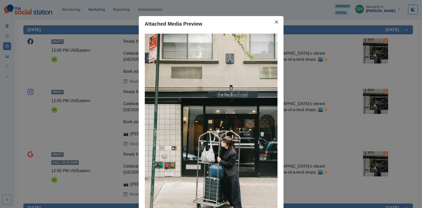
click at [374, 56] on div "Attached Media Preview" at bounding box center [211, 104] width 422 height 208
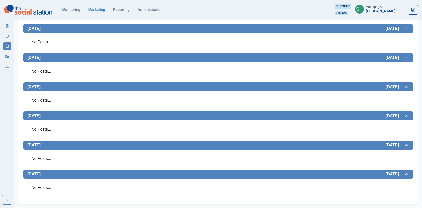
scroll to position [0, 0]
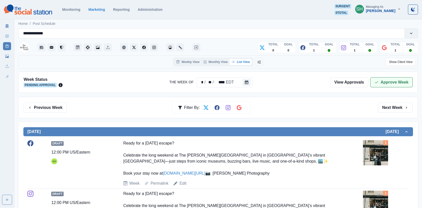
click at [397, 84] on button "Approve Week" at bounding box center [391, 82] width 42 height 10
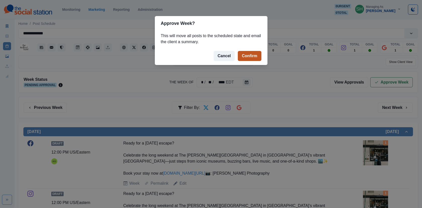
click at [244, 56] on button "Confirm" at bounding box center [249, 56] width 23 height 10
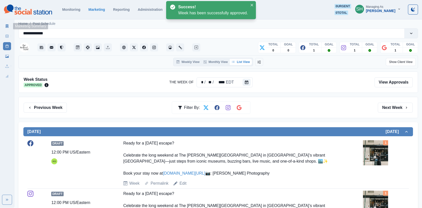
click at [5, 25] on link "Marketing Summary" at bounding box center [7, 26] width 8 height 8
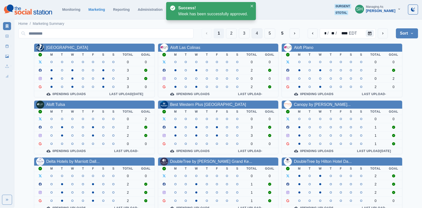
click at [259, 34] on button "4" at bounding box center [256, 33] width 11 height 10
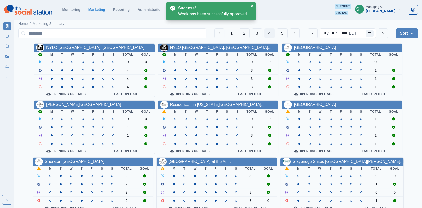
click at [194, 103] on link "Residence Inn [US_STATE][GEOGRAPHIC_DATA]..." at bounding box center [217, 105] width 94 height 4
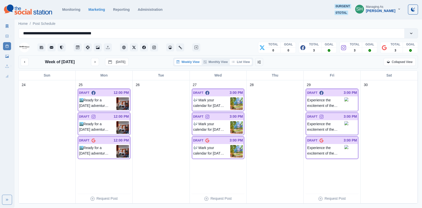
click at [241, 60] on button "List View" at bounding box center [241, 62] width 22 height 6
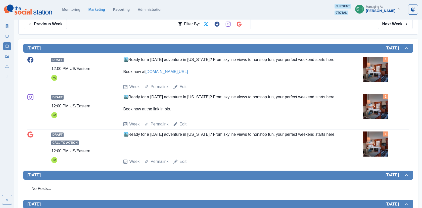
scroll to position [83, 0]
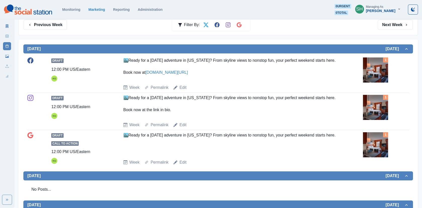
click at [374, 71] on img at bounding box center [375, 70] width 25 height 25
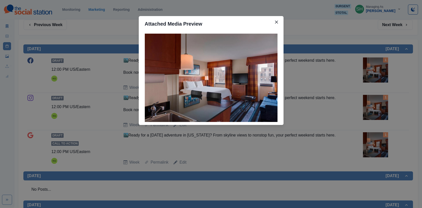
click at [341, 71] on div "Attached Media Preview" at bounding box center [211, 104] width 422 height 208
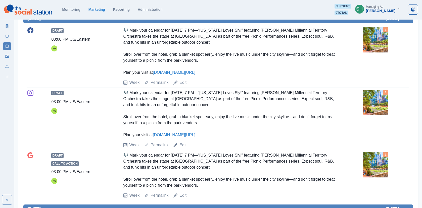
scroll to position [270, 0]
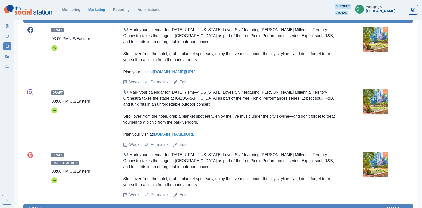
click at [370, 36] on img at bounding box center [375, 39] width 25 height 25
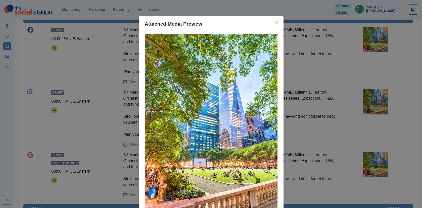
click at [335, 57] on div "Attached Media Preview" at bounding box center [211, 104] width 422 height 208
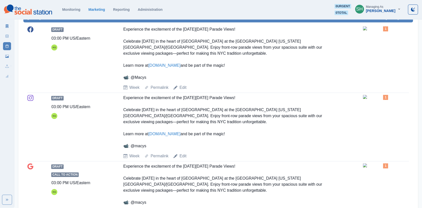
scroll to position [511, 0]
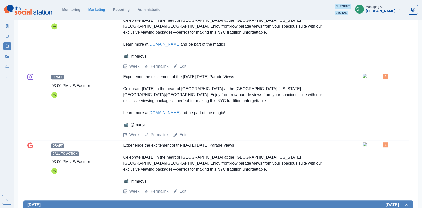
click at [373, 9] on img at bounding box center [375, 7] width 25 height 4
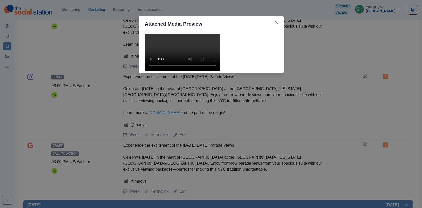
click at [200, 71] on video at bounding box center [182, 53] width 75 height 38
click at [316, 85] on div "Attached Media Preview" at bounding box center [211, 104] width 422 height 208
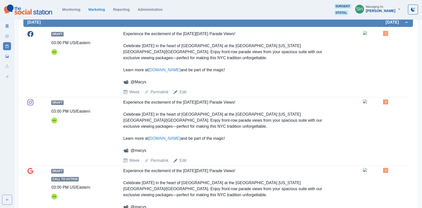
scroll to position [478, 0]
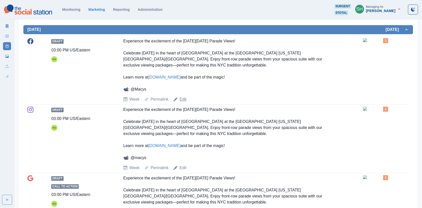
click at [182, 101] on link "Edit" at bounding box center [182, 99] width 7 height 6
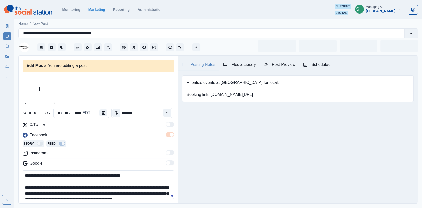
type input "*******"
click at [318, 66] on div "Scheduled 9" at bounding box center [319, 65] width 33 height 6
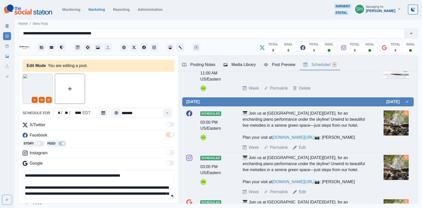
scroll to position [476, 0]
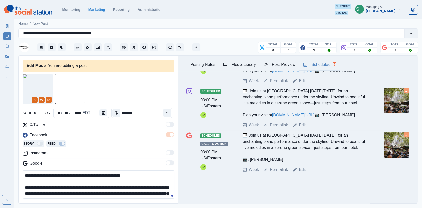
click at [390, 137] on img at bounding box center [395, 145] width 25 height 25
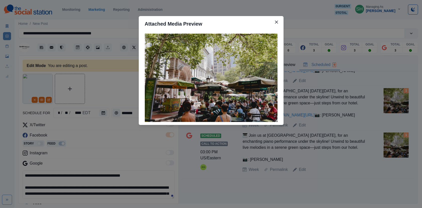
click at [348, 101] on div "Attached Media Preview" at bounding box center [211, 104] width 422 height 208
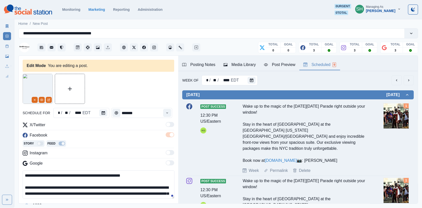
scroll to position [10, 0]
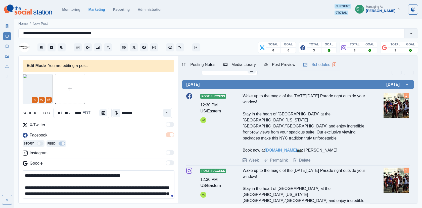
click at [388, 107] on img at bounding box center [395, 105] width 25 height 25
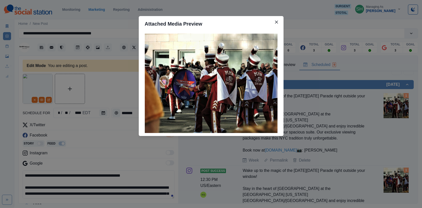
click at [370, 92] on div "Attached Media Preview" at bounding box center [211, 104] width 422 height 208
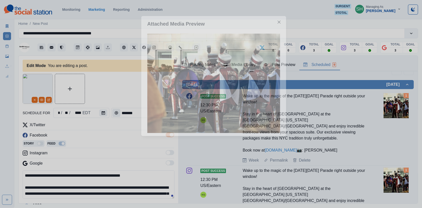
scroll to position [15, 0]
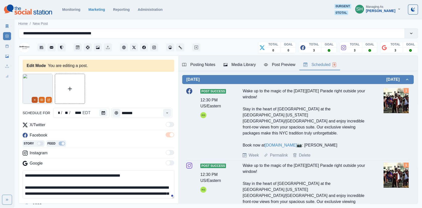
click at [33, 102] on button "Remove" at bounding box center [35, 100] width 6 height 6
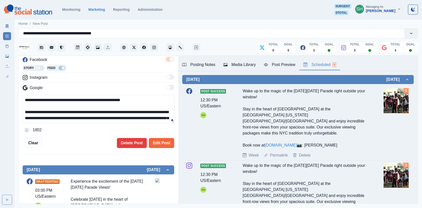
scroll to position [36, 0]
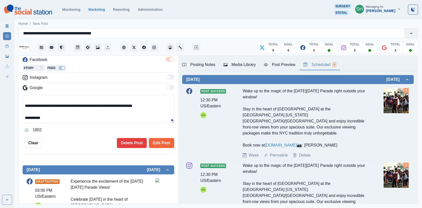
drag, startPoint x: 85, startPoint y: 119, endPoint x: 4, endPoint y: 119, distance: 81.1
click at [5, 119] on div "**********" at bounding box center [211, 104] width 422 height 208
paste textarea "**********"
type textarea "**********"
click at [162, 141] on button "Edit Post" at bounding box center [161, 143] width 25 height 10
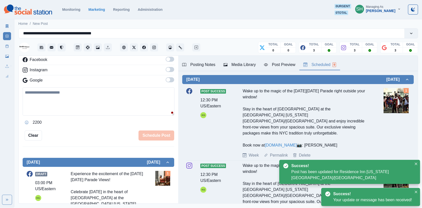
scroll to position [202, 0]
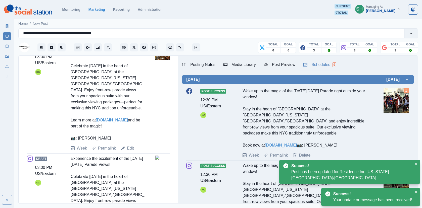
drag, startPoint x: 108, startPoint y: 137, endPoint x: 67, endPoint y: 137, distance: 41.0
click at [67, 137] on div "Draft 03:00 PM US/Eastern KG Experience the excitement of the [DATE][DATE] Para…" at bounding box center [98, 98] width 143 height 107
copy div "📷: [PERSON_NAME]"
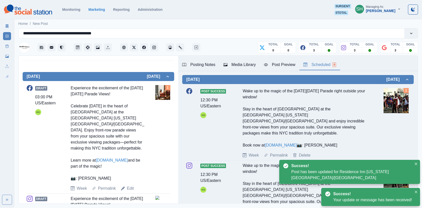
scroll to position [295, 0]
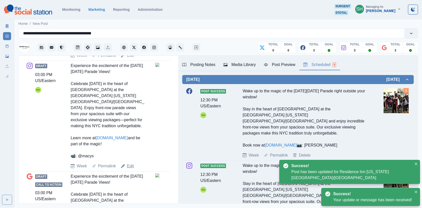
click at [132, 166] on link "Edit" at bounding box center [130, 166] width 7 height 6
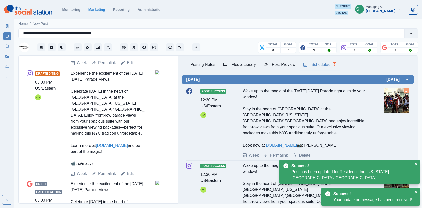
scroll to position [11, 0]
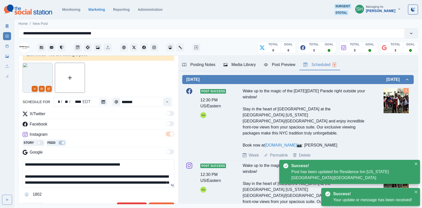
click at [242, 66] on div "Media Library" at bounding box center [239, 65] width 32 height 6
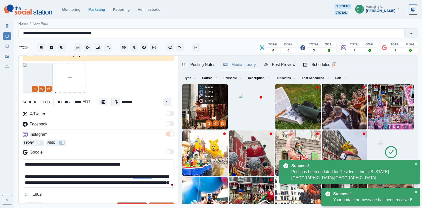
click at [210, 107] on img at bounding box center [204, 106] width 45 height 45
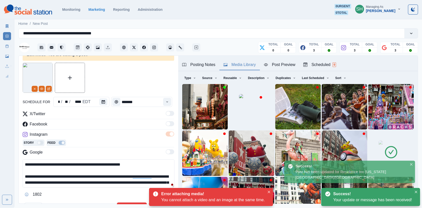
click at [383, 154] on img at bounding box center [390, 153] width 25 height 25
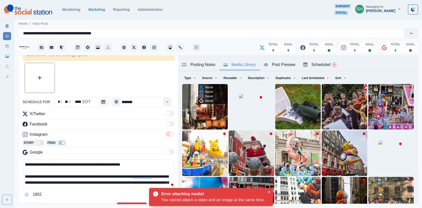
click at [211, 116] on img at bounding box center [204, 106] width 45 height 45
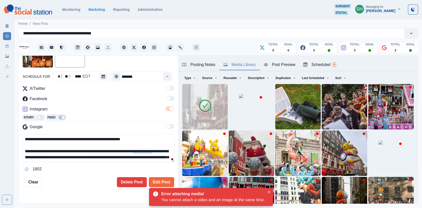
scroll to position [36, 0]
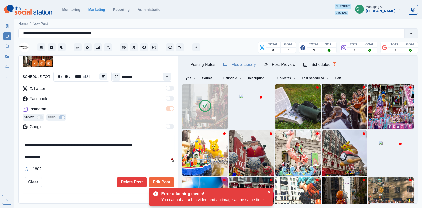
drag, startPoint x: 82, startPoint y: 155, endPoint x: 19, endPoint y: 155, distance: 63.1
click at [19, 155] on div "**********" at bounding box center [99, 130] width 160 height 148
paste textarea "*********"
type textarea "**********"
click at [163, 181] on button "Edit Post" at bounding box center [161, 182] width 25 height 10
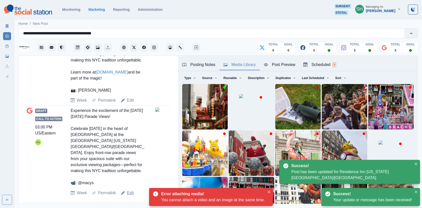
click at [128, 190] on link "Edit" at bounding box center [130, 193] width 7 height 6
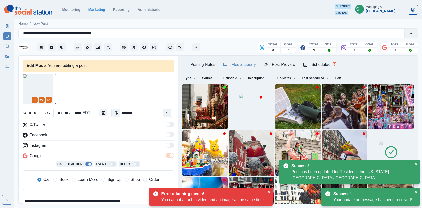
click at [399, 148] on img at bounding box center [390, 153] width 25 height 25
click at [417, 163] on button "Close" at bounding box center [416, 164] width 6 height 6
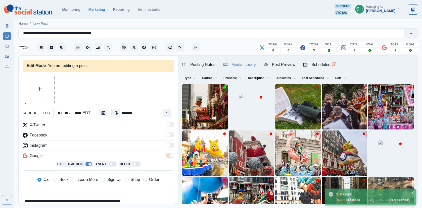
click at [391, 162] on img at bounding box center [390, 153] width 25 height 25
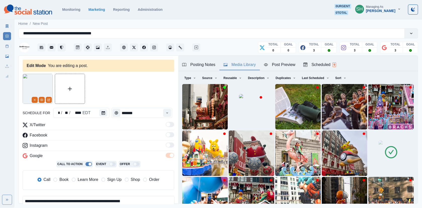
click at [393, 166] on img at bounding box center [390, 153] width 25 height 25
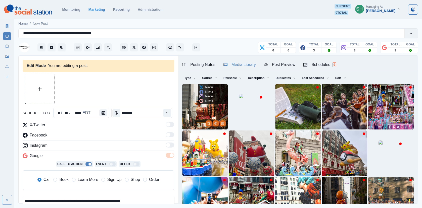
click at [210, 109] on img at bounding box center [204, 106] width 45 height 45
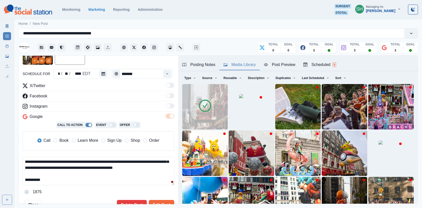
drag, startPoint x: 64, startPoint y: 181, endPoint x: -1, endPoint y: 181, distance: 64.1
click at [0, 181] on html "**********" at bounding box center [211, 104] width 422 height 208
paste textarea "*********"
click at [61, 138] on span "Book" at bounding box center [63, 141] width 9 height 6
type textarea "**********"
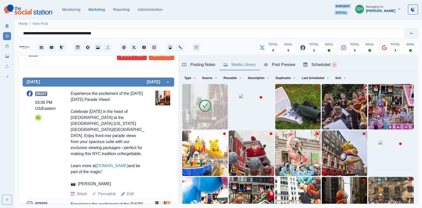
drag, startPoint x: 134, startPoint y: 166, endPoint x: 67, endPoint y: 165, distance: 67.3
click at [67, 165] on div "Draft 03:00 PM US/Eastern KG Experience the excitement of the [DATE][DATE] Para…" at bounding box center [98, 144] width 143 height 107
copy link "[DOMAIN_NAME]"
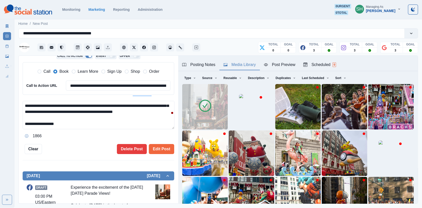
click at [83, 75] on div "Call Book Learn More Sign Up Shop Order" at bounding box center [98, 72] width 144 height 11
click at [83, 83] on input "**********" at bounding box center [118, 86] width 105 height 10
paste input
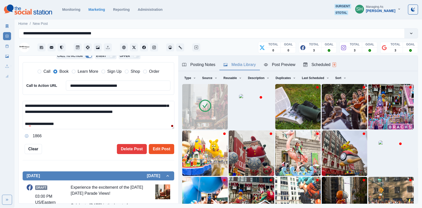
type input "**********"
click at [155, 145] on button "Edit Post" at bounding box center [161, 149] width 25 height 10
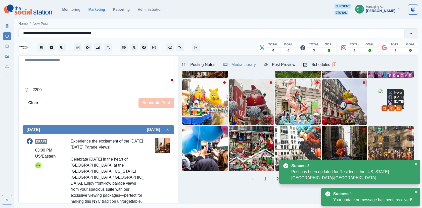
click at [386, 110] on icon "Delete Media" at bounding box center [384, 108] width 3 height 3
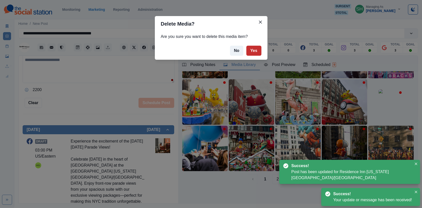
click at [256, 53] on button "Yes" at bounding box center [253, 51] width 15 height 10
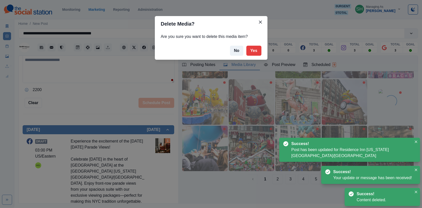
click at [6, 47] on div "Delete Media? Are you sure you want to delete this media item? No Yes" at bounding box center [211, 104] width 422 height 208
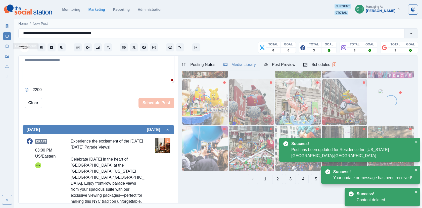
click at [6, 47] on rect at bounding box center [7, 46] width 3 height 3
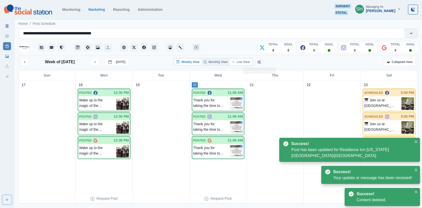
click at [247, 64] on button "List View" at bounding box center [241, 62] width 22 height 6
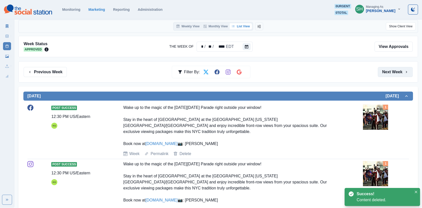
click at [390, 67] on button "Next Week" at bounding box center [395, 72] width 35 height 10
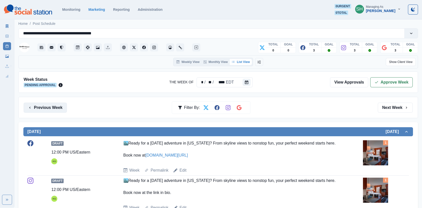
click at [43, 103] on button "Previous Week" at bounding box center [45, 108] width 43 height 10
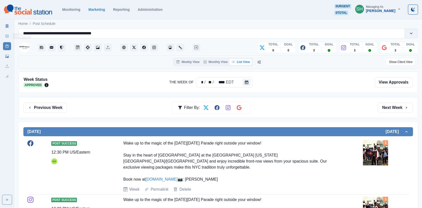
click at [5, 37] on link "New Post" at bounding box center [7, 36] width 8 height 8
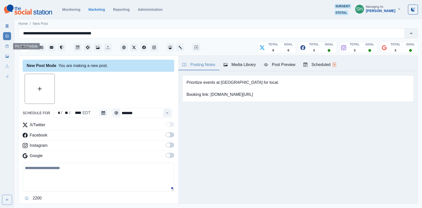
click at [8, 44] on link "Post Schedule" at bounding box center [7, 46] width 8 height 8
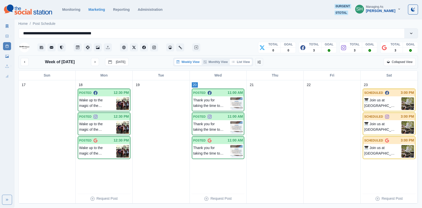
click at [245, 61] on button "List View" at bounding box center [241, 62] width 22 height 6
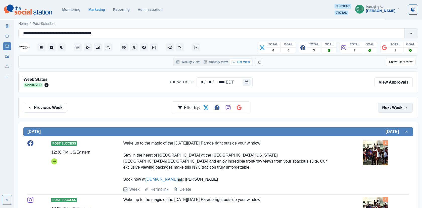
click at [403, 106] on button "Next Week" at bounding box center [395, 108] width 35 height 10
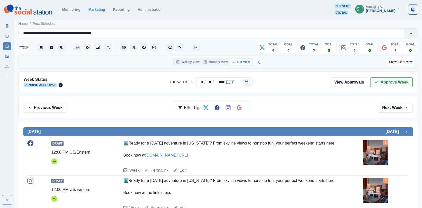
click at [392, 81] on button "Approve Week" at bounding box center [391, 82] width 42 height 10
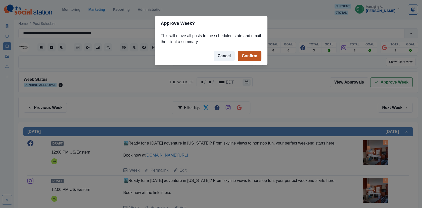
click at [252, 53] on button "Confirm" at bounding box center [249, 56] width 23 height 10
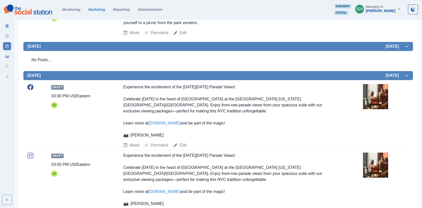
scroll to position [66, 0]
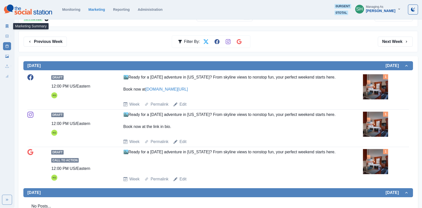
click at [6, 25] on icon at bounding box center [7, 26] width 4 height 4
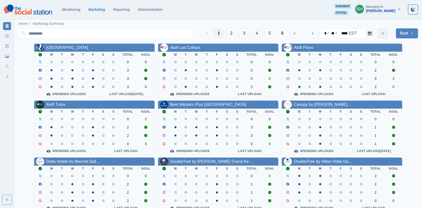
click at [383, 33] on icon "next" at bounding box center [383, 33] width 4 height 4
click at [256, 33] on button "4" at bounding box center [256, 33] width 11 height 10
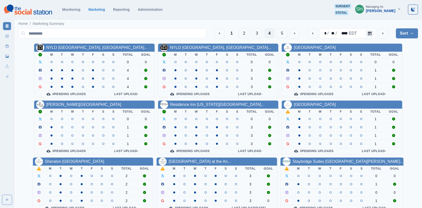
scroll to position [56, 0]
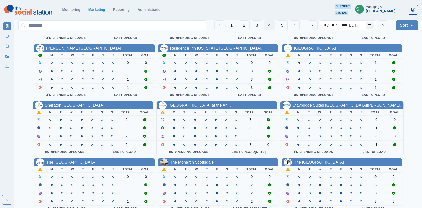
click at [321, 48] on link "[GEOGRAPHIC_DATA]" at bounding box center [315, 48] width 42 height 4
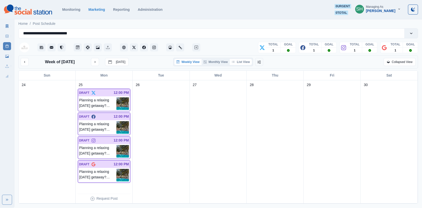
click at [243, 60] on button "List View" at bounding box center [241, 62] width 22 height 6
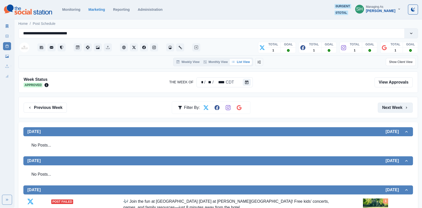
click at [381, 107] on button "Next Week" at bounding box center [395, 108] width 35 height 10
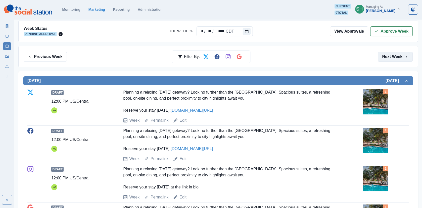
scroll to position [97, 0]
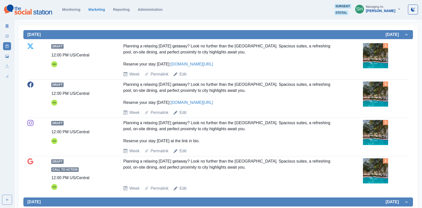
click at [374, 92] on img at bounding box center [375, 94] width 25 height 25
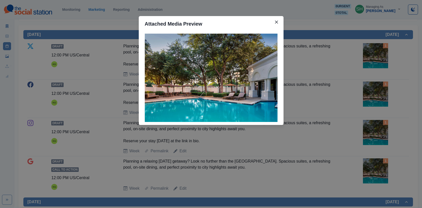
click at [334, 92] on div "Attached Media Preview" at bounding box center [211, 104] width 422 height 208
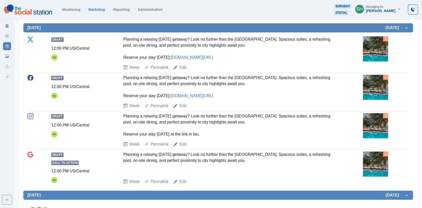
scroll to position [107, 0]
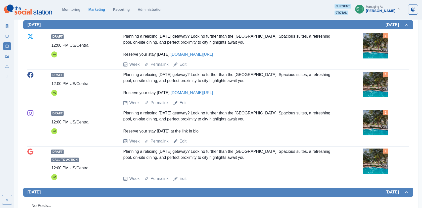
click at [375, 70] on div "Draft 12:00 PM US/Central KG Planning a relaxing [DATE] getaway? Look no furthe…" at bounding box center [217, 89] width 381 height 38
click at [375, 79] on img at bounding box center [375, 84] width 25 height 25
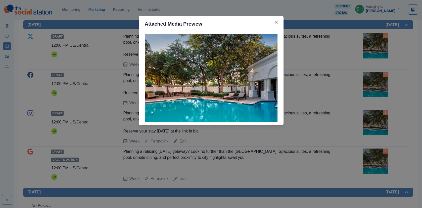
click at [375, 79] on div "Attached Media Preview" at bounding box center [211, 104] width 422 height 208
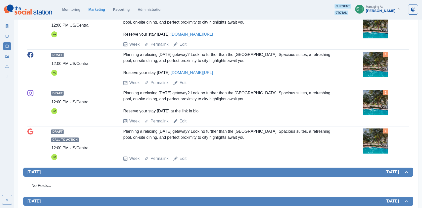
scroll to position [129, 0]
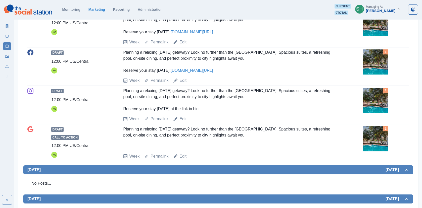
click at [367, 57] on img at bounding box center [375, 61] width 25 height 25
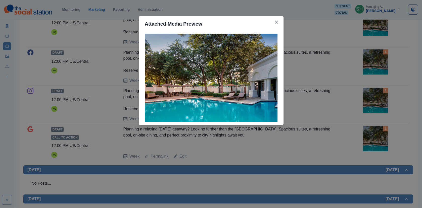
click at [367, 57] on div "Attached Media Preview" at bounding box center [211, 104] width 422 height 208
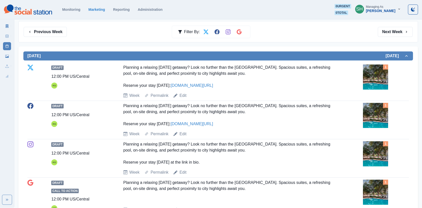
scroll to position [0, 0]
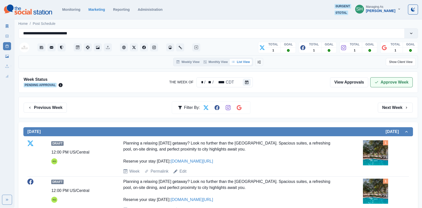
click at [377, 83] on icon "button" at bounding box center [376, 82] width 4 height 4
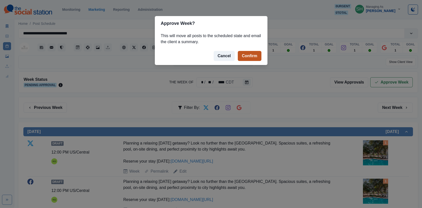
click at [250, 56] on button "Confirm" at bounding box center [249, 56] width 23 height 10
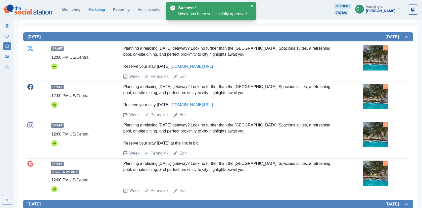
scroll to position [108, 0]
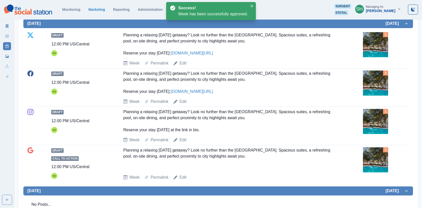
click at [6, 26] on icon at bounding box center [7, 26] width 3 height 4
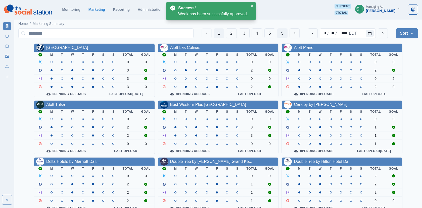
click at [282, 31] on button "5" at bounding box center [282, 33] width 10 height 10
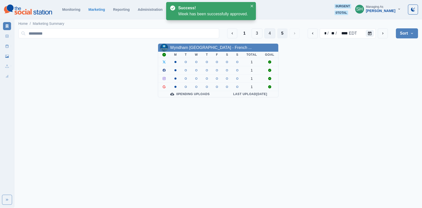
click at [271, 34] on button "4" at bounding box center [269, 33] width 11 height 10
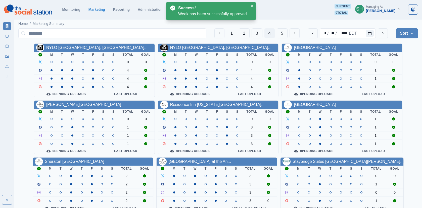
scroll to position [61, 0]
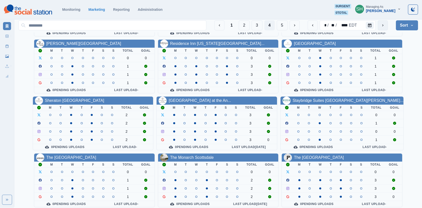
click at [384, 29] on button "next" at bounding box center [383, 25] width 10 height 10
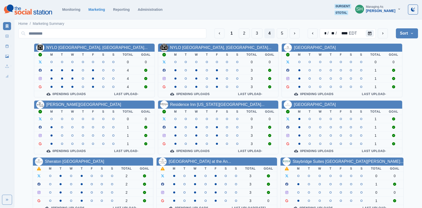
scroll to position [61, 0]
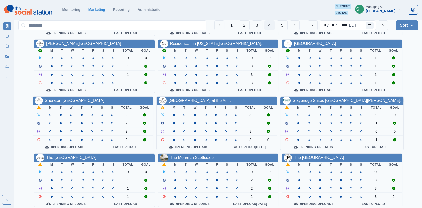
click at [74, 101] on div "Sheraton [GEOGRAPHIC_DATA]" at bounding box center [74, 101] width 59 height 6
click at [72, 99] on link "Sheraton [GEOGRAPHIC_DATA]" at bounding box center [74, 100] width 59 height 4
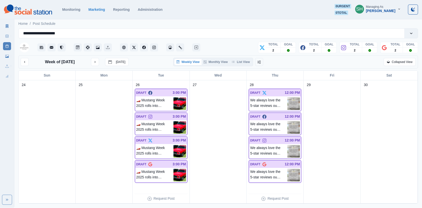
click at [237, 59] on div "Weekly View Monthly View List View" at bounding box center [213, 62] width 80 height 9
click at [242, 61] on button "List View" at bounding box center [241, 62] width 22 height 6
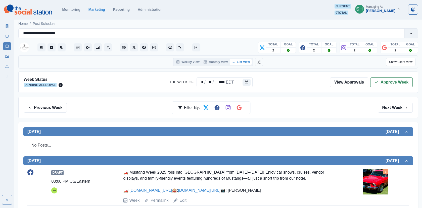
scroll to position [116, 0]
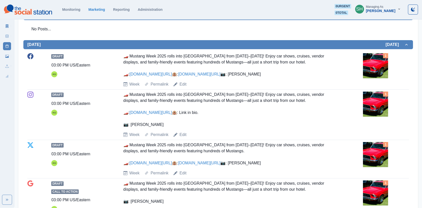
click at [372, 71] on img at bounding box center [375, 65] width 25 height 25
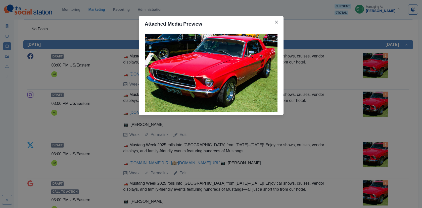
click at [356, 73] on div "Attached Media Preview" at bounding box center [211, 104] width 422 height 208
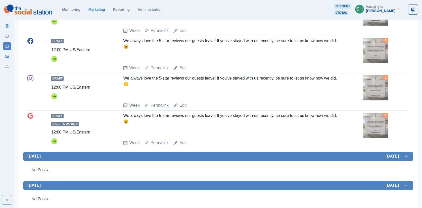
scroll to position [380, 0]
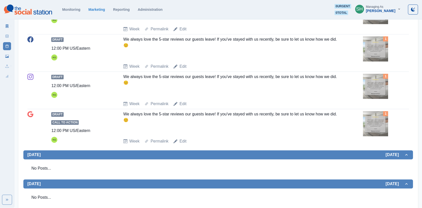
click at [383, 24] on img at bounding box center [375, 11] width 25 height 25
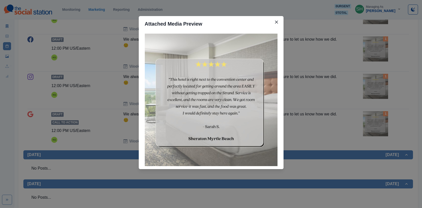
click at [383, 58] on div "Attached Media Preview" at bounding box center [211, 104] width 422 height 208
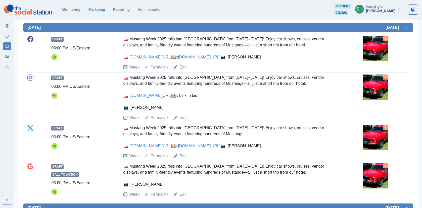
scroll to position [0, 0]
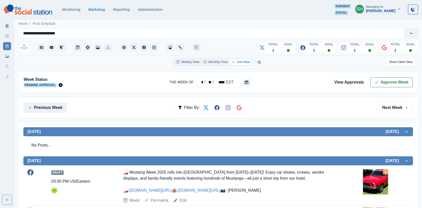
click at [47, 107] on button "Previous Week" at bounding box center [45, 108] width 43 height 10
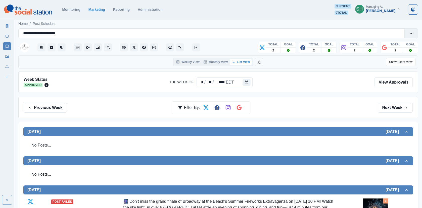
click at [373, 109] on div "Previous Week Filter By: Next Week" at bounding box center [218, 108] width 389 height 10
click at [382, 109] on button "Next Week" at bounding box center [395, 108] width 35 height 10
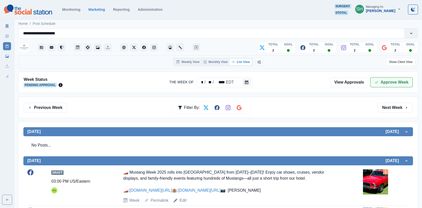
click at [381, 80] on button "Approve Week" at bounding box center [391, 82] width 42 height 10
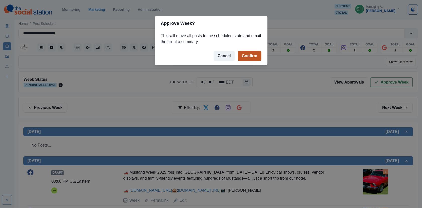
click at [245, 55] on button "Confirm" at bounding box center [249, 56] width 23 height 10
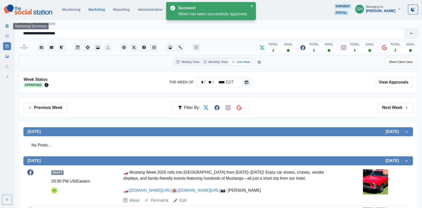
click at [5, 24] on link "Marketing Summary" at bounding box center [7, 26] width 8 height 8
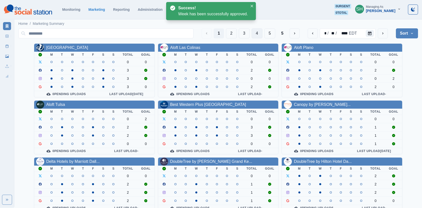
click at [259, 34] on button "4" at bounding box center [256, 33] width 11 height 10
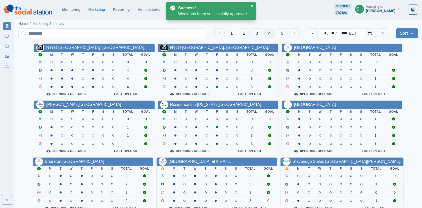
scroll to position [61, 0]
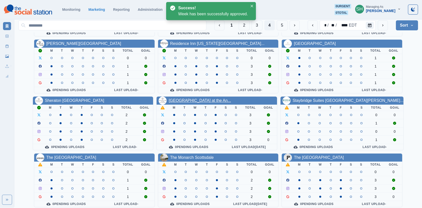
click at [188, 98] on link "[GEOGRAPHIC_DATA] at the An..." at bounding box center [200, 100] width 62 height 4
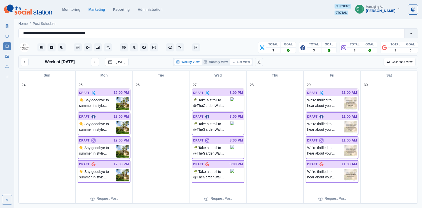
click at [245, 64] on button "List View" at bounding box center [241, 62] width 22 height 6
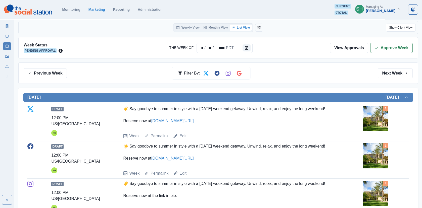
scroll to position [106, 0]
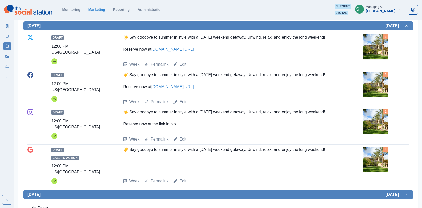
click at [366, 80] on img at bounding box center [375, 84] width 25 height 25
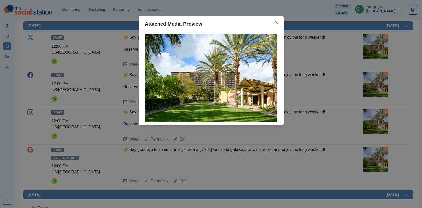
click at [319, 66] on div "Attached Media Preview" at bounding box center [211, 104] width 422 height 208
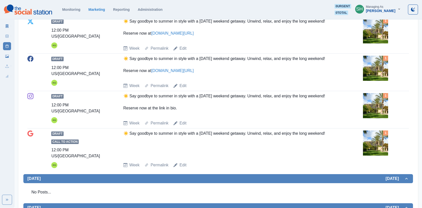
scroll to position [298, 0]
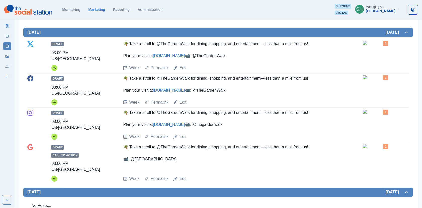
click at [185, 54] on link "[DOMAIN_NAME]" at bounding box center [169, 56] width 32 height 4
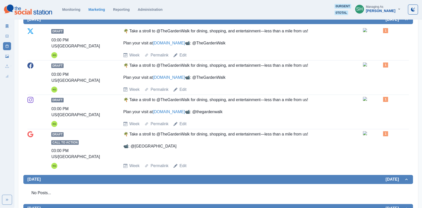
click at [382, 32] on img at bounding box center [375, 30] width 25 height 4
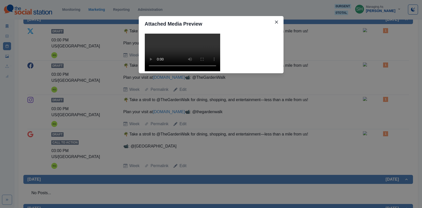
click at [177, 67] on video at bounding box center [182, 53] width 75 height 38
click at [297, 84] on div "Attached Media Preview" at bounding box center [211, 104] width 422 height 208
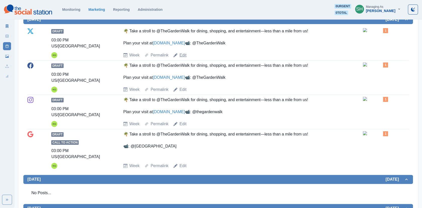
click at [182, 58] on link "Edit" at bounding box center [182, 55] width 7 height 6
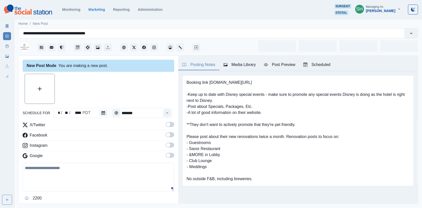
type textarea "**********"
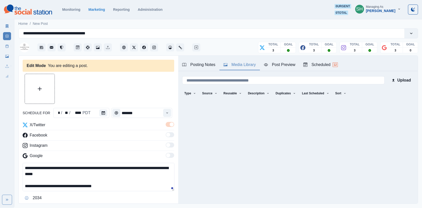
click at [244, 63] on div "Media Library" at bounding box center [239, 65] width 32 height 6
click at [34, 94] on button "Upload Media" at bounding box center [40, 89] width 30 height 30
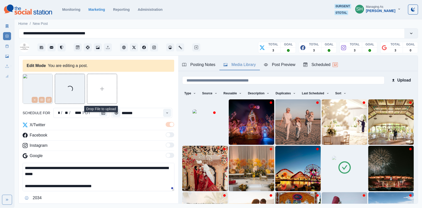
click at [355, 161] on img at bounding box center [344, 168] width 25 height 25
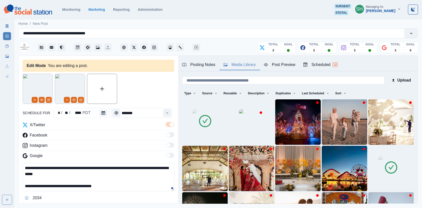
click at [386, 161] on icon at bounding box center [391, 168] width 14 height 14
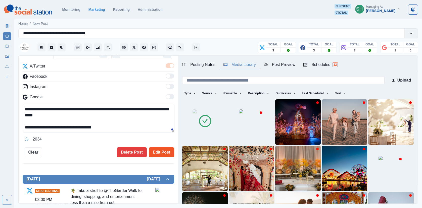
click at [159, 154] on button "Edit Post" at bounding box center [161, 152] width 25 height 10
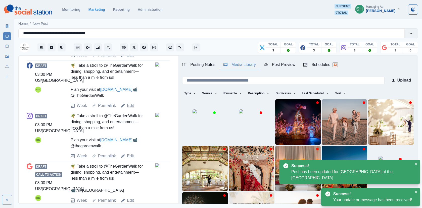
click at [133, 109] on link "Edit" at bounding box center [130, 106] width 7 height 6
type textarea "**********"
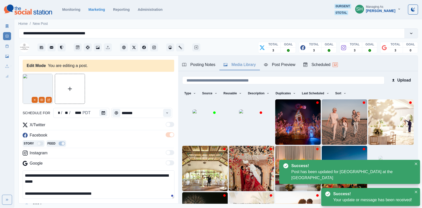
click at [199, 126] on img at bounding box center [204, 122] width 25 height 25
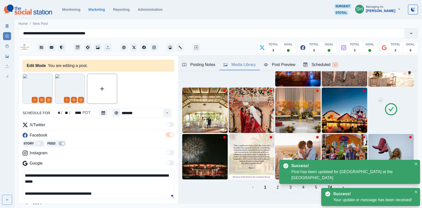
click at [400, 118] on img at bounding box center [390, 110] width 25 height 25
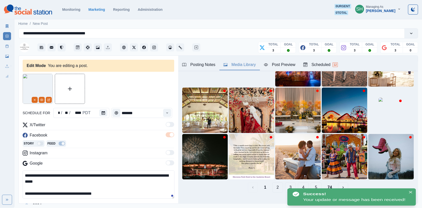
scroll to position [68, 0]
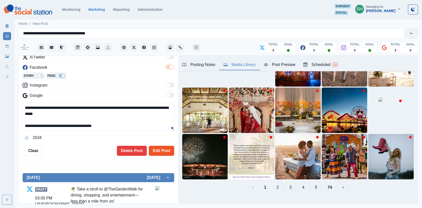
click at [165, 148] on button "Edit Post" at bounding box center [161, 151] width 25 height 10
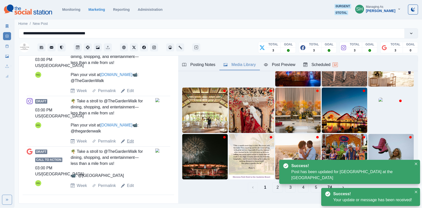
click at [130, 144] on link "Edit" at bounding box center [130, 141] width 7 height 6
type textarea "**********"
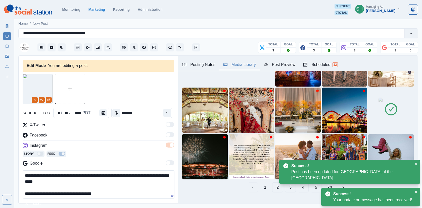
click at [386, 108] on icon at bounding box center [391, 109] width 12 height 12
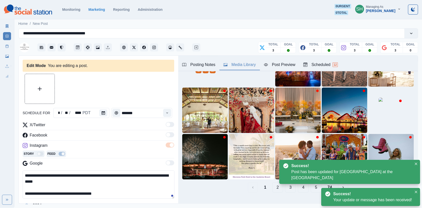
click at [201, 76] on img at bounding box center [204, 63] width 25 height 25
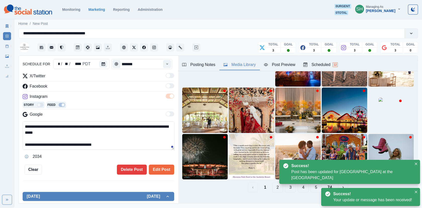
click at [162, 164] on div "**********" at bounding box center [98, 100] width 151 height 150
click at [162, 167] on button "Edit Post" at bounding box center [161, 170] width 25 height 10
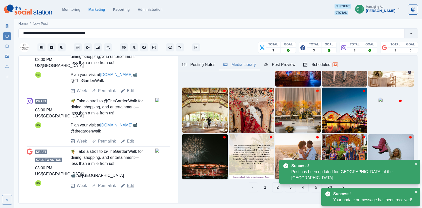
click at [131, 185] on link "Edit" at bounding box center [130, 186] width 7 height 6
type textarea "**********"
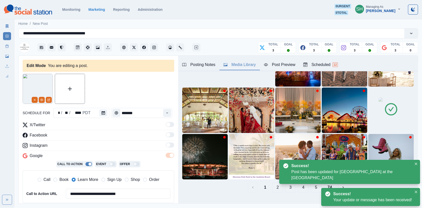
click at [379, 115] on img at bounding box center [390, 110] width 25 height 25
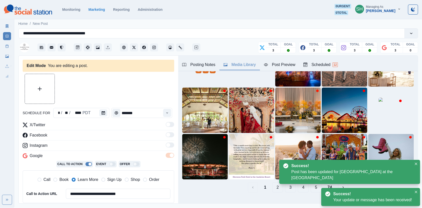
click at [199, 74] on img at bounding box center [204, 63] width 25 height 25
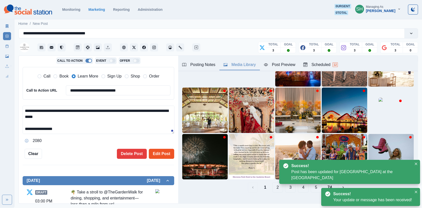
click at [160, 152] on button "Edit Post" at bounding box center [161, 154] width 25 height 10
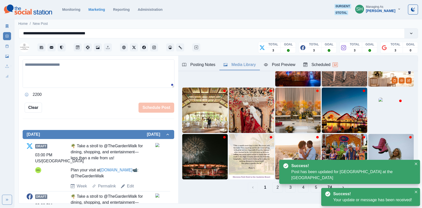
scroll to position [67, 0]
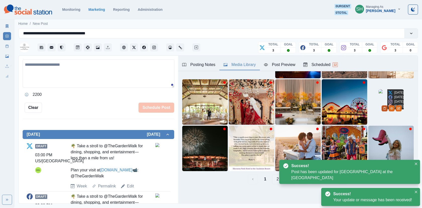
click at [386, 110] on icon "Delete Media" at bounding box center [384, 108] width 3 height 3
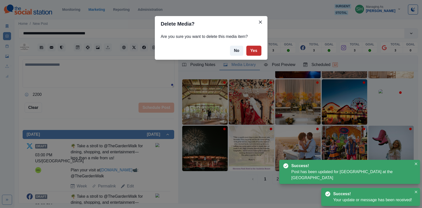
click at [248, 54] on button "Yes" at bounding box center [253, 51] width 15 height 10
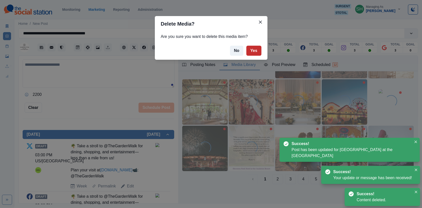
click at [254, 47] on button "Yes" at bounding box center [253, 51] width 15 height 10
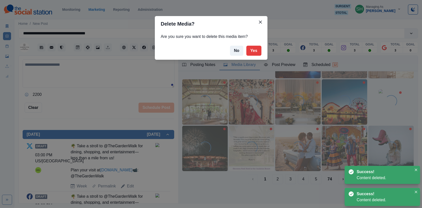
click at [10, 44] on div "Delete Media? Are you sure you want to delete this media item? No Yes" at bounding box center [211, 104] width 422 height 208
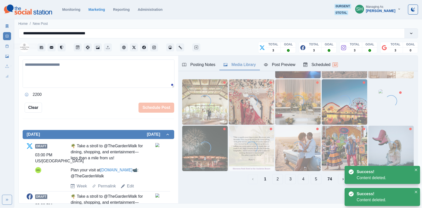
click at [7, 46] on icon at bounding box center [7, 46] width 4 height 4
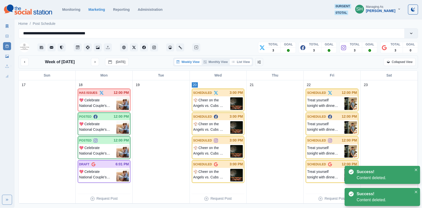
click at [239, 60] on button "List View" at bounding box center [241, 62] width 22 height 6
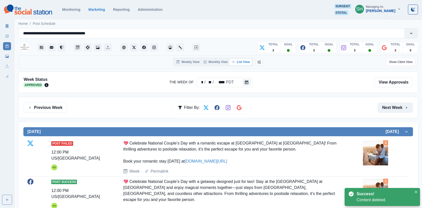
click at [402, 109] on button "Next Week" at bounding box center [395, 108] width 35 height 10
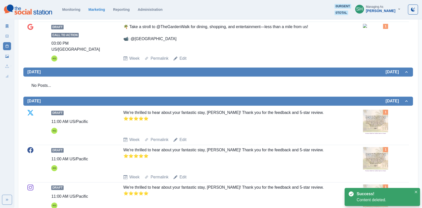
scroll to position [438, 0]
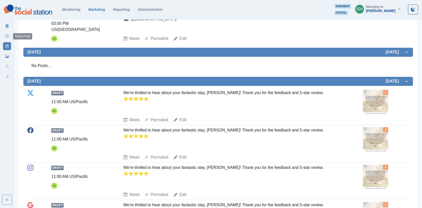
click at [8, 36] on icon at bounding box center [7, 36] width 4 height 4
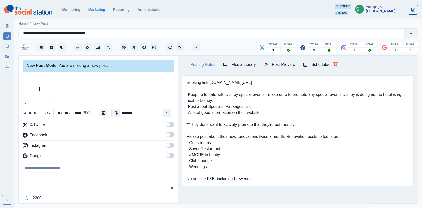
click at [7, 45] on rect at bounding box center [7, 46] width 3 height 3
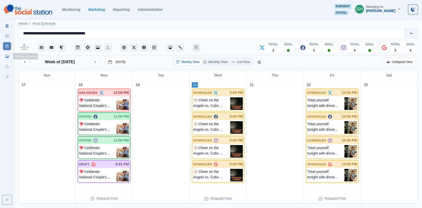
click at [5, 58] on link "Media Library" at bounding box center [7, 56] width 8 height 8
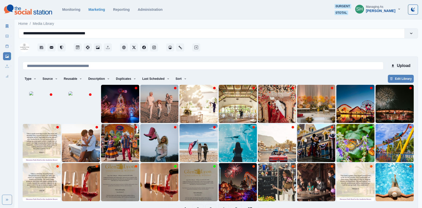
click at [7, 45] on icon at bounding box center [7, 46] width 4 height 4
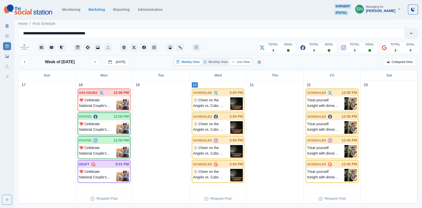
click at [248, 61] on button "List View" at bounding box center [241, 62] width 22 height 6
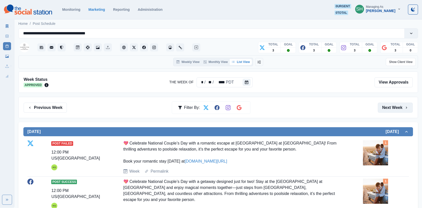
click at [401, 109] on button "Next Week" at bounding box center [395, 108] width 35 height 10
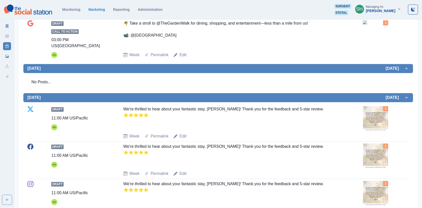
scroll to position [518, 0]
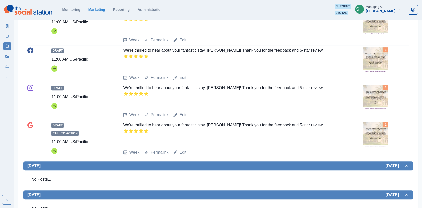
click at [370, 73] on img at bounding box center [375, 59] width 25 height 25
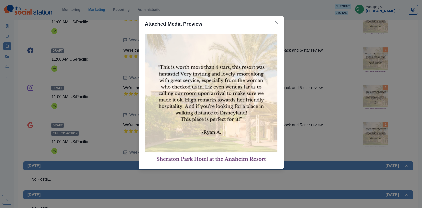
click at [370, 73] on div "Attached Media Preview" at bounding box center [211, 104] width 422 height 208
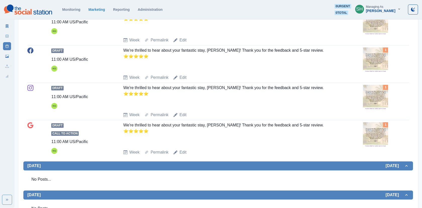
click at [370, 73] on img at bounding box center [375, 59] width 25 height 25
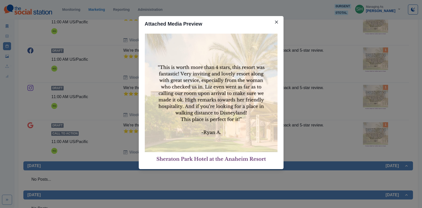
click at [370, 73] on div "Attached Media Preview" at bounding box center [211, 104] width 422 height 208
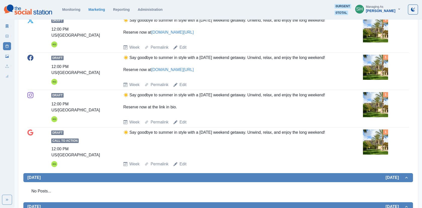
scroll to position [0, 0]
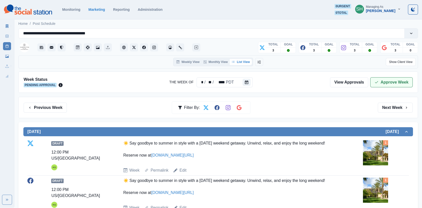
click at [386, 80] on button "Approve Week" at bounding box center [391, 82] width 42 height 10
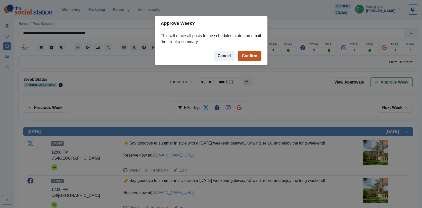
click at [246, 56] on button "Confirm" at bounding box center [249, 56] width 23 height 10
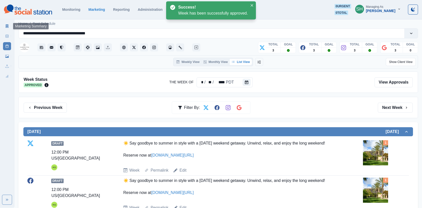
click at [7, 24] on link "Marketing Summary" at bounding box center [7, 26] width 8 height 8
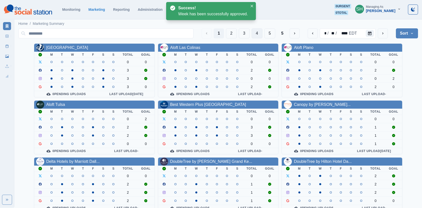
click at [256, 34] on button "4" at bounding box center [256, 33] width 11 height 10
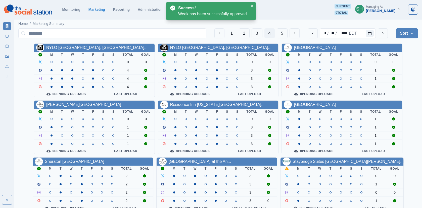
scroll to position [61, 0]
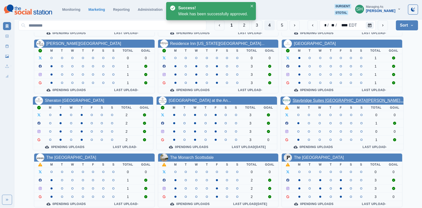
click at [304, 98] on link "Staybridge Suites [GEOGRAPHIC_DATA][PERSON_NAME]..." at bounding box center [347, 100] width 111 height 4
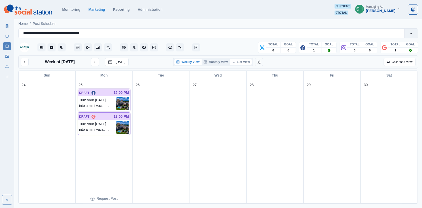
click at [235, 63] on button "List View" at bounding box center [241, 62] width 22 height 6
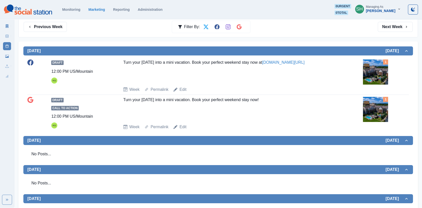
scroll to position [86, 0]
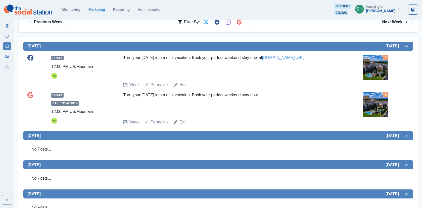
click at [375, 60] on img at bounding box center [375, 67] width 25 height 25
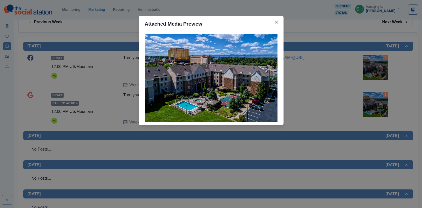
click at [349, 56] on div "Attached Media Preview" at bounding box center [211, 104] width 422 height 208
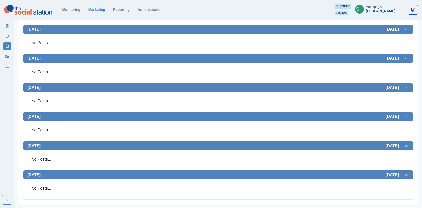
scroll to position [0, 0]
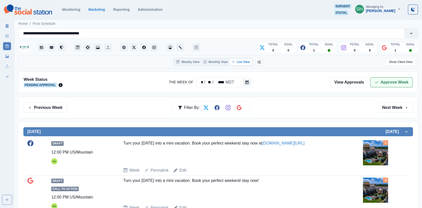
click at [383, 82] on button "Approve Week" at bounding box center [391, 82] width 42 height 10
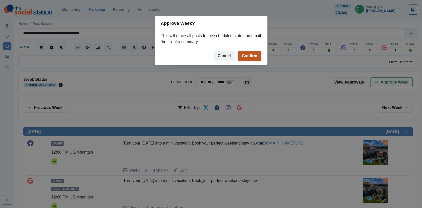
click at [254, 57] on button "Confirm" at bounding box center [249, 56] width 23 height 10
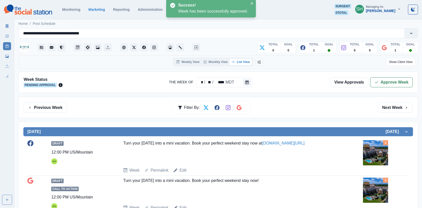
click at [5, 24] on icon at bounding box center [7, 26] width 4 height 4
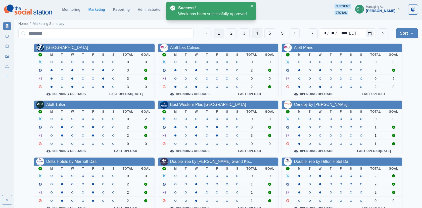
click at [258, 32] on button "4" at bounding box center [256, 33] width 11 height 10
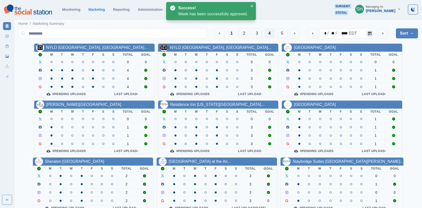
scroll to position [61, 0]
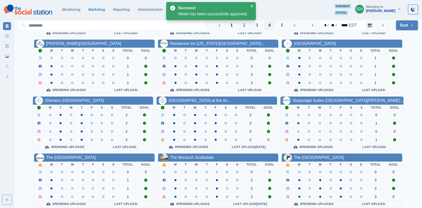
click at [303, 101] on div "Staybridge Suites [GEOGRAPHIC_DATA][PERSON_NAME]..." at bounding box center [347, 101] width 111 height 6
click at [300, 94] on div "NYLO [GEOGRAPHIC_DATA], [GEOGRAPHIC_DATA]... M T W T F S S Total Goal 0 0 4 4 4…" at bounding box center [217, 94] width 399 height 225
click at [300, 98] on link "Staybridge Suites [GEOGRAPHIC_DATA][PERSON_NAME]..." at bounding box center [347, 100] width 111 height 4
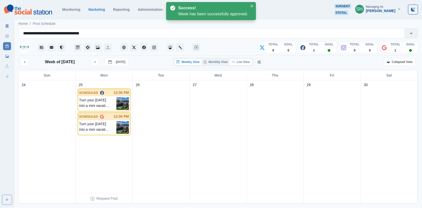
click at [239, 59] on button "List View" at bounding box center [241, 62] width 22 height 6
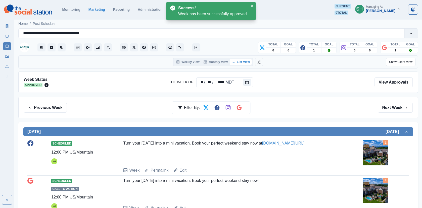
click at [4, 28] on link "Marketing Summary" at bounding box center [7, 26] width 8 height 8
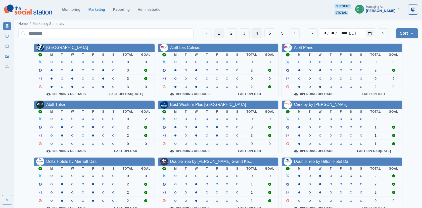
click at [259, 33] on button "4" at bounding box center [256, 33] width 11 height 10
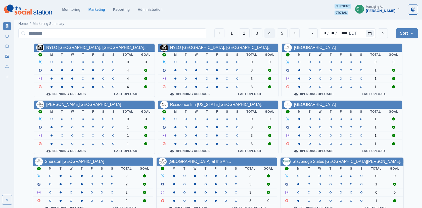
scroll to position [61, 0]
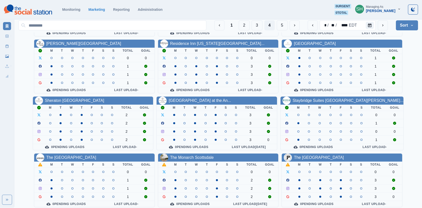
click at [71, 156] on link "The [GEOGRAPHIC_DATA]" at bounding box center [71, 158] width 50 height 4
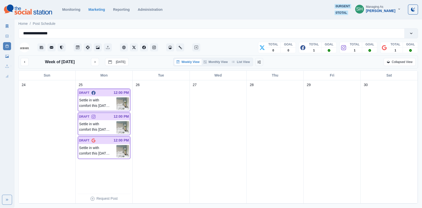
click at [248, 58] on div "Week of [DATE] [DATE] Weekly View Monthly View List View Collapsed View" at bounding box center [217, 62] width 399 height 13
click at [248, 58] on div "Weekly View Monthly View List View" at bounding box center [213, 62] width 80 height 9
click at [246, 63] on button "List View" at bounding box center [241, 62] width 22 height 6
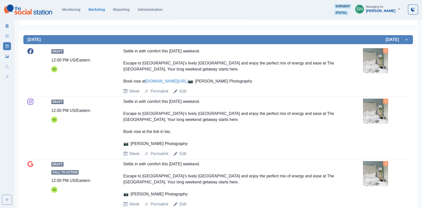
scroll to position [96, 0]
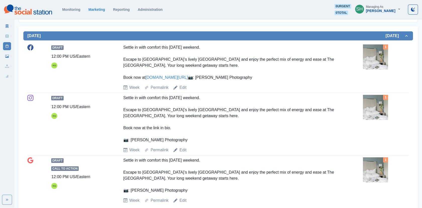
click at [370, 66] on img at bounding box center [375, 56] width 25 height 25
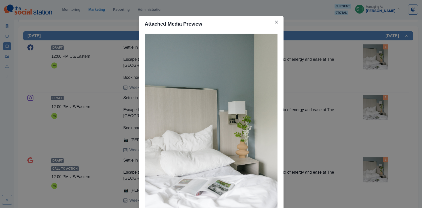
click at [324, 73] on div "Attached Media Preview" at bounding box center [211, 104] width 422 height 208
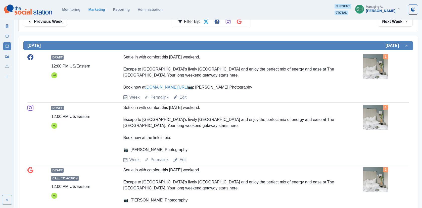
scroll to position [0, 0]
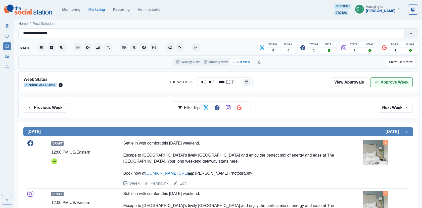
click at [387, 78] on button "Approve Week" at bounding box center [391, 82] width 42 height 10
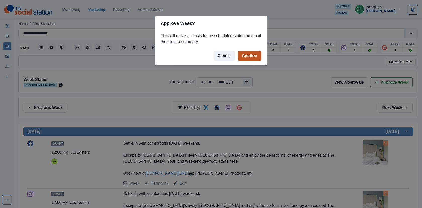
click at [258, 55] on button "Confirm" at bounding box center [249, 56] width 23 height 10
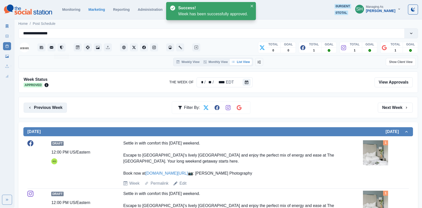
scroll to position [293, 0]
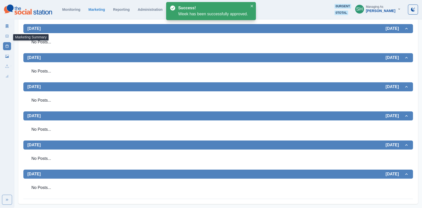
click at [10, 22] on link "Marketing Summary" at bounding box center [7, 26] width 8 height 8
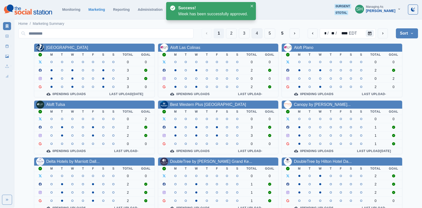
click at [260, 32] on button "4" at bounding box center [256, 33] width 11 height 10
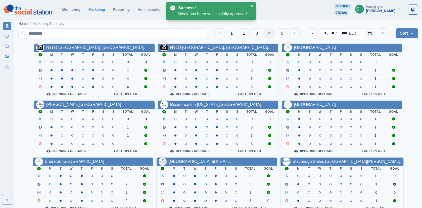
scroll to position [61, 0]
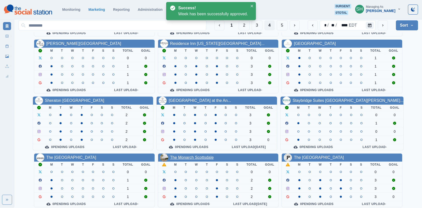
click at [205, 157] on link "The Monarch Scottsdale" at bounding box center [191, 158] width 43 height 4
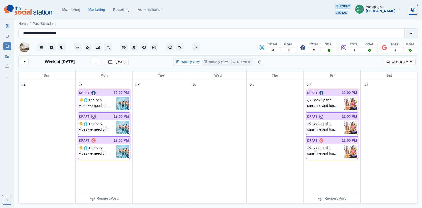
click at [241, 58] on div "Weekly View Monthly View List View" at bounding box center [213, 62] width 80 height 9
click at [241, 62] on button "List View" at bounding box center [241, 62] width 22 height 6
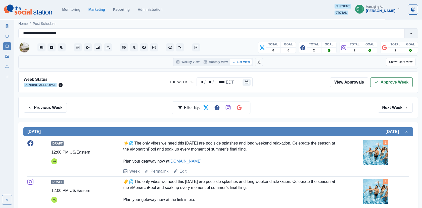
scroll to position [97, 0]
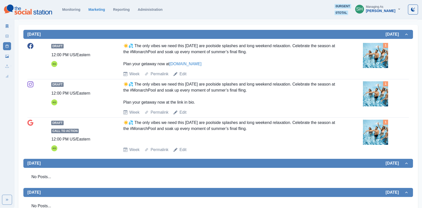
click at [369, 51] on img at bounding box center [375, 55] width 25 height 25
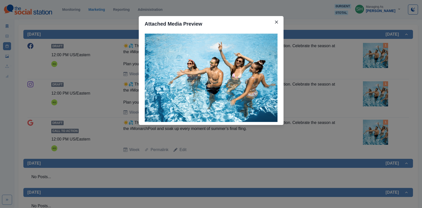
click at [369, 51] on div "Attached Media Preview" at bounding box center [211, 104] width 422 height 208
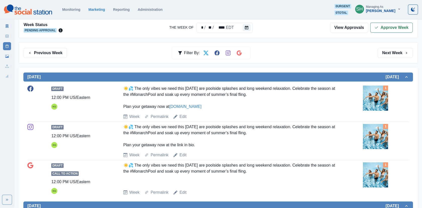
scroll to position [59, 0]
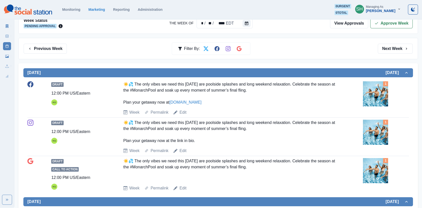
click at [369, 91] on img at bounding box center [375, 93] width 25 height 25
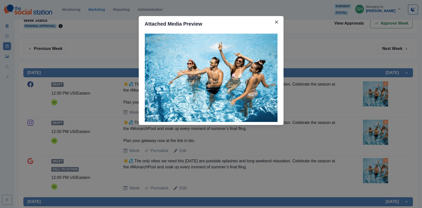
click at [369, 91] on div "Attached Media Preview" at bounding box center [211, 104] width 422 height 208
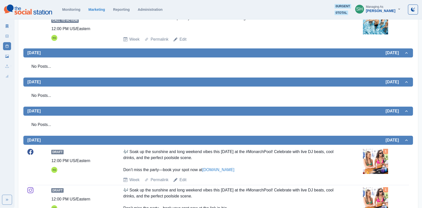
scroll to position [332, 0]
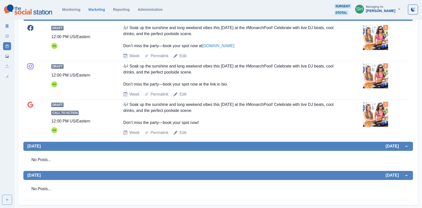
click at [370, 51] on div "Draft 12:00 PM US/Eastern KG 🎶 Soak up the sunshine and long weekend vibes this…" at bounding box center [217, 42] width 381 height 34
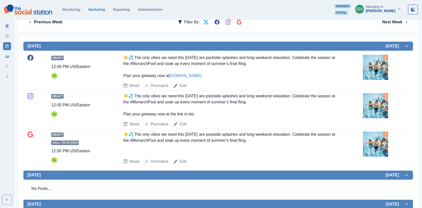
scroll to position [319, 0]
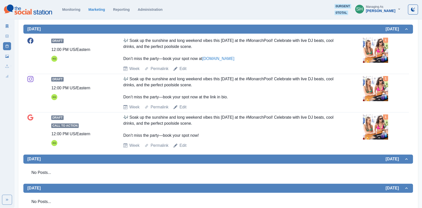
click at [375, 49] on img at bounding box center [375, 50] width 25 height 25
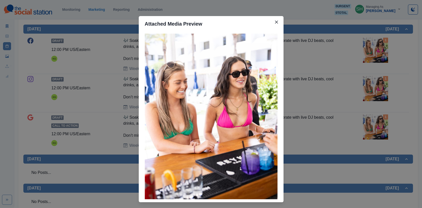
click at [375, 49] on div "Attached Media Preview" at bounding box center [211, 104] width 422 height 208
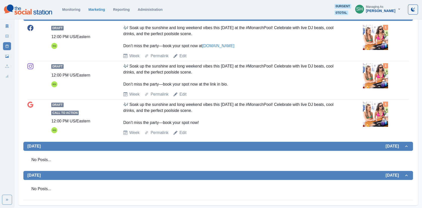
scroll to position [316, 0]
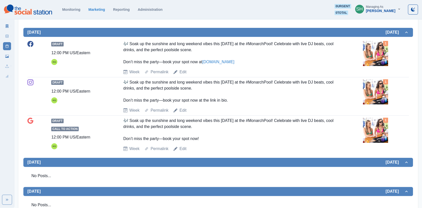
click at [375, 49] on img at bounding box center [375, 53] width 25 height 25
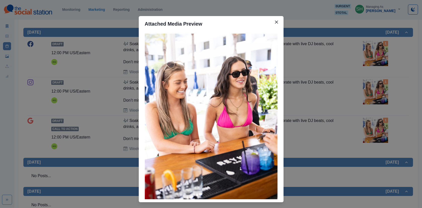
click at [375, 49] on div "Attached Media Preview" at bounding box center [211, 104] width 422 height 208
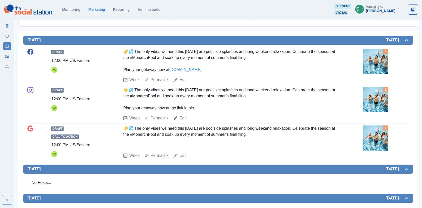
scroll to position [0, 0]
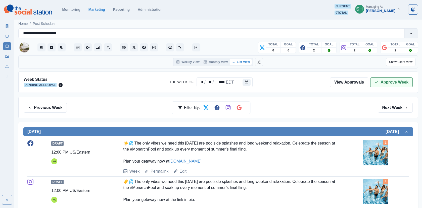
click at [377, 79] on button "Approve Week" at bounding box center [391, 82] width 42 height 10
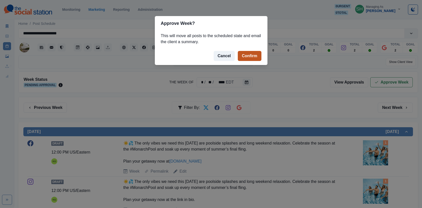
click at [244, 53] on button "Confirm" at bounding box center [249, 56] width 23 height 10
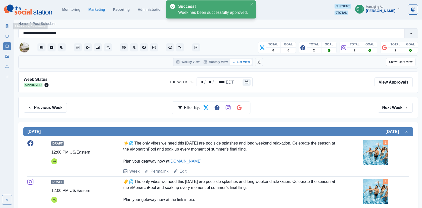
click at [7, 23] on link "Marketing Summary" at bounding box center [7, 26] width 8 height 8
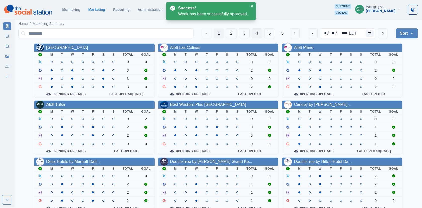
click at [256, 31] on button "4" at bounding box center [256, 33] width 11 height 10
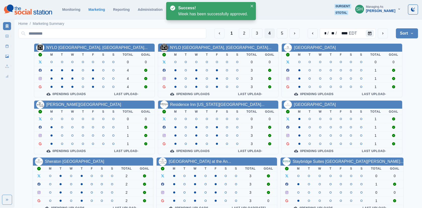
scroll to position [61, 0]
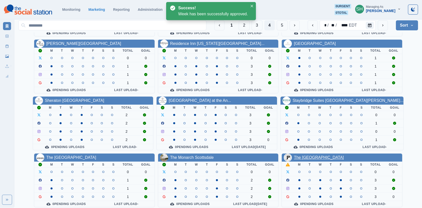
click at [305, 156] on link "The [GEOGRAPHIC_DATA]" at bounding box center [319, 158] width 50 height 4
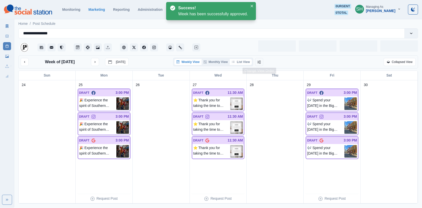
click at [242, 61] on button "List View" at bounding box center [241, 62] width 22 height 6
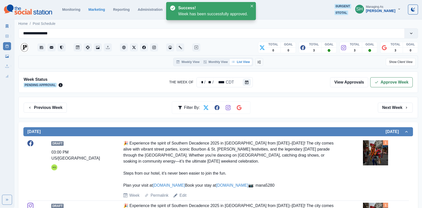
scroll to position [93, 0]
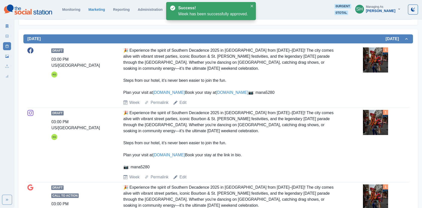
click at [371, 65] on img at bounding box center [375, 59] width 25 height 25
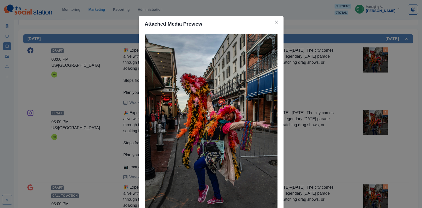
click at [352, 103] on div "Attached Media Preview" at bounding box center [211, 104] width 422 height 208
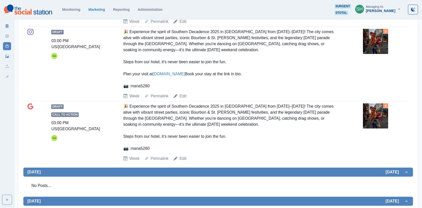
scroll to position [176, 0]
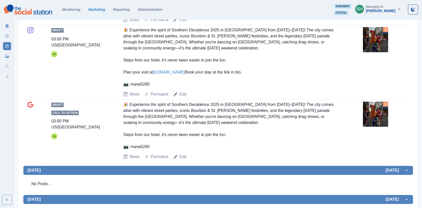
click at [379, 52] on img at bounding box center [375, 39] width 25 height 25
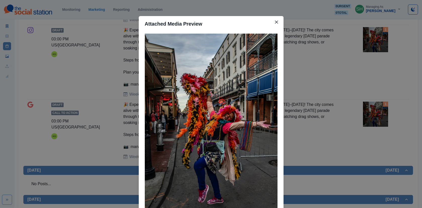
scroll to position [24, 0]
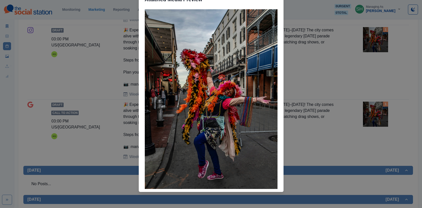
click at [332, 67] on div "Attached Media Preview" at bounding box center [211, 104] width 422 height 208
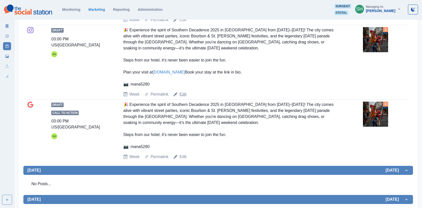
click at [182, 97] on link "Edit" at bounding box center [182, 94] width 7 height 6
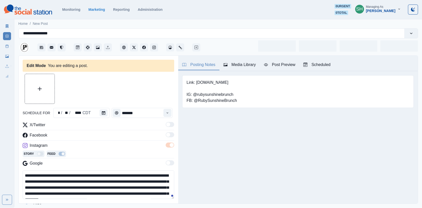
type input "*******"
type textarea "**********"
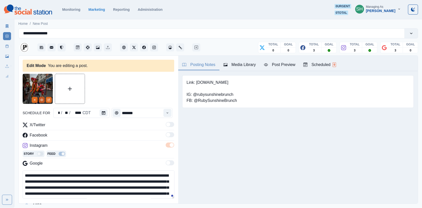
click at [41, 97] on button "View Media" at bounding box center [42, 100] width 6 height 6
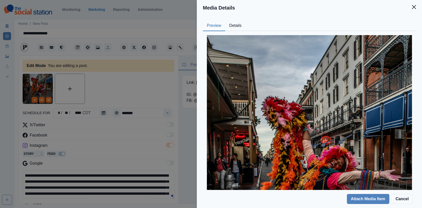
click at [240, 25] on button "Details" at bounding box center [235, 26] width 20 height 11
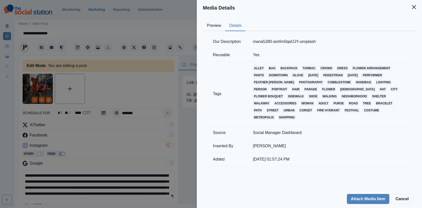
click at [139, 88] on div "Media Details Preview Details Our Description mana5280-axt4m0qaOJY-unsplash Reu…" at bounding box center [211, 104] width 422 height 208
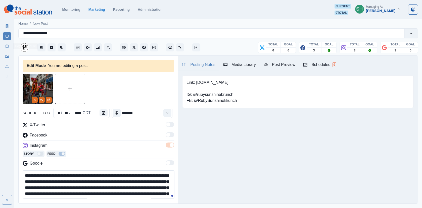
click at [7, 44] on icon at bounding box center [7, 46] width 4 height 4
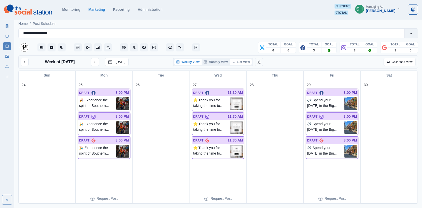
click at [238, 59] on button "List View" at bounding box center [241, 62] width 22 height 6
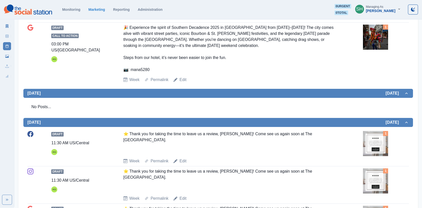
scroll to position [380, 0]
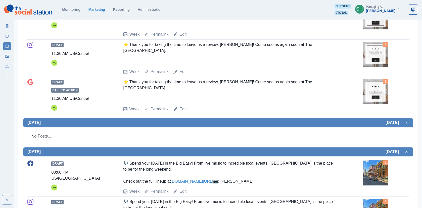
click at [378, 67] on img at bounding box center [375, 54] width 25 height 25
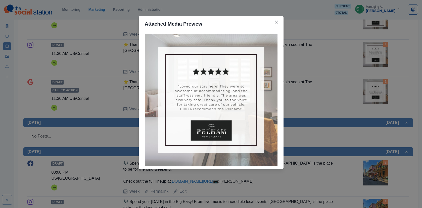
click at [378, 79] on div "Attached Media Preview" at bounding box center [211, 104] width 422 height 208
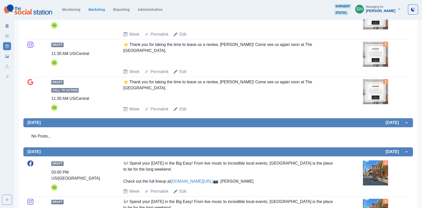
scroll to position [523, 0]
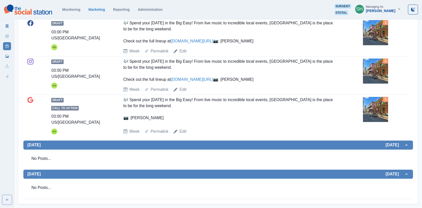
click at [379, 45] on img at bounding box center [375, 32] width 25 height 25
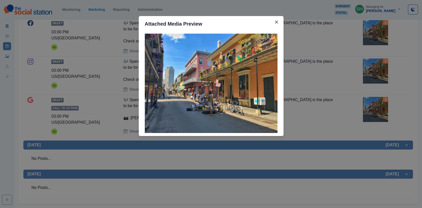
click at [379, 62] on div "Attached Media Preview" at bounding box center [211, 104] width 422 height 208
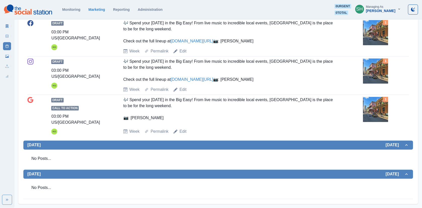
scroll to position [564, 0]
click at [200, 75] on div "🎶 Spend your [DATE] in the Big Easy! From live music to incredible local events…" at bounding box center [230, 71] width 214 height 24
click at [196, 77] on link "[DOMAIN_NAME][URL]" at bounding box center [192, 79] width 42 height 4
click at [182, 54] on link "Edit" at bounding box center [182, 51] width 7 height 6
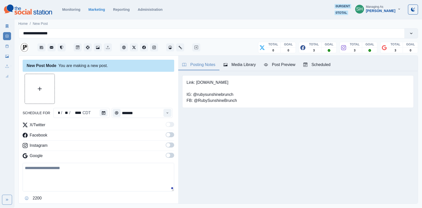
type input "*******"
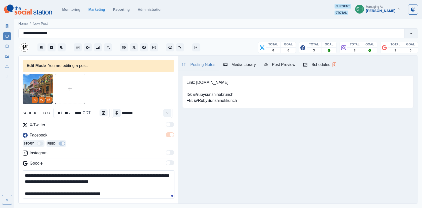
click at [99, 173] on textarea "**********" at bounding box center [99, 185] width 152 height 28
drag, startPoint x: 109, startPoint y: 175, endPoint x: 102, endPoint y: 174, distance: 7.0
click at [102, 175] on textarea "**********" at bounding box center [99, 185] width 152 height 28
click at [133, 174] on textarea "**********" at bounding box center [99, 185] width 152 height 28
drag, startPoint x: 140, startPoint y: 180, endPoint x: 40, endPoint y: 179, distance: 100.5
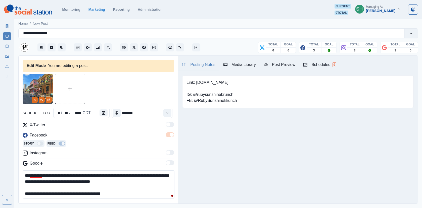
click at [40, 179] on textarea "**********" at bounding box center [99, 185] width 152 height 28
click at [49, 192] on textarea "**********" at bounding box center [99, 185] width 152 height 28
click at [41, 173] on textarea "**********" at bounding box center [99, 185] width 152 height 28
drag, startPoint x: 57, startPoint y: 175, endPoint x: 49, endPoint y: 174, distance: 7.4
click at [50, 174] on textarea "**********" at bounding box center [99, 185] width 152 height 28
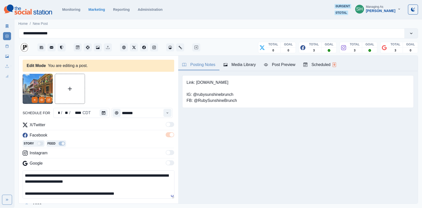
click at [66, 174] on textarea "**********" at bounding box center [99, 185] width 152 height 28
click at [39, 101] on button "View Media" at bounding box center [42, 100] width 6 height 6
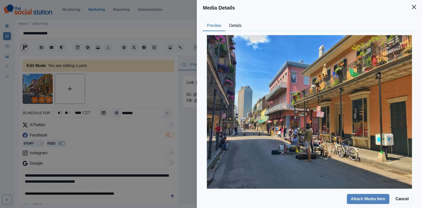
click at [237, 22] on button "Details" at bounding box center [235, 26] width 20 height 11
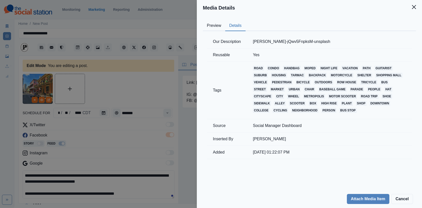
click at [120, 121] on div "Media Details Preview Details Our Description [PERSON_NAME]-jQwv5FnpksM-unsplas…" at bounding box center [211, 104] width 422 height 208
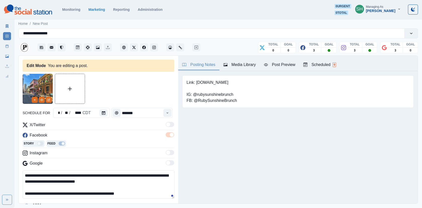
scroll to position [31, 0]
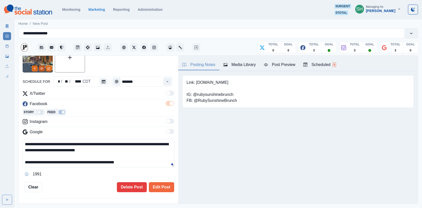
click at [43, 66] on button "View Media" at bounding box center [42, 69] width 6 height 6
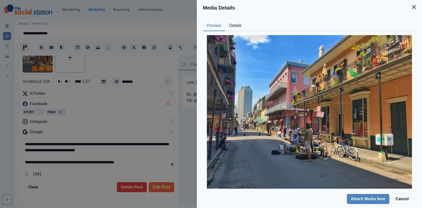
click at [137, 81] on div "Media Details Preview Details Our Description [PERSON_NAME]-jQwv5FnpksM-unsplas…" at bounding box center [211, 104] width 422 height 208
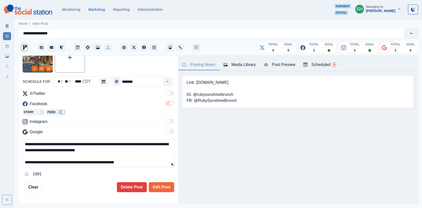
click at [141, 154] on textarea "**********" at bounding box center [99, 153] width 152 height 28
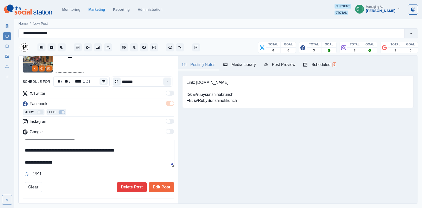
click at [67, 150] on textarea "**********" at bounding box center [99, 153] width 152 height 28
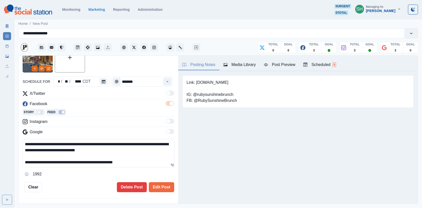
drag, startPoint x: 65, startPoint y: 164, endPoint x: 64, endPoint y: 99, distance: 64.6
click at [64, 99] on div "**********" at bounding box center [98, 135] width 151 height 88
click at [106, 161] on textarea "**********" at bounding box center [99, 153] width 152 height 28
click at [70, 167] on div "Orleans'" at bounding box center [66, 168] width 17 height 8
type textarea "**********"
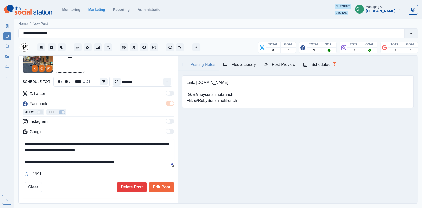
drag, startPoint x: 76, startPoint y: 161, endPoint x: 74, endPoint y: 121, distance: 39.3
click at [74, 121] on div "**********" at bounding box center [98, 135] width 151 height 88
click at [163, 187] on button "Edit Post" at bounding box center [161, 187] width 25 height 10
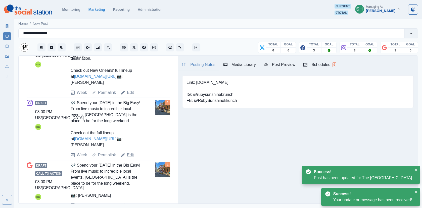
click at [128, 158] on link "Edit" at bounding box center [130, 155] width 7 height 6
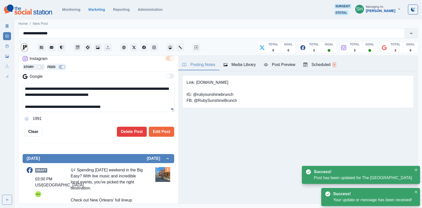
scroll to position [36, 0]
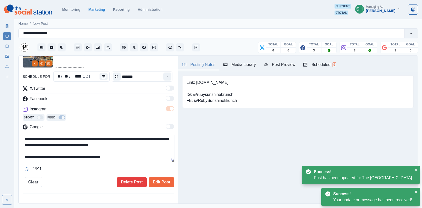
click at [118, 157] on textarea "**********" at bounding box center [99, 148] width 152 height 28
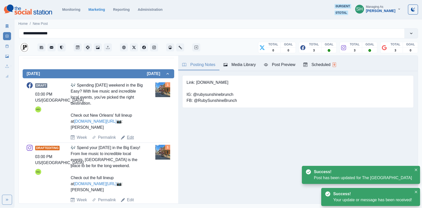
click at [130, 141] on link "Edit" at bounding box center [130, 138] width 7 height 6
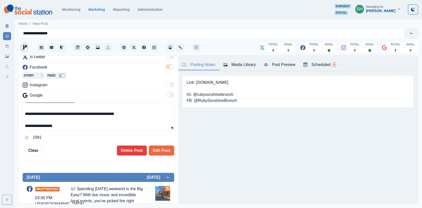
click at [141, 111] on textarea "**********" at bounding box center [99, 117] width 152 height 28
drag, startPoint x: 243, startPoint y: 83, endPoint x: 196, endPoint y: 83, distance: 46.5
click at [196, 83] on div "Link: [DOMAIN_NAME] IG: @rubysunshinebrunch FB: @RubySunshineBrunch" at bounding box center [297, 91] width 231 height 33
copy pre "[DOMAIN_NAME]"
click at [85, 122] on textarea "**********" at bounding box center [99, 117] width 152 height 28
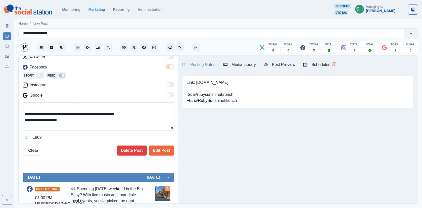
paste textarea "**********"
type textarea "**********"
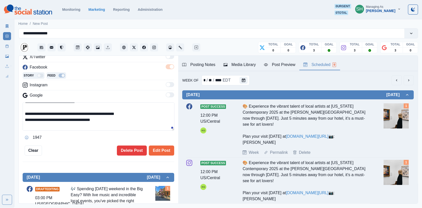
click at [318, 61] on button "Scheduled 9" at bounding box center [319, 65] width 41 height 11
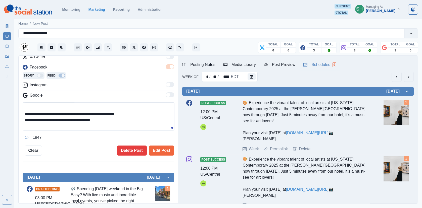
scroll to position [0, 0]
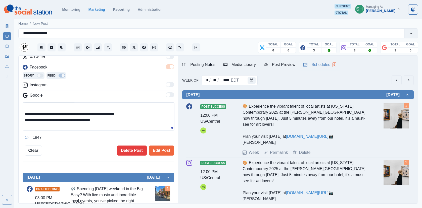
click at [406, 83] on button "next" at bounding box center [408, 80] width 10 height 10
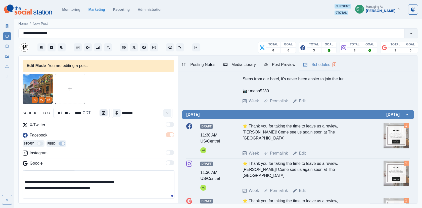
click at [102, 113] on icon "Calendar" at bounding box center [104, 113] width 4 height 4
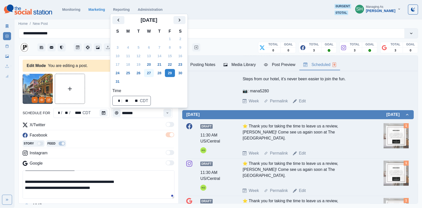
click at [150, 71] on button "27" at bounding box center [149, 73] width 10 height 8
click at [100, 92] on div at bounding box center [98, 89] width 151 height 30
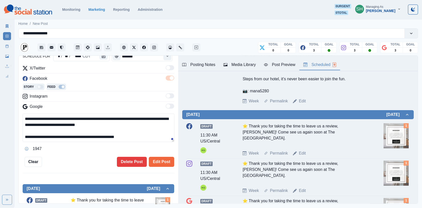
drag, startPoint x: 93, startPoint y: 126, endPoint x: 93, endPoint y: 80, distance: 45.5
click at [93, 80] on div "**********" at bounding box center [98, 109] width 151 height 88
click at [161, 161] on button "Edit Post" at bounding box center [161, 162] width 25 height 10
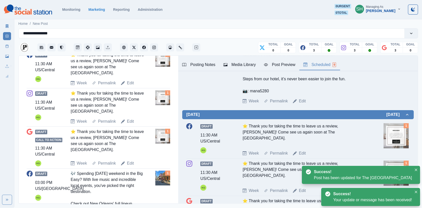
scroll to position [244, 0]
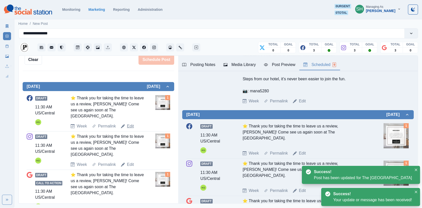
click at [131, 124] on link "Edit" at bounding box center [130, 126] width 7 height 6
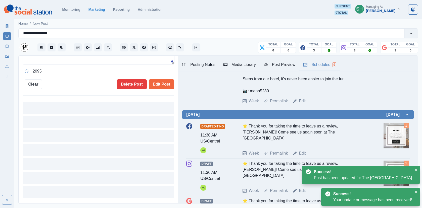
type input "********"
type textarea "**********"
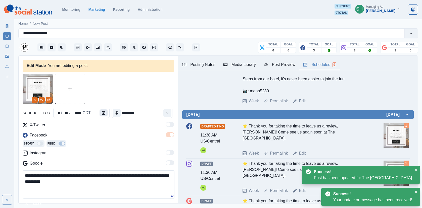
click at [100, 111] on button "Calendar" at bounding box center [103, 113] width 8 height 7
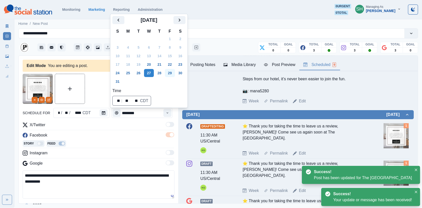
click at [173, 74] on button "29" at bounding box center [170, 73] width 10 height 8
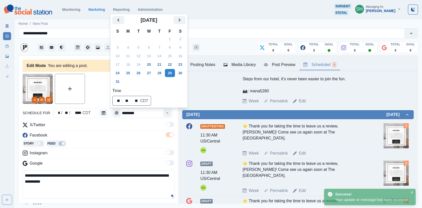
click at [87, 94] on div at bounding box center [98, 89] width 151 height 30
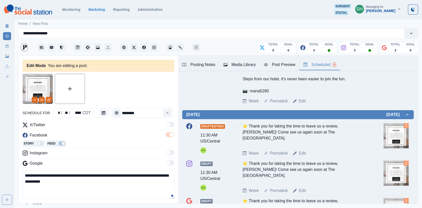
scroll to position [57, 0]
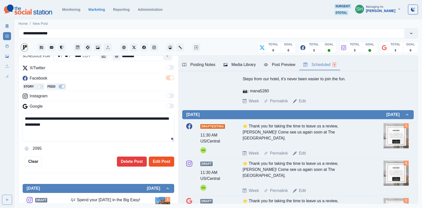
click at [165, 160] on button "Edit Post" at bounding box center [161, 162] width 25 height 10
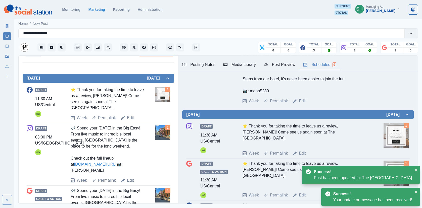
click at [129, 180] on link "Edit" at bounding box center [130, 181] width 7 height 6
type input "*******"
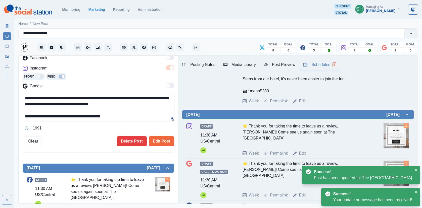
scroll to position [12, 0]
drag, startPoint x: 112, startPoint y: 117, endPoint x: 109, endPoint y: 64, distance: 52.4
click at [109, 64] on div "**********" at bounding box center [98, 89] width 151 height 88
paste textarea "**********"
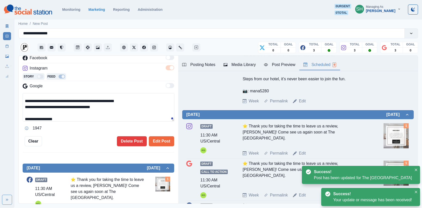
drag, startPoint x: 95, startPoint y: 107, endPoint x: 66, endPoint y: 106, distance: 29.2
click at [66, 106] on textarea "**********" at bounding box center [99, 107] width 152 height 28
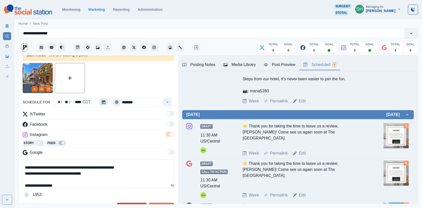
type textarea "**********"
click at [100, 100] on button "Calendar" at bounding box center [103, 102] width 8 height 7
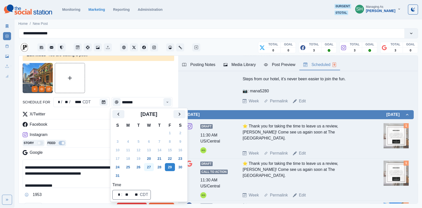
click at [149, 166] on button "27" at bounding box center [149, 167] width 10 height 8
click at [140, 83] on div at bounding box center [98, 78] width 151 height 30
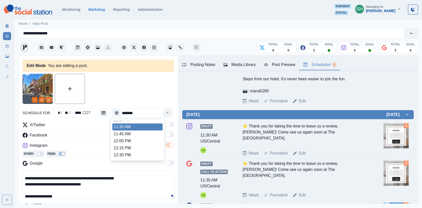
scroll to position [41, 0]
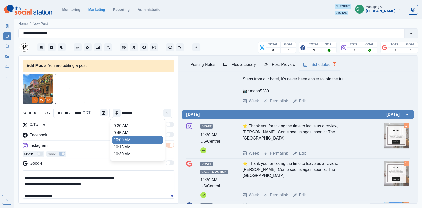
click at [127, 138] on li "10:00 AM" at bounding box center [137, 140] width 50 height 7
click at [168, 113] on icon "Time" at bounding box center [168, 113] width 4 height 4
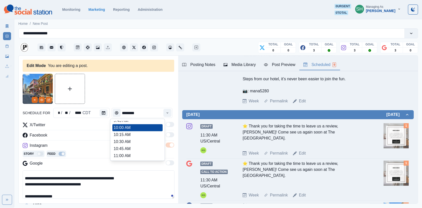
scroll to position [84, 0]
click at [142, 126] on li "11:00 AM" at bounding box center [137, 124] width 50 height 7
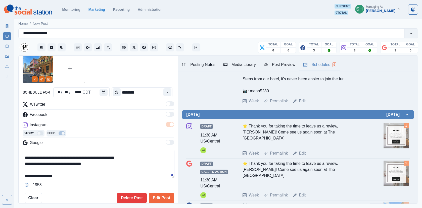
scroll to position [39, 0]
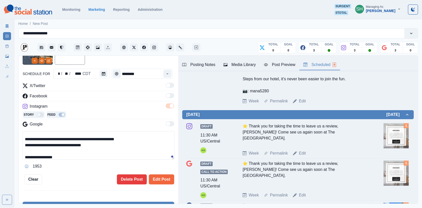
click at [158, 173] on div "**********" at bounding box center [98, 110] width 151 height 150
click at [158, 178] on button "Edit Post" at bounding box center [161, 180] width 25 height 10
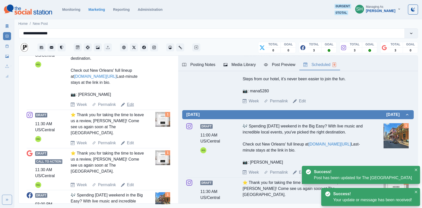
click at [132, 102] on link "Edit" at bounding box center [130, 105] width 7 height 6
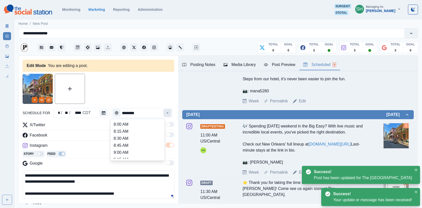
click at [171, 116] on button "Time" at bounding box center [167, 113] width 8 height 8
click at [148, 93] on div at bounding box center [98, 89] width 151 height 30
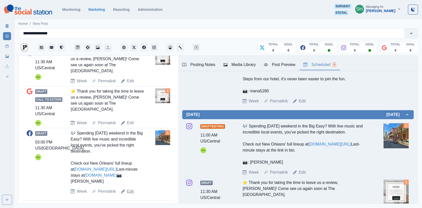
click at [130, 195] on link "Edit" at bounding box center [130, 192] width 7 height 6
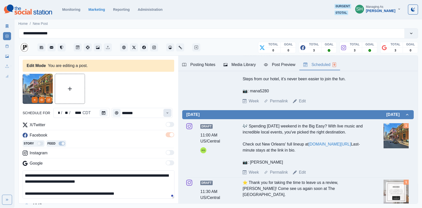
click at [166, 117] on button "Time" at bounding box center [167, 113] width 8 height 8
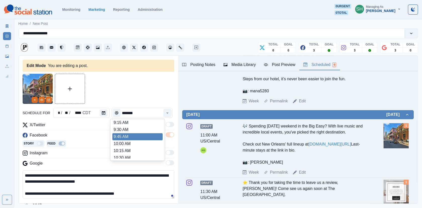
scroll to position [71, 0]
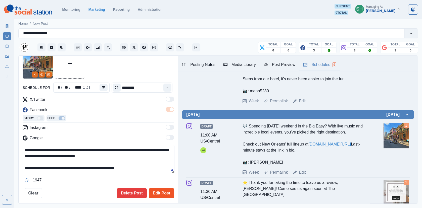
click at [160, 195] on button "Edit Post" at bounding box center [161, 193] width 25 height 10
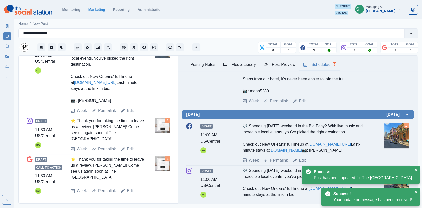
click at [130, 152] on link "Edit" at bounding box center [130, 149] width 7 height 6
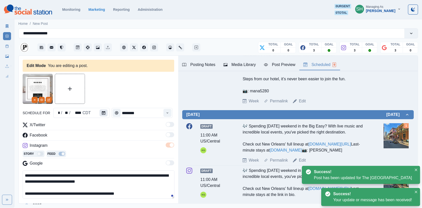
click at [105, 111] on button "Calendar" at bounding box center [103, 113] width 8 height 7
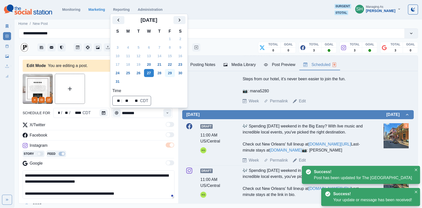
click at [170, 74] on button "29" at bounding box center [170, 73] width 10 height 8
click at [96, 89] on div at bounding box center [98, 89] width 151 height 30
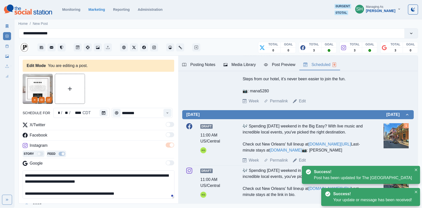
scroll to position [62, 0]
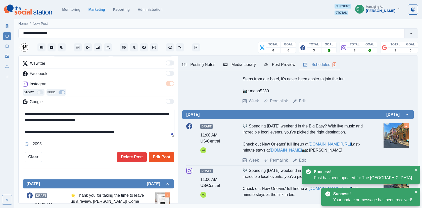
click at [173, 154] on button "Edit Post" at bounding box center [161, 157] width 25 height 10
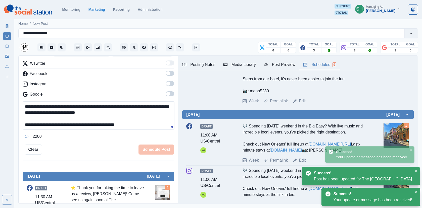
scroll to position [172, 0]
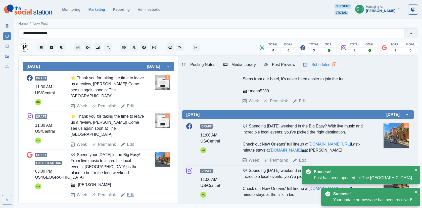
click at [131, 192] on link "Edit" at bounding box center [130, 195] width 7 height 6
type input "*******"
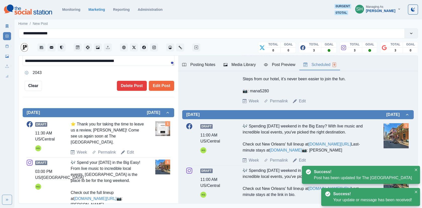
scroll to position [83, 0]
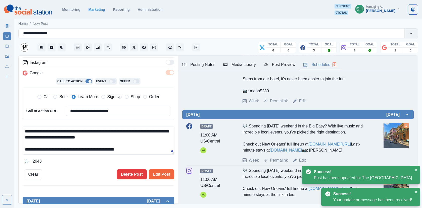
drag, startPoint x: 107, startPoint y: 116, endPoint x: 107, endPoint y: 88, distance: 27.9
click at [107, 88] on div "**********" at bounding box center [98, 102] width 151 height 126
paste textarea "**********"
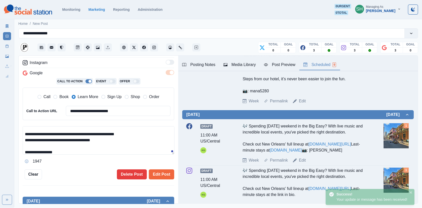
drag, startPoint x: 119, startPoint y: 139, endPoint x: 93, endPoint y: 133, distance: 26.8
click at [93, 133] on textarea "**********" at bounding box center [99, 140] width 152 height 28
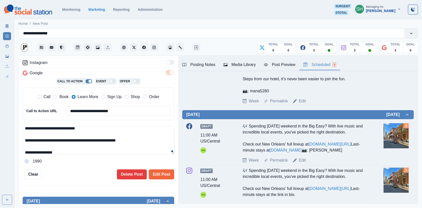
scroll to position [0, 0]
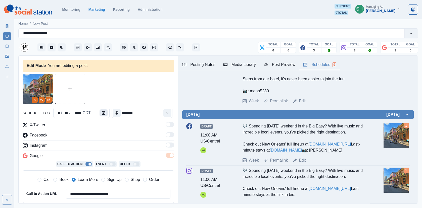
type textarea "**********"
click at [99, 116] on button "Calendar" at bounding box center [103, 113] width 8 height 7
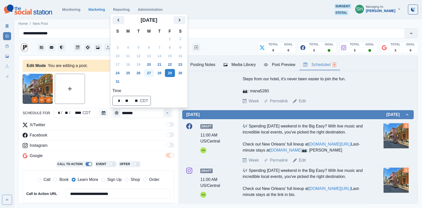
click at [149, 76] on button "27" at bounding box center [149, 73] width 10 height 8
click at [97, 93] on div at bounding box center [98, 89] width 151 height 30
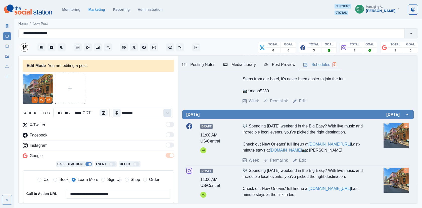
click at [167, 115] on button "Time" at bounding box center [167, 113] width 8 height 8
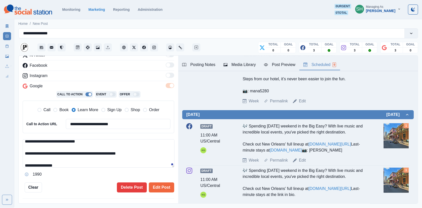
scroll to position [72, 0]
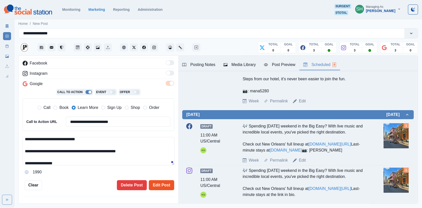
click at [156, 181] on button "Edit Post" at bounding box center [161, 185] width 25 height 10
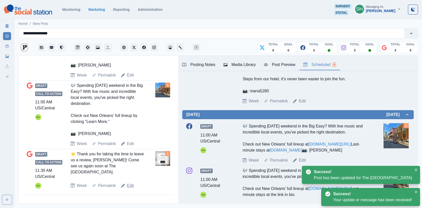
click at [133, 187] on link "Edit" at bounding box center [130, 186] width 7 height 6
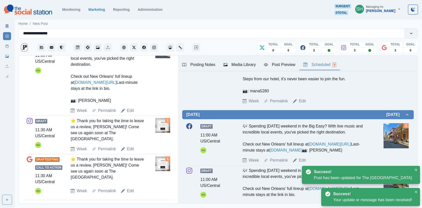
scroll to position [11, 0]
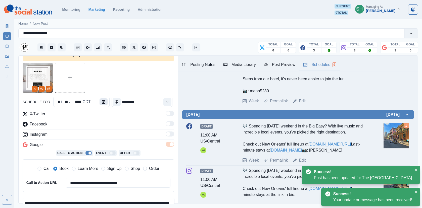
click at [100, 99] on button "Calendar" at bounding box center [103, 101] width 8 height 7
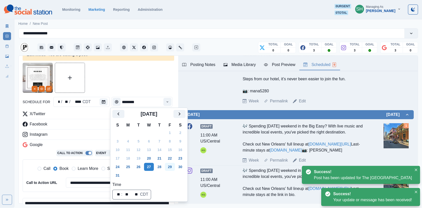
click at [174, 166] on button "29" at bounding box center [170, 167] width 10 height 8
click at [157, 84] on div at bounding box center [98, 78] width 151 height 30
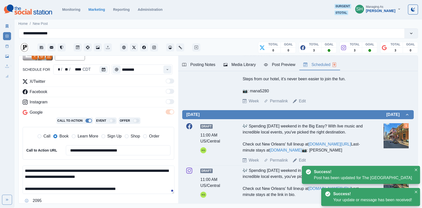
scroll to position [80, 0]
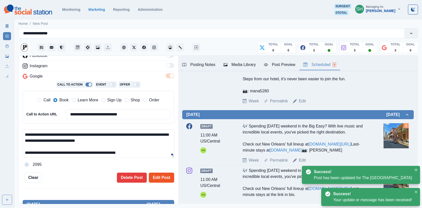
click at [160, 179] on button "Edit Post" at bounding box center [161, 178] width 25 height 10
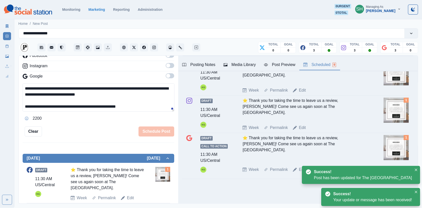
click at [301, 167] on div "Draft Call to Action 11:30 AM US/Central KG ⭐ Thank you for taking the time to …" at bounding box center [297, 154] width 223 height 38
click at [301, 169] on link "Edit" at bounding box center [302, 170] width 7 height 6
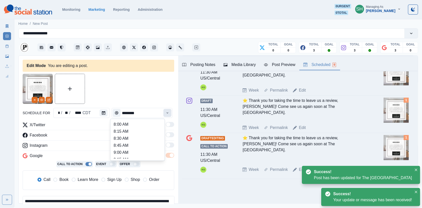
click at [166, 112] on button "Time" at bounding box center [167, 113] width 8 height 8
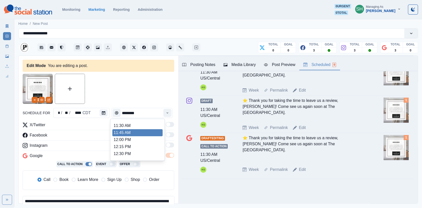
click at [127, 139] on li "12:00 PM" at bounding box center [137, 139] width 50 height 7
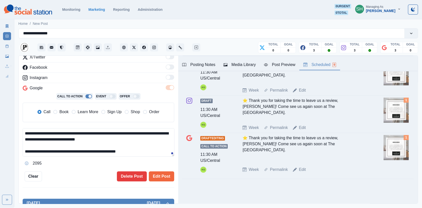
click at [65, 111] on span "Book" at bounding box center [63, 112] width 9 height 6
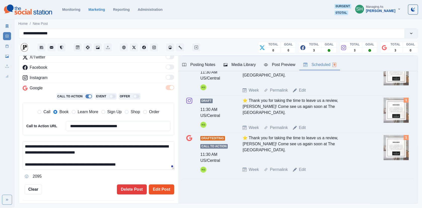
click at [165, 189] on button "Edit Post" at bounding box center [161, 190] width 25 height 10
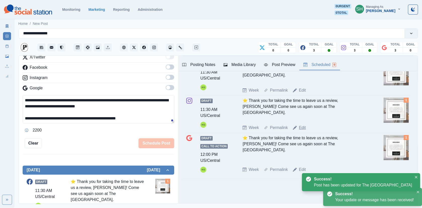
click at [304, 129] on link "Edit" at bounding box center [302, 128] width 7 height 6
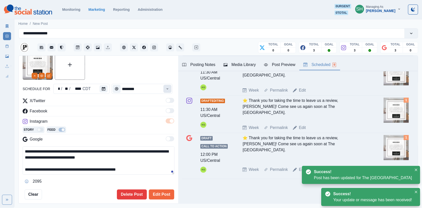
click at [167, 88] on button "Time" at bounding box center [167, 89] width 8 height 8
click at [162, 190] on button "Edit Post" at bounding box center [161, 195] width 25 height 10
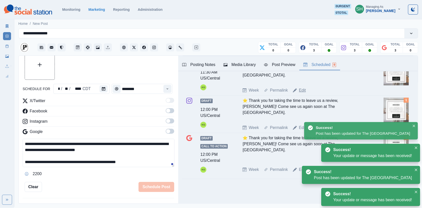
click at [300, 92] on link "Edit" at bounding box center [302, 90] width 7 height 6
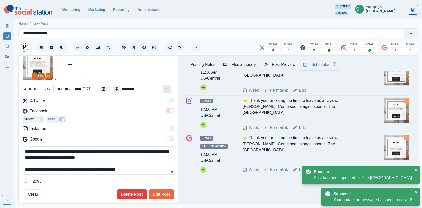
click at [165, 87] on button "Time" at bounding box center [167, 89] width 8 height 8
type input "********"
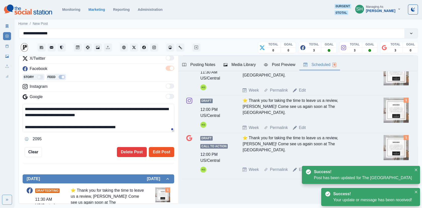
click at [157, 151] on button "Edit Post" at bounding box center [161, 152] width 25 height 10
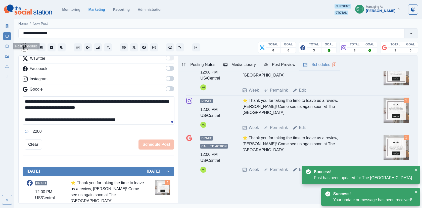
click at [9, 46] on link "Post Schedule" at bounding box center [7, 46] width 8 height 8
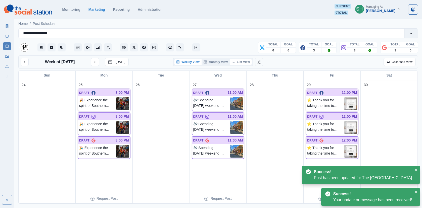
click at [242, 62] on button "List View" at bounding box center [241, 62] width 22 height 6
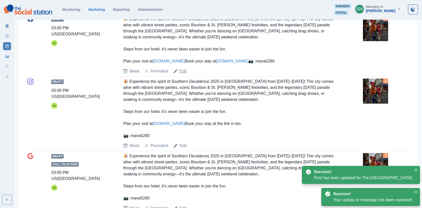
click at [183, 74] on link "Edit" at bounding box center [182, 71] width 7 height 6
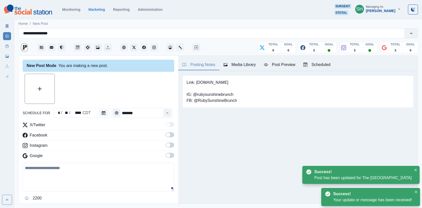
type input "*******"
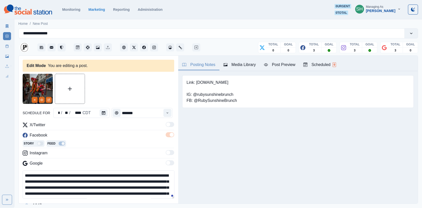
click at [80, 179] on textarea "**********" at bounding box center [99, 185] width 152 height 28
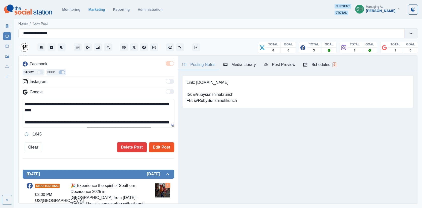
type textarea "**********"
click at [150, 145] on button "Edit Post" at bounding box center [161, 147] width 25 height 10
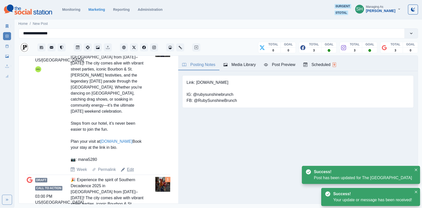
click at [130, 173] on link "Edit" at bounding box center [130, 170] width 7 height 6
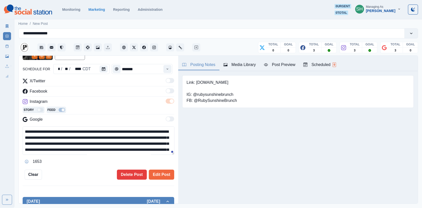
click at [81, 135] on textarea "**********" at bounding box center [99, 141] width 152 height 28
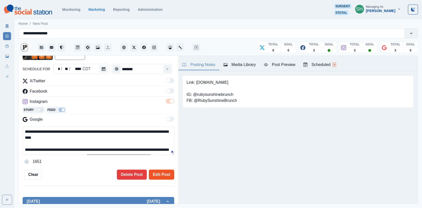
type textarea "**********"
click at [155, 173] on button "Edit Post" at bounding box center [161, 175] width 25 height 10
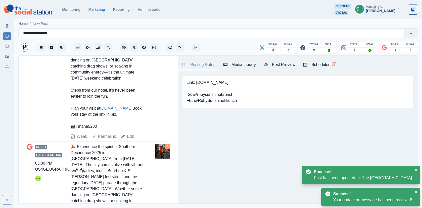
scroll to position [451, 0]
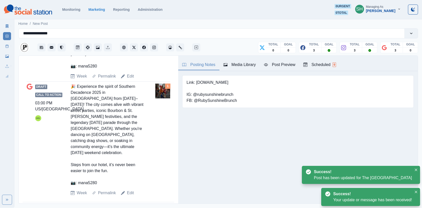
click at [132, 189] on div "Draft Call to Action 03:00 PM US/Central KG 🎉 Experience the spirit of Southern…" at bounding box center [98, 140] width 143 height 117
click at [131, 190] on link "Edit" at bounding box center [130, 193] width 7 height 6
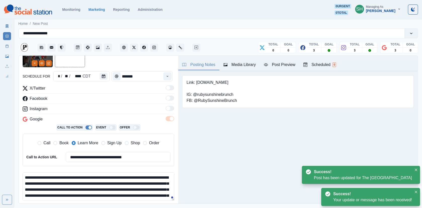
click at [81, 182] on textarea "**********" at bounding box center [99, 187] width 152 height 28
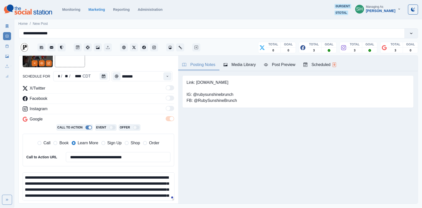
click at [80, 182] on textarea "**********" at bounding box center [99, 187] width 152 height 28
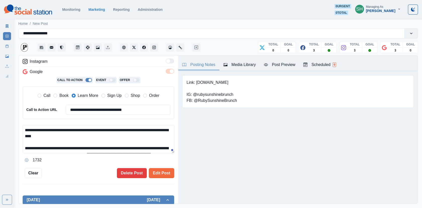
scroll to position [121, 0]
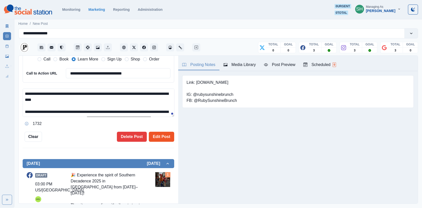
type textarea "**********"
click at [163, 136] on button "Edit Post" at bounding box center [161, 137] width 25 height 10
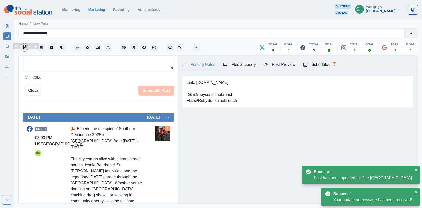
click at [7, 45] on icon at bounding box center [7, 46] width 4 height 4
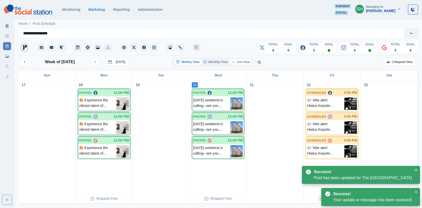
click at [241, 64] on button "List View" at bounding box center [241, 62] width 22 height 6
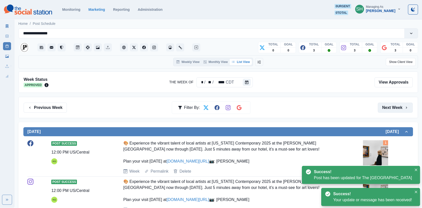
click at [387, 111] on button "Next Week" at bounding box center [395, 108] width 35 height 10
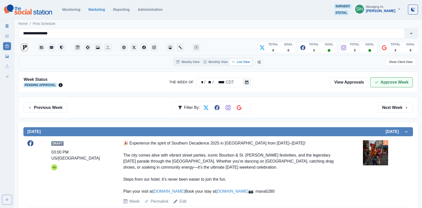
click at [387, 86] on button "Approve Week" at bounding box center [391, 82] width 42 height 10
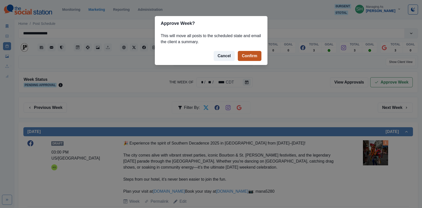
click at [254, 55] on button "Confirm" at bounding box center [249, 56] width 23 height 10
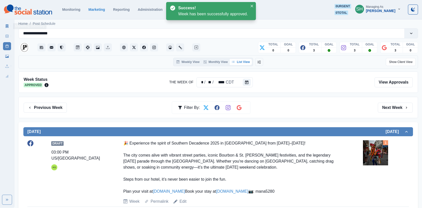
click at [8, 23] on link "Marketing Summary" at bounding box center [7, 26] width 8 height 8
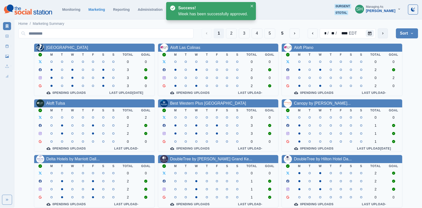
click at [386, 32] on button "next" at bounding box center [383, 33] width 10 height 10
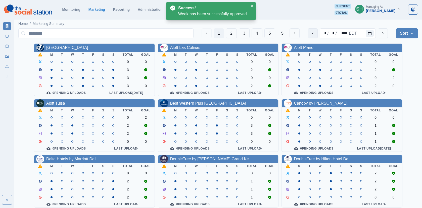
click at [316, 35] on button "previous" at bounding box center [313, 33] width 10 height 10
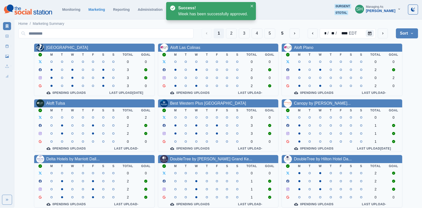
click at [413, 31] on button "Sort" at bounding box center [407, 33] width 22 height 10
click at [395, 64] on span "Pending Post Approval" at bounding box center [392, 65] width 43 height 6
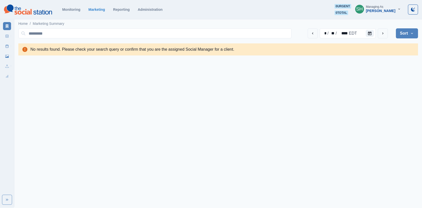
click at [399, 35] on button "Sort" at bounding box center [407, 33] width 22 height 10
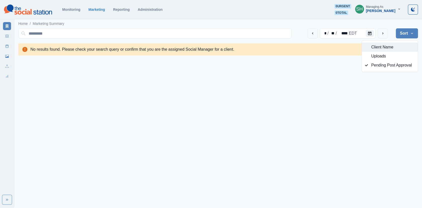
click at [374, 46] on span "Client Name" at bounding box center [392, 47] width 43 height 6
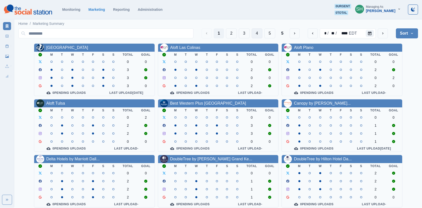
click at [258, 31] on button "4" at bounding box center [256, 33] width 11 height 10
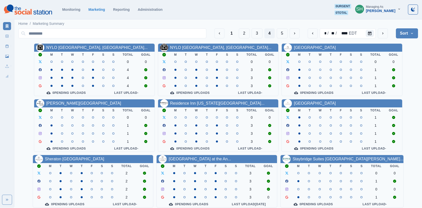
scroll to position [61, 0]
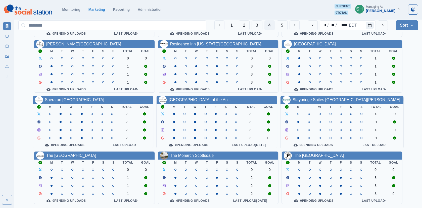
click at [179, 155] on link "The Monarch Scottsdale" at bounding box center [191, 156] width 43 height 4
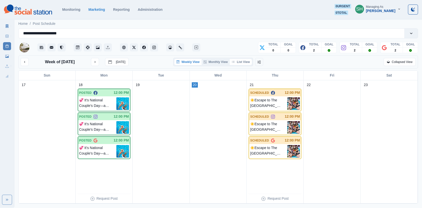
click at [240, 63] on button "List View" at bounding box center [241, 62] width 22 height 6
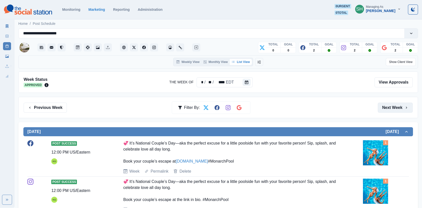
click at [397, 107] on button "Next Week" at bounding box center [395, 108] width 35 height 10
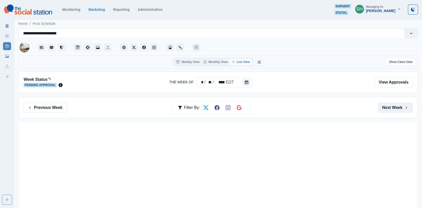
scroll to position [58, 0]
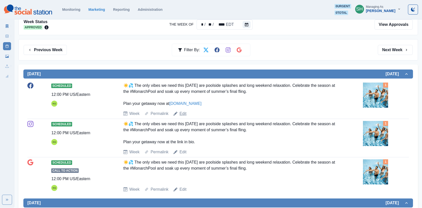
click at [182, 113] on link "Edit" at bounding box center [182, 114] width 7 height 6
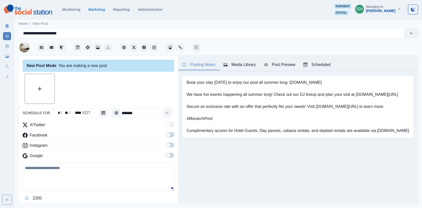
type input "********"
type textarea "**********"
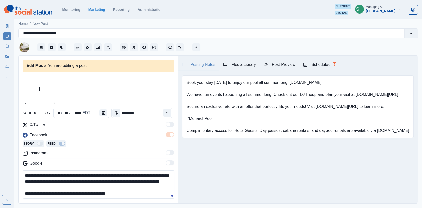
click at [247, 66] on div "Media Library" at bounding box center [239, 65] width 32 height 6
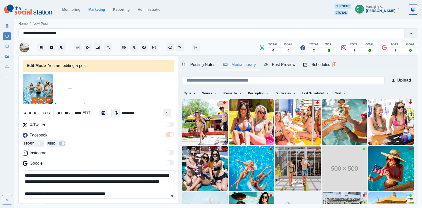
click at [49, 97] on button "Edit Media" at bounding box center [49, 100] width 6 height 6
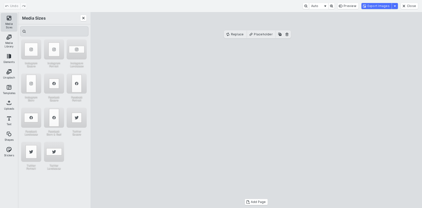
click at [8, 21] on button "Media Sizes" at bounding box center [9, 22] width 16 height 18
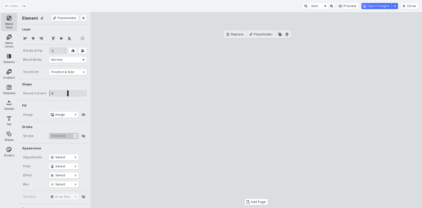
click at [8, 21] on button "Media Sizes" at bounding box center [9, 22] width 16 height 18
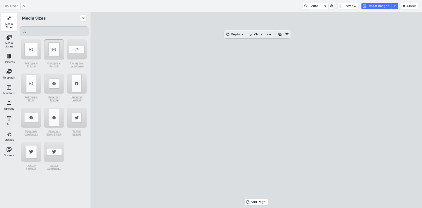
click at [58, 48] on div "Instagram Portrait" at bounding box center [54, 49] width 20 height 20
click at [256, 110] on cesdk-canvas "Editor canvas" at bounding box center [256, 110] width 0 height 0
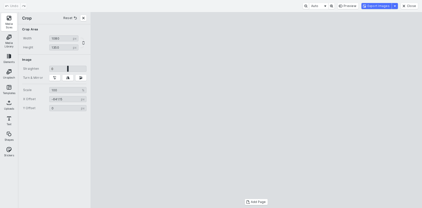
drag, startPoint x: 268, startPoint y: 104, endPoint x: 249, endPoint y: 106, distance: 19.3
click at [256, 110] on cesdk-canvas "Editor canvas" at bounding box center [256, 110] width 0 height 0
type input "*******"
click at [12, 20] on button "Media Sizes" at bounding box center [9, 22] width 16 height 18
click at [82, 18] on button "Close" at bounding box center [83, 18] width 6 height 6
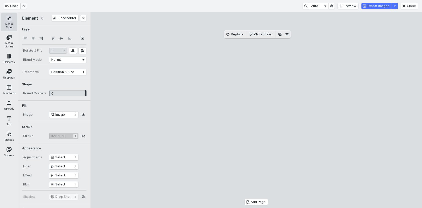
click at [9, 21] on button "Media Sizes" at bounding box center [9, 22] width 16 height 18
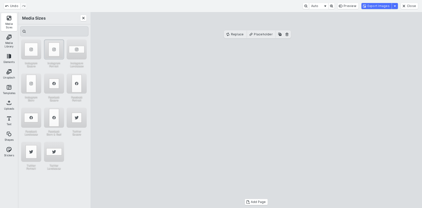
click at [56, 53] on div "Instagram Portrait" at bounding box center [54, 49] width 20 height 20
click at [256, 110] on cesdk-canvas "Editor canvas" at bounding box center [256, 110] width 0 height 0
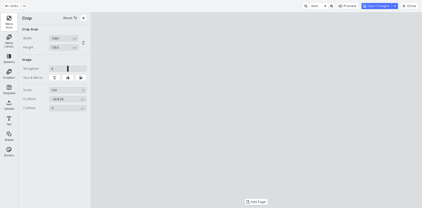
type input "*******"
drag, startPoint x: 210, startPoint y: 92, endPoint x: 229, endPoint y: 92, distance: 19.1
click at [256, 110] on cesdk-canvas "Editor canvas" at bounding box center [256, 110] width 0 height 0
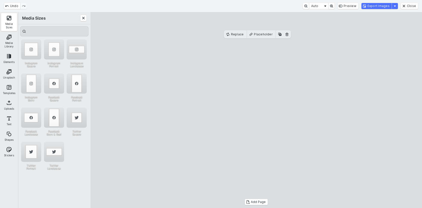
click at [256, 110] on cesdk-canvas "Editor canvas" at bounding box center [256, 110] width 0 height 0
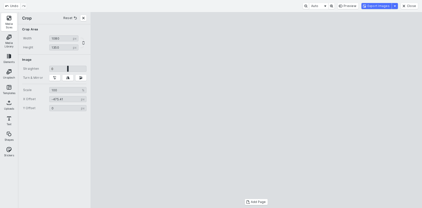
click at [256, 110] on cesdk-canvas "Editor canvas" at bounding box center [256, 110] width 0 height 0
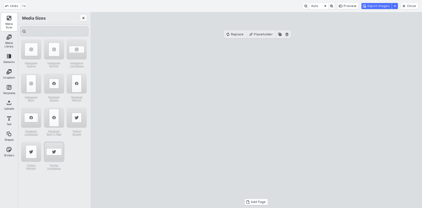
click at [59, 158] on div "Twitter Landscape" at bounding box center [54, 152] width 20 height 20
click at [256, 110] on cesdk-canvas "Editor canvas" at bounding box center [256, 110] width 0 height 0
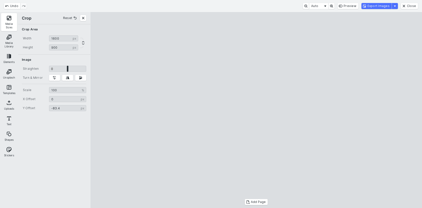
click at [256, 110] on cesdk-canvas "Editor canvas" at bounding box center [256, 110] width 0 height 0
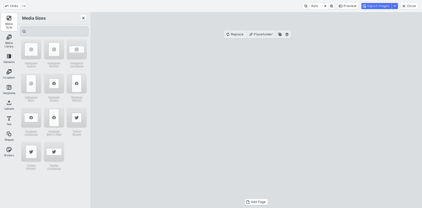
click at [256, 110] on cesdk-canvas "Editor canvas" at bounding box center [256, 110] width 0 height 0
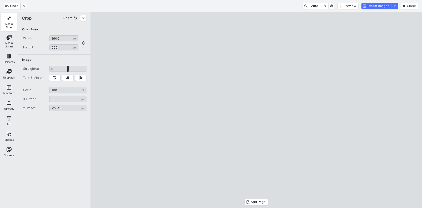
drag, startPoint x: 292, startPoint y: 82, endPoint x: 294, endPoint y: 91, distance: 8.8
click at [256, 110] on cesdk-canvas "Editor canvas" at bounding box center [256, 110] width 0 height 0
type input "******"
click at [256, 110] on cesdk-canvas "Editor canvas" at bounding box center [256, 110] width 0 height 0
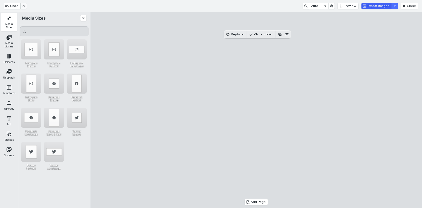
click at [377, 4] on button "Export Images" at bounding box center [376, 6] width 30 height 6
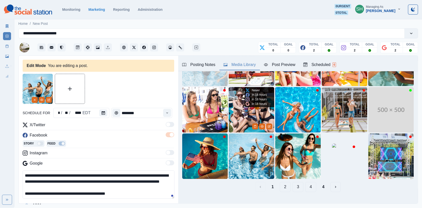
scroll to position [67, 0]
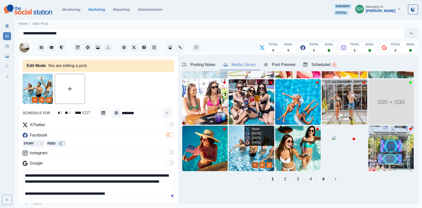
click at [255, 165] on icon "Delete Media" at bounding box center [254, 165] width 3 height 3
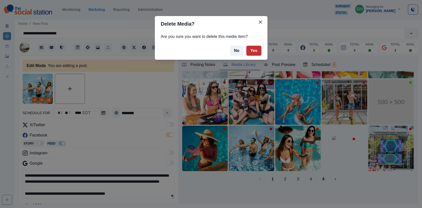
click at [256, 53] on button "Yes" at bounding box center [253, 51] width 15 height 10
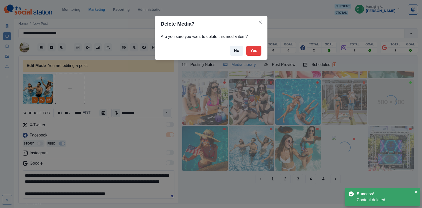
click at [120, 121] on div "Delete Media? Are you sure you want to delete this media item? No Yes" at bounding box center [211, 104] width 422 height 208
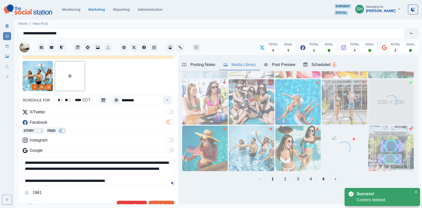
scroll to position [36, 0]
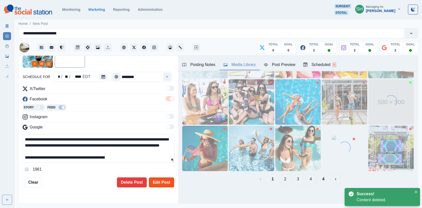
click at [157, 181] on button "Edit Post" at bounding box center [161, 183] width 25 height 10
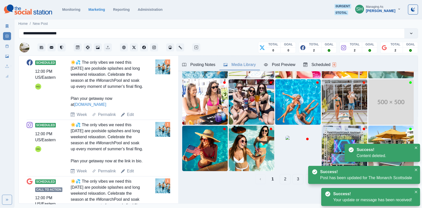
scroll to position [205, 0]
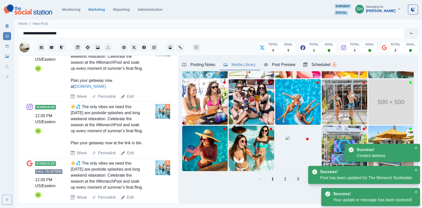
click at [133, 159] on div "Scheduled 12:00 PM US/Eastern KG ☀️💦 The only vibes we need this Labor Day are …" at bounding box center [98, 130] width 143 height 57
click at [132, 156] on link "Edit" at bounding box center [130, 153] width 7 height 6
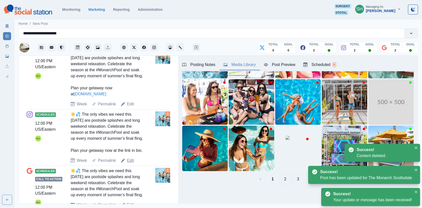
type textarea "**********"
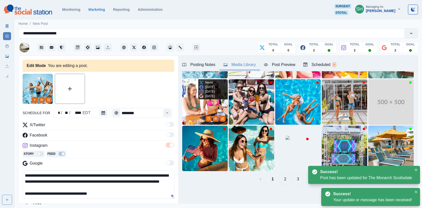
scroll to position [23, 0]
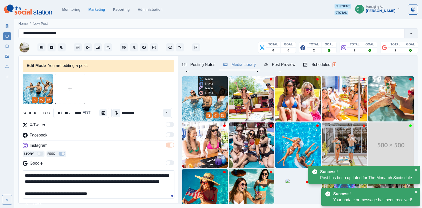
click at [200, 103] on img at bounding box center [204, 98] width 45 height 45
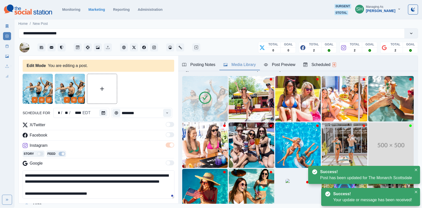
click at [32, 103] on div at bounding box center [42, 100] width 20 height 6
click at [32, 102] on button "Remove" at bounding box center [35, 100] width 6 height 6
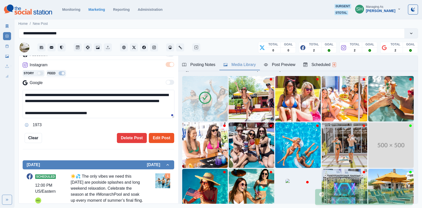
click at [160, 135] on button "Edit Post" at bounding box center [161, 138] width 25 height 10
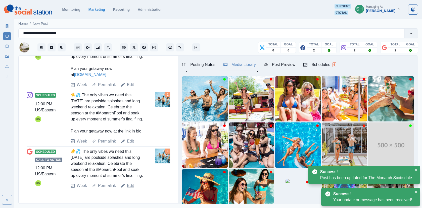
click at [130, 185] on link "Edit" at bounding box center [130, 186] width 7 height 6
type textarea "**********"
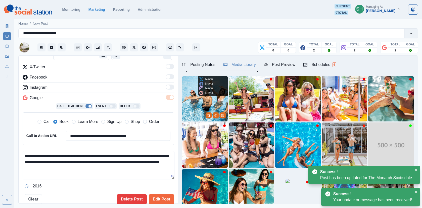
click at [205, 103] on img at bounding box center [204, 98] width 45 height 45
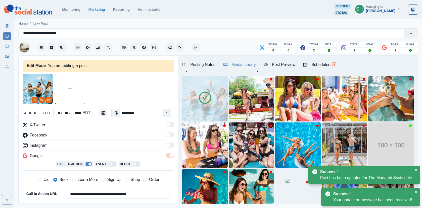
scroll to position [87, 0]
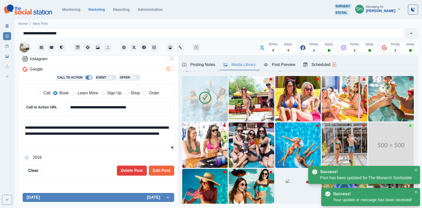
click at [166, 163] on div "**********" at bounding box center [98, 81] width 151 height 189
click at [161, 164] on div "**********" at bounding box center [98, 81] width 151 height 189
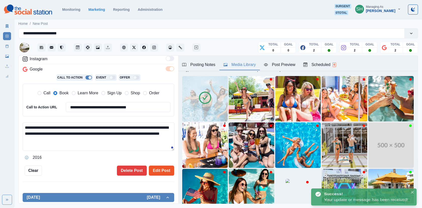
click at [160, 172] on button "Edit Post" at bounding box center [161, 171] width 25 height 10
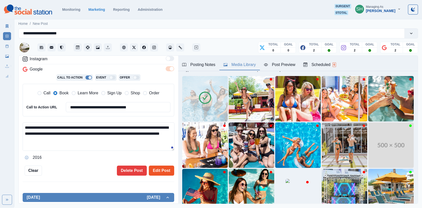
click at [160, 172] on button "Edit Post" at bounding box center [161, 171] width 25 height 10
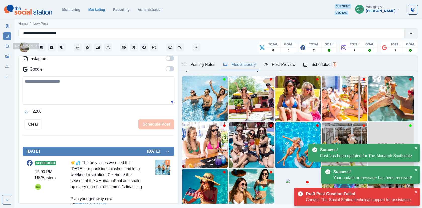
click at [6, 47] on icon at bounding box center [7, 46] width 4 height 4
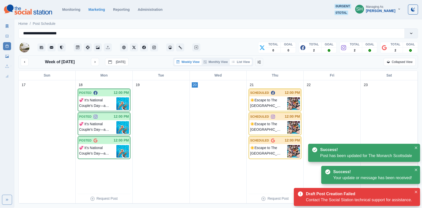
click at [243, 63] on button "List View" at bounding box center [241, 62] width 22 height 6
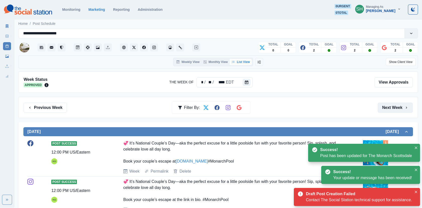
click at [402, 103] on button "Next Week" at bounding box center [395, 108] width 35 height 10
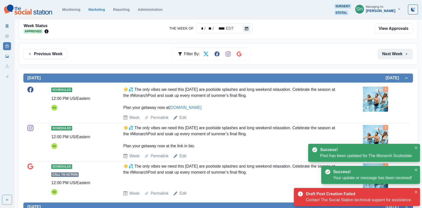
scroll to position [115, 0]
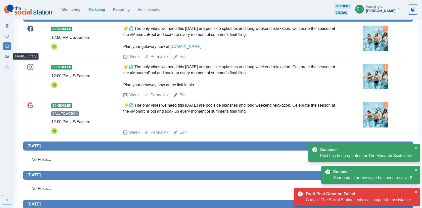
click at [8, 56] on icon at bounding box center [7, 57] width 4 height 4
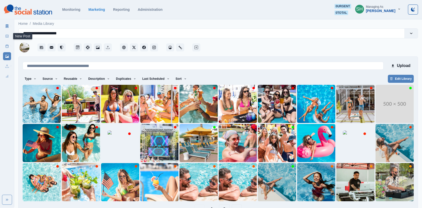
click at [5, 27] on icon at bounding box center [7, 26] width 4 height 4
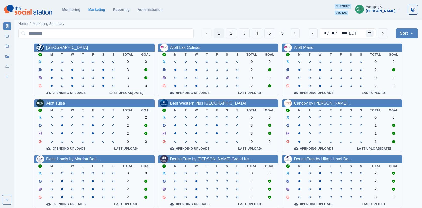
click at [408, 30] on button "Sort" at bounding box center [407, 33] width 22 height 10
click at [387, 67] on span "Pending Post Approval" at bounding box center [392, 65] width 43 height 6
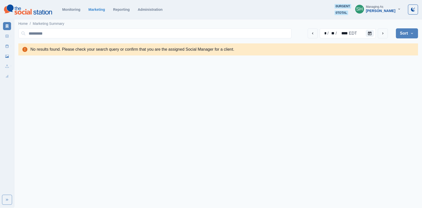
click at [383, 5] on div "Managing As" at bounding box center [374, 7] width 17 height 4
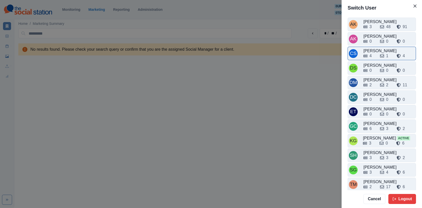
click at [376, 55] on div "4" at bounding box center [369, 56] width 13 height 6
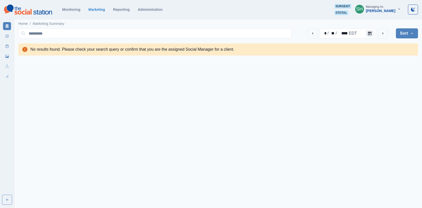
click at [400, 30] on button "Sort" at bounding box center [407, 33] width 22 height 10
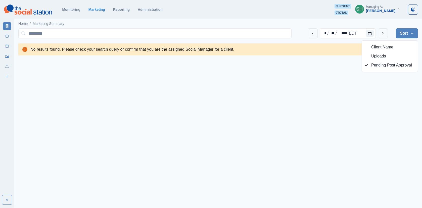
click at [387, 12] on div "[PERSON_NAME]" at bounding box center [380, 11] width 29 height 4
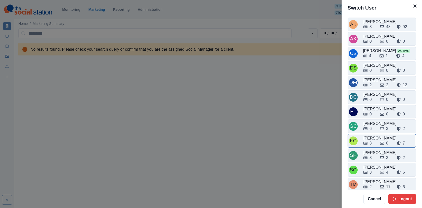
click at [374, 140] on div "3" at bounding box center [369, 143] width 13 height 6
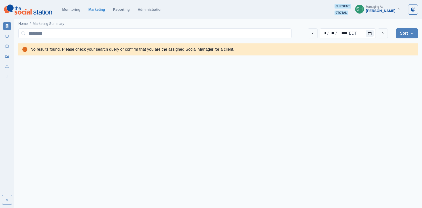
click at [389, 12] on div "[PERSON_NAME]" at bounding box center [380, 11] width 29 height 4
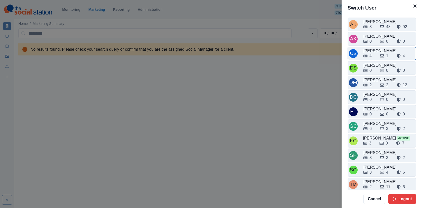
click at [380, 54] on icon at bounding box center [382, 56] width 4 height 4
